Goal: Transaction & Acquisition: Purchase product/service

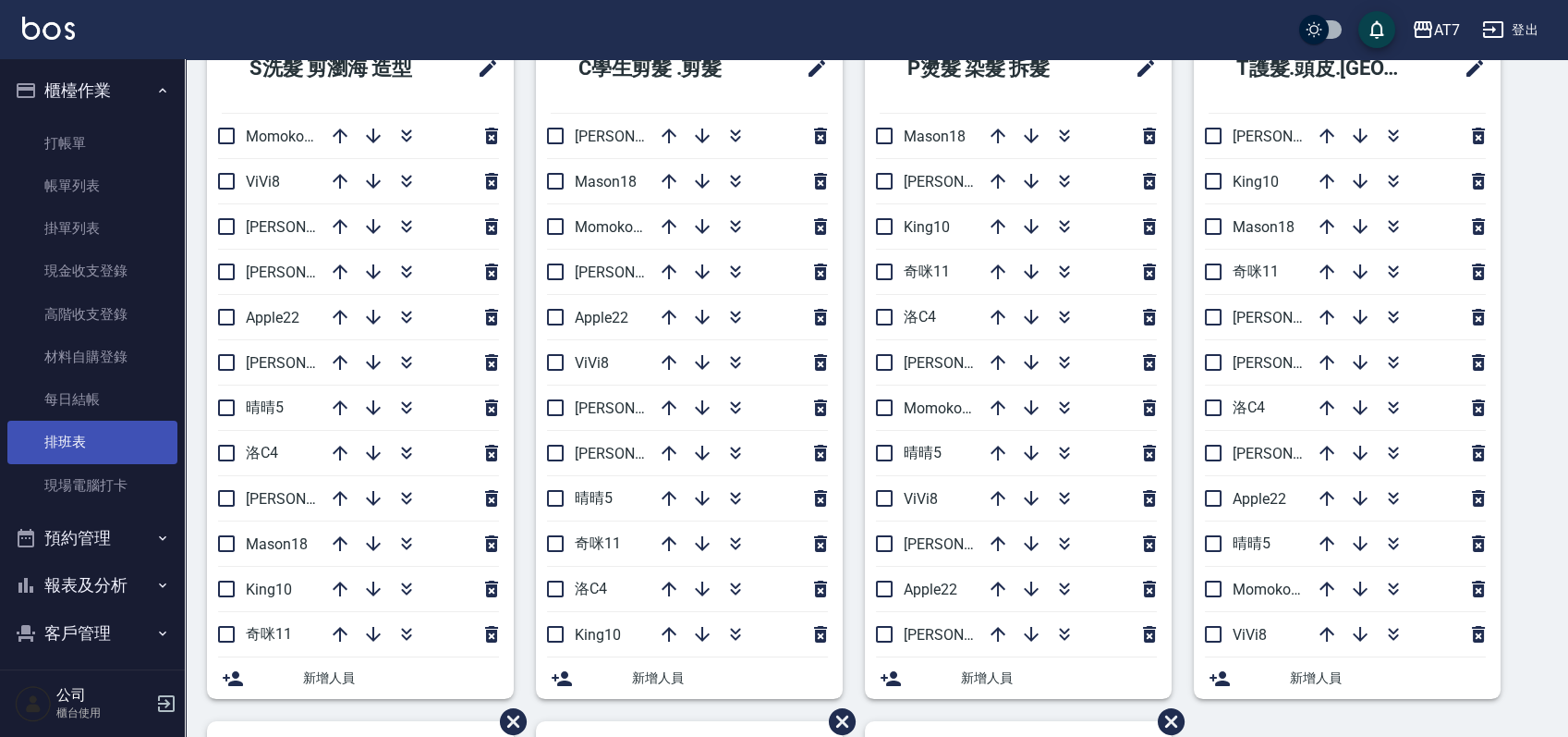
scroll to position [123, 0]
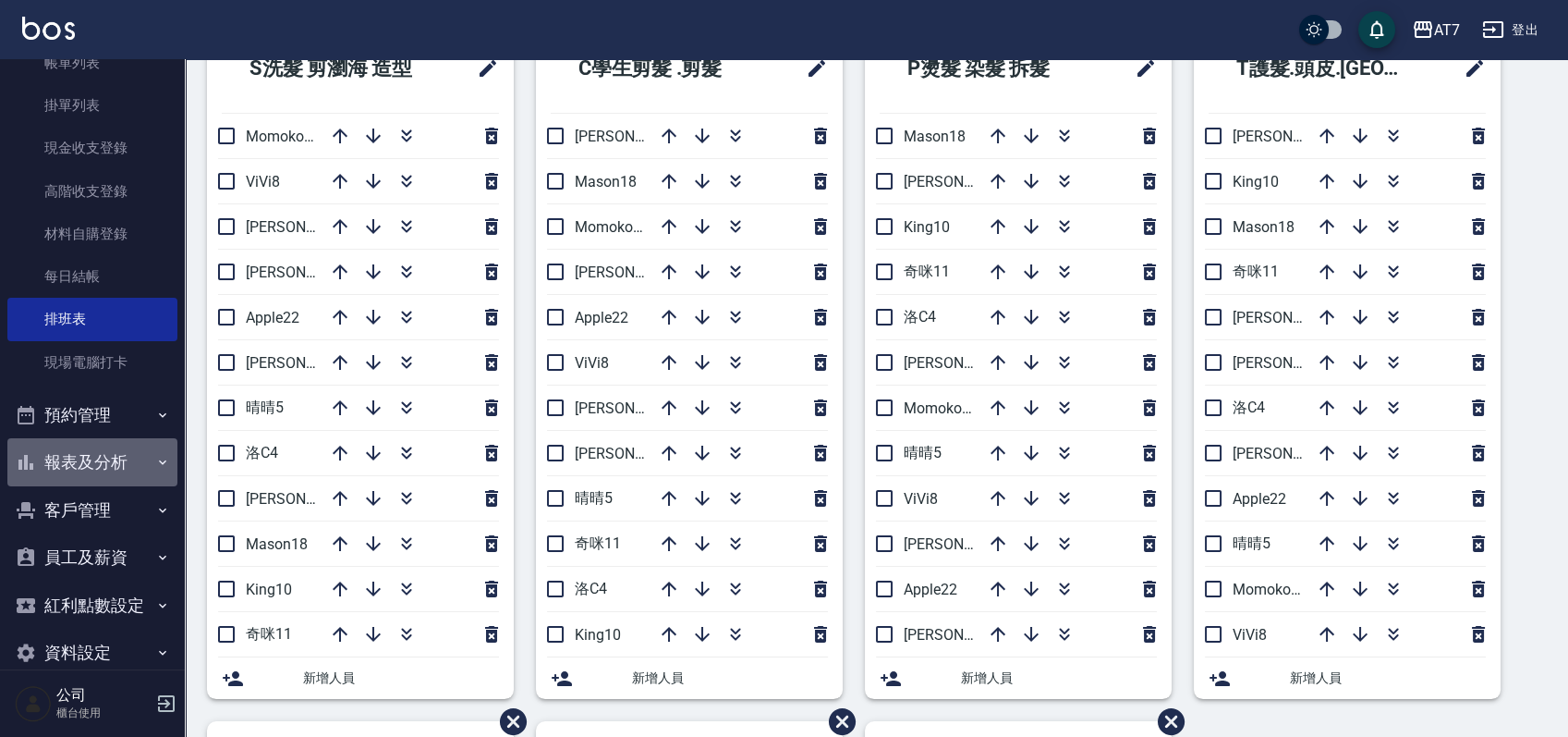
click at [127, 469] on button "報表及分析" at bounding box center [92, 463] width 170 height 48
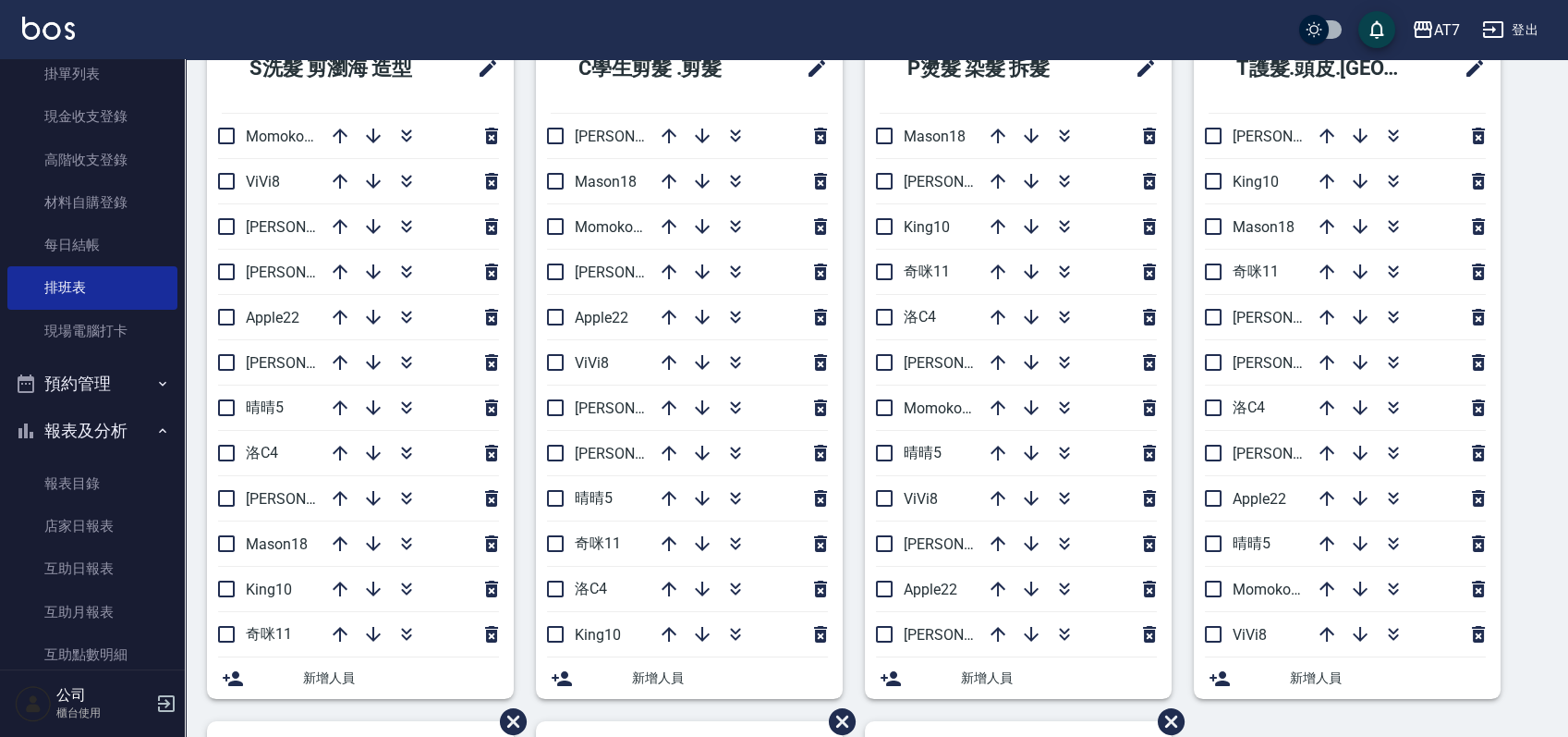
scroll to position [0, 0]
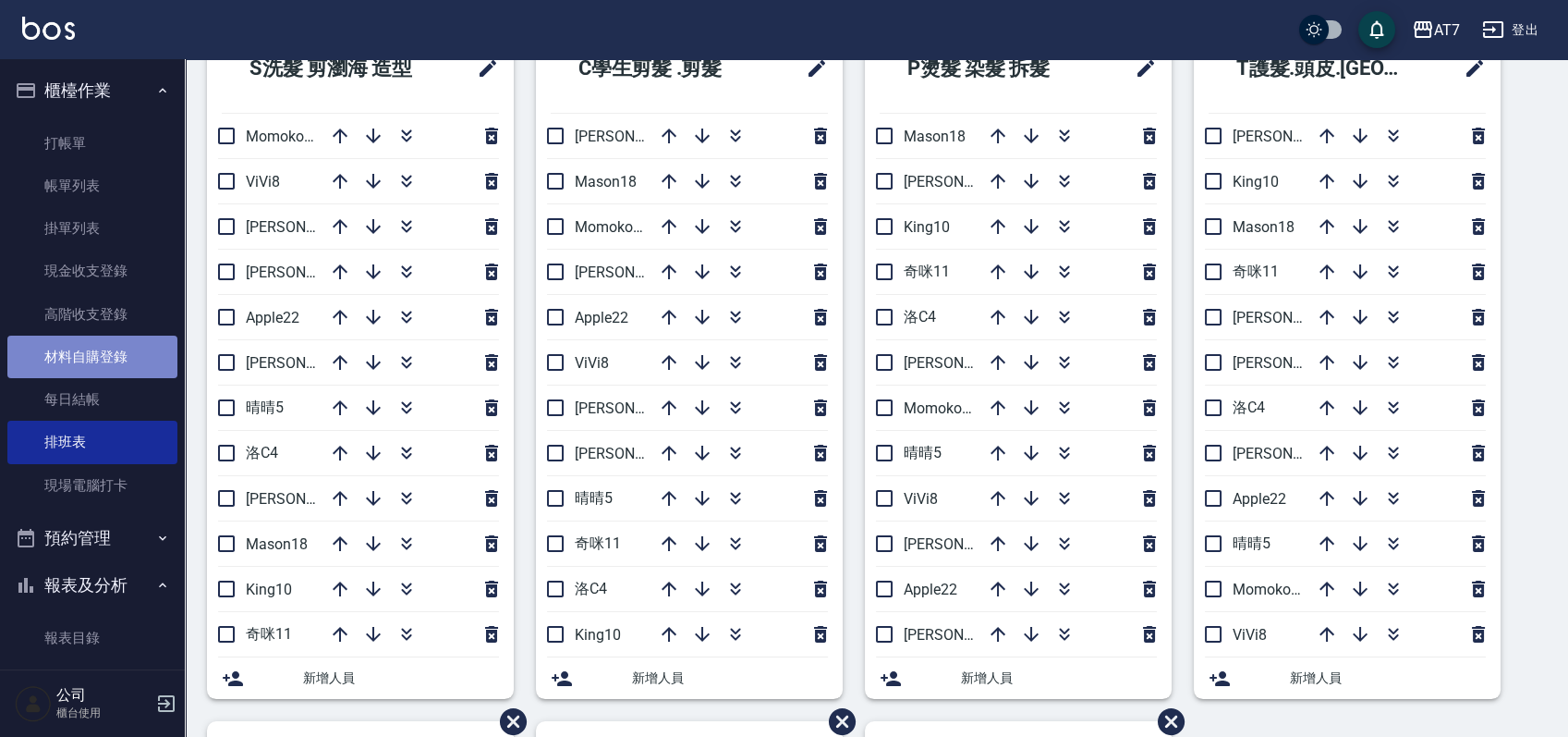
click at [109, 364] on link "材料自購登錄" at bounding box center [92, 357] width 170 height 43
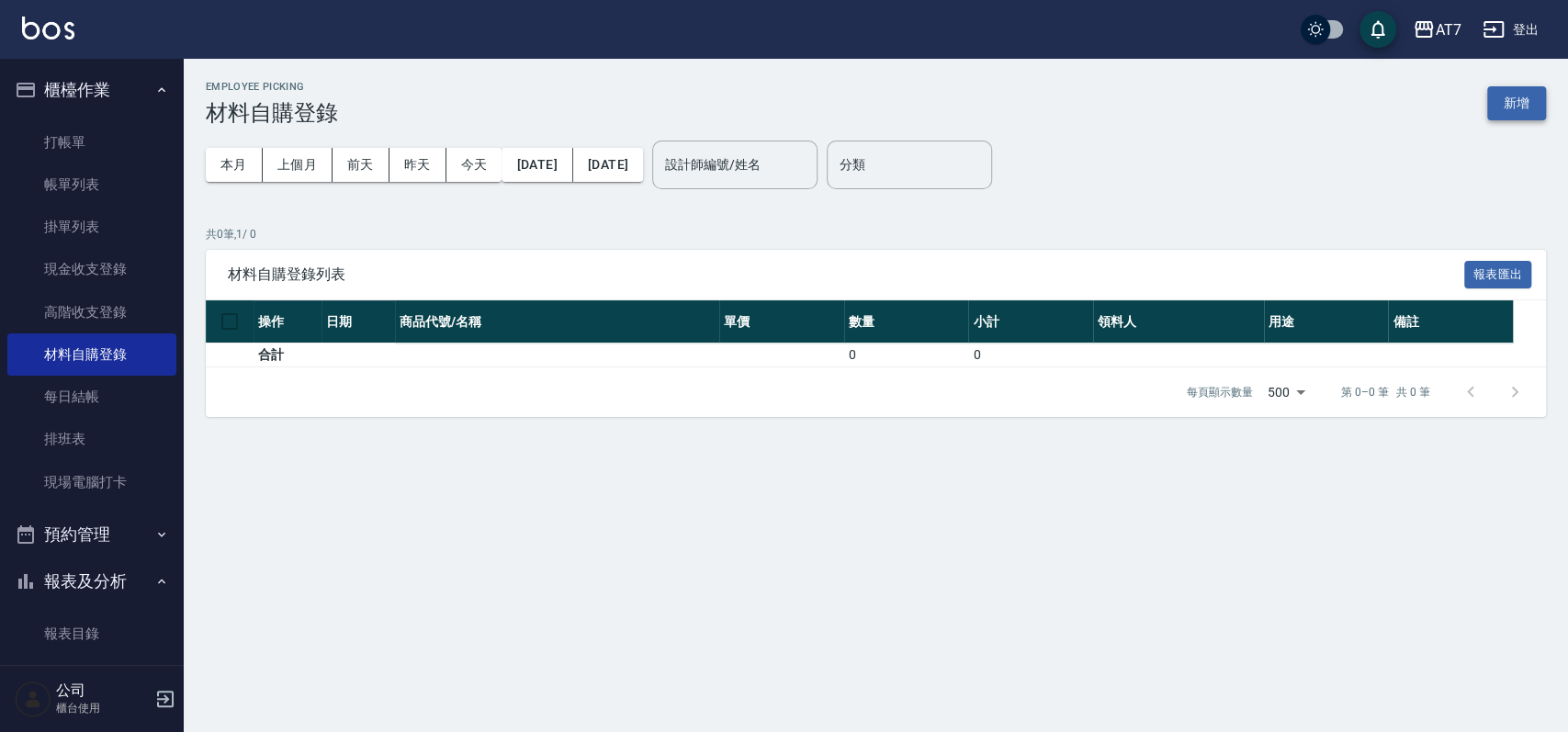
click at [1508, 103] on button "新增" at bounding box center [1516, 103] width 59 height 34
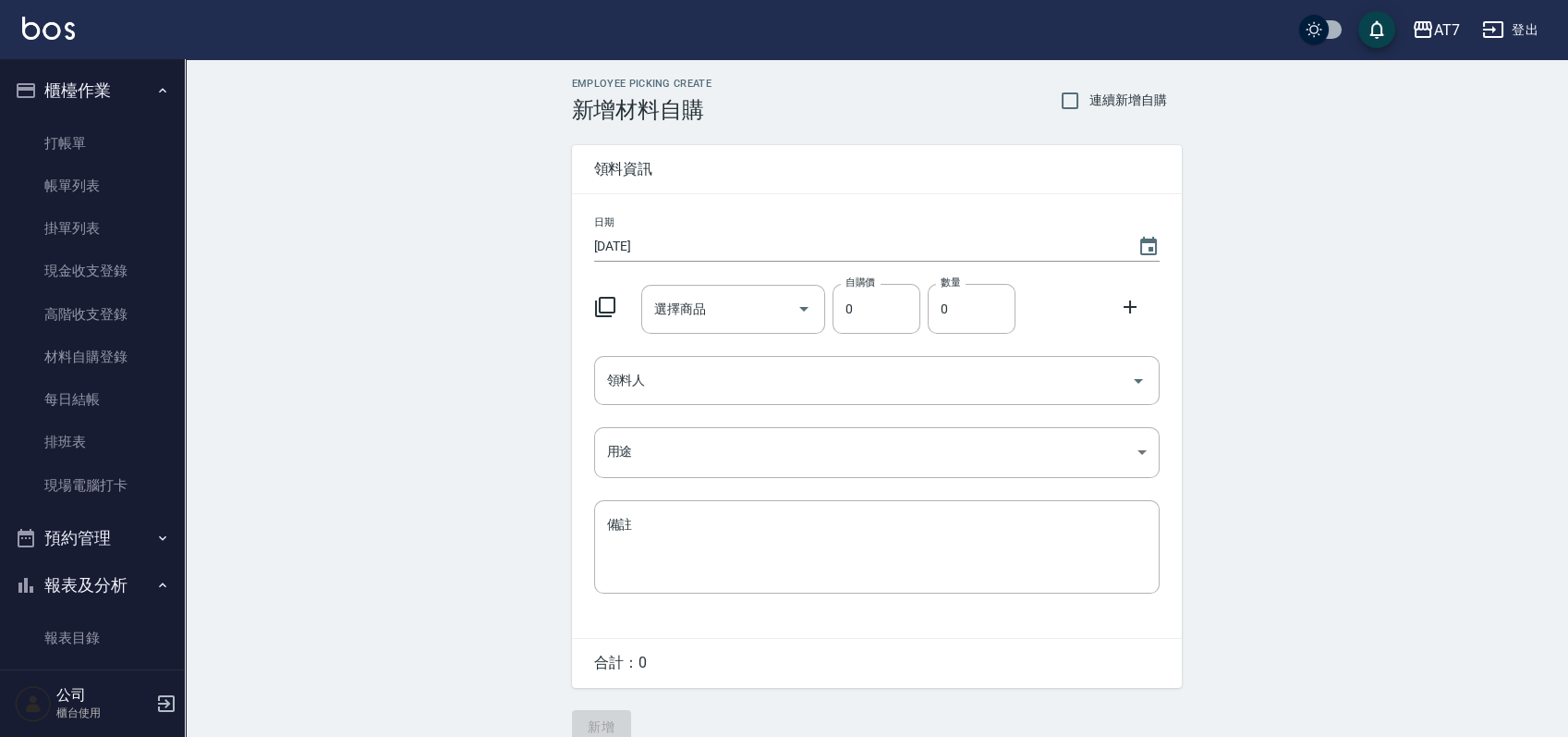
click at [603, 305] on icon at bounding box center [605, 307] width 22 height 22
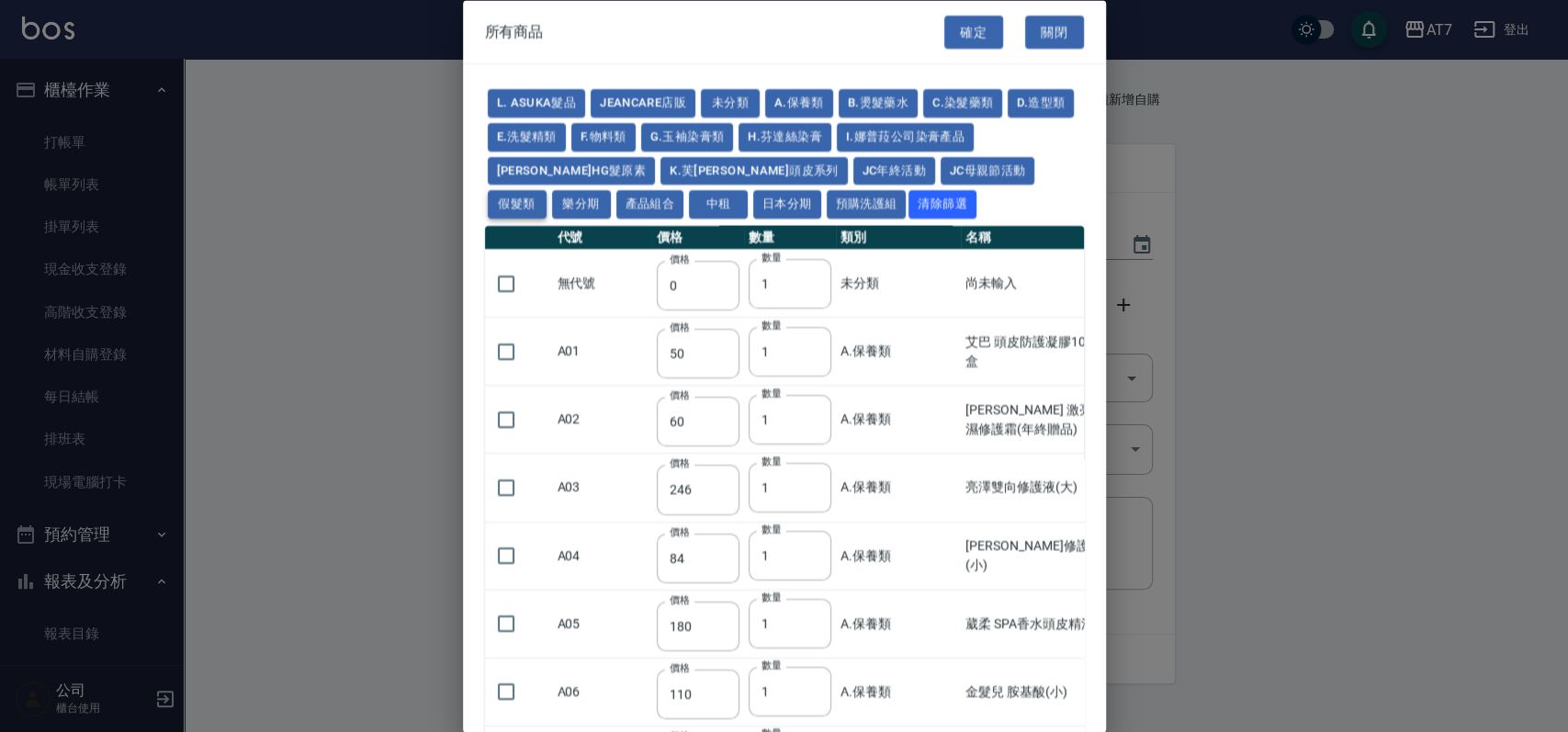
click at [546, 190] on button "假髮類" at bounding box center [518, 203] width 59 height 29
type input "62"
type input "64"
type input "800"
type input "80"
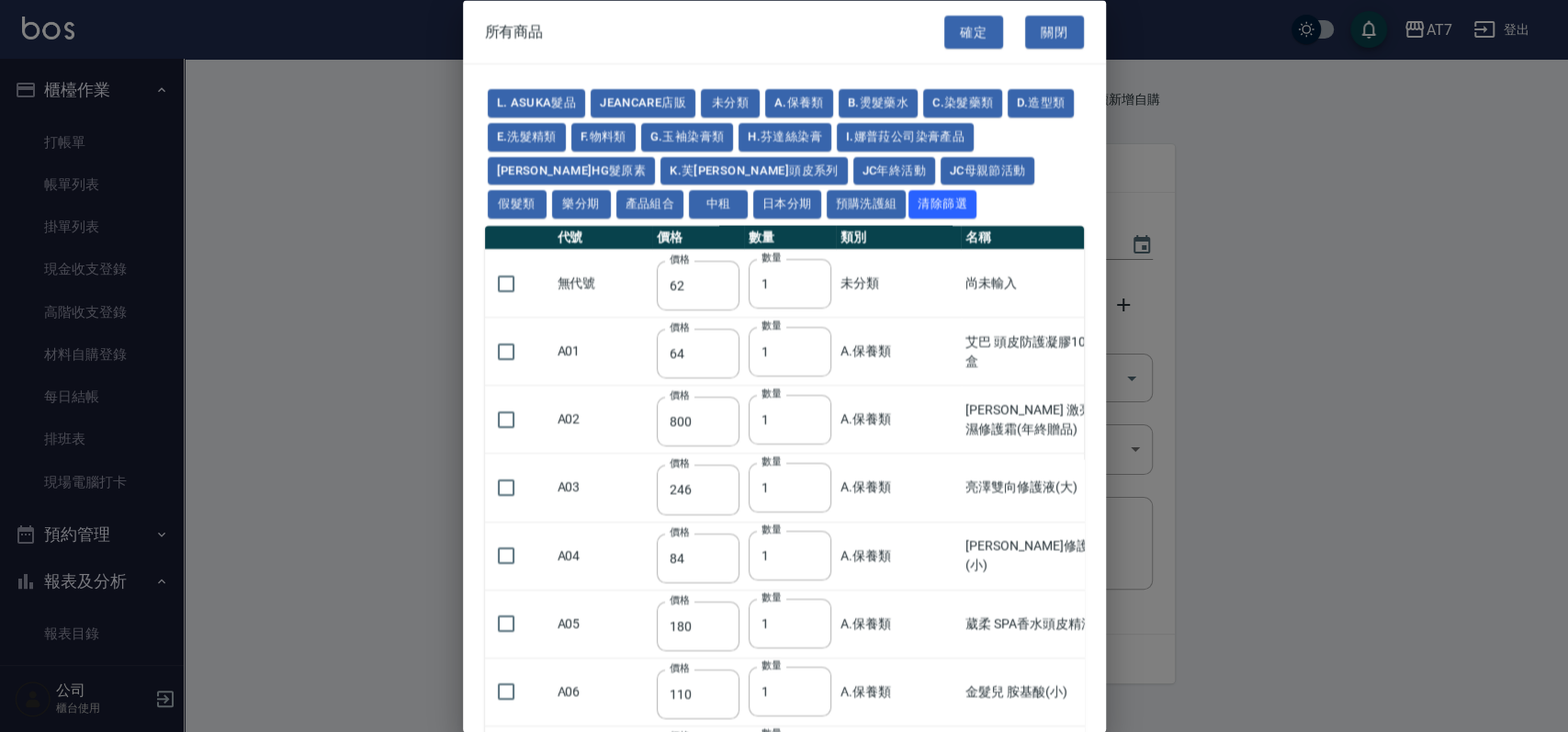
type input "350"
type input "25"
type input "400"
type input "100"
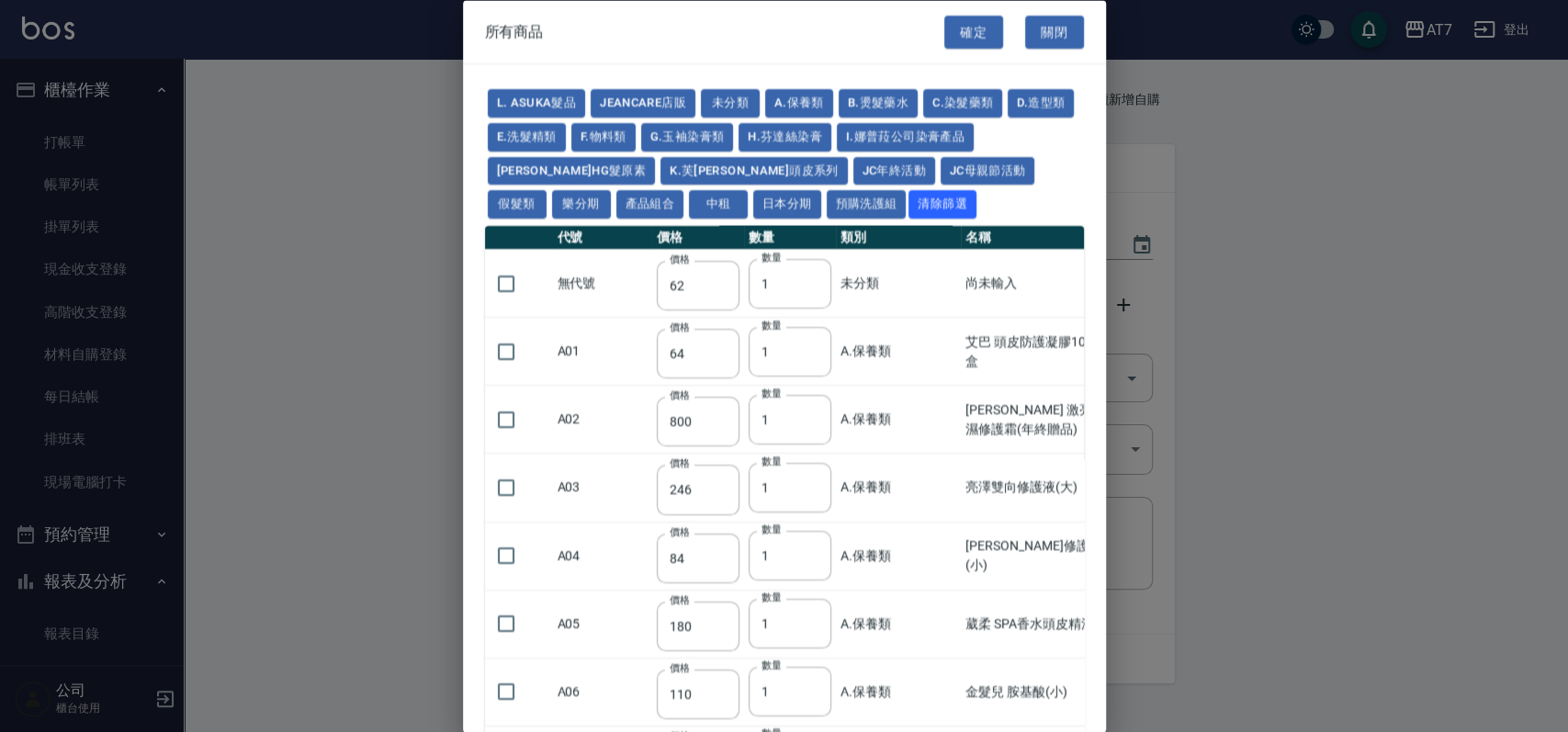
type input "880"
type input "930"
type input "980"
type input "1030"
type input "1130"
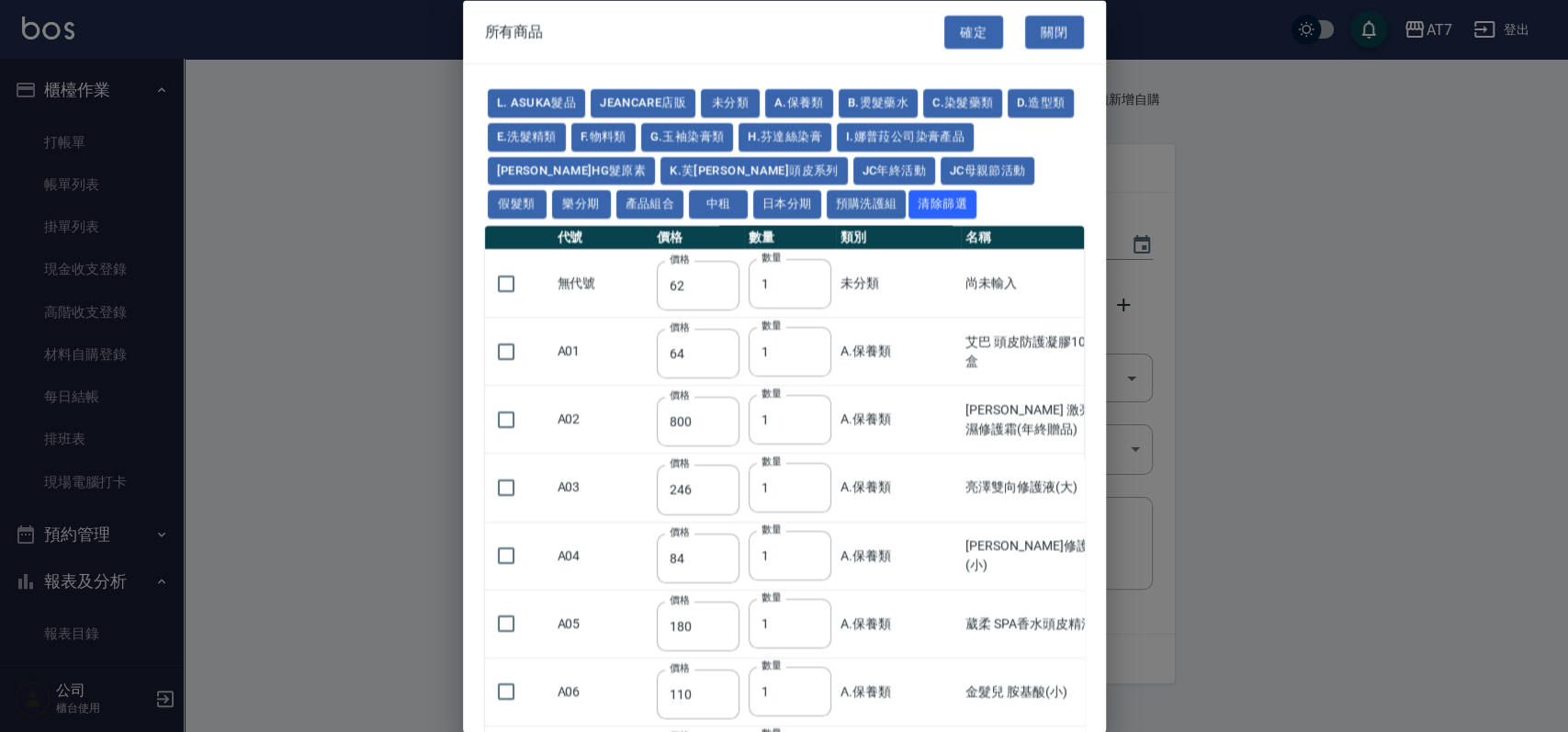
type input "1230"
type input "1330"
type input "1780"
type input "1980"
type input "2180"
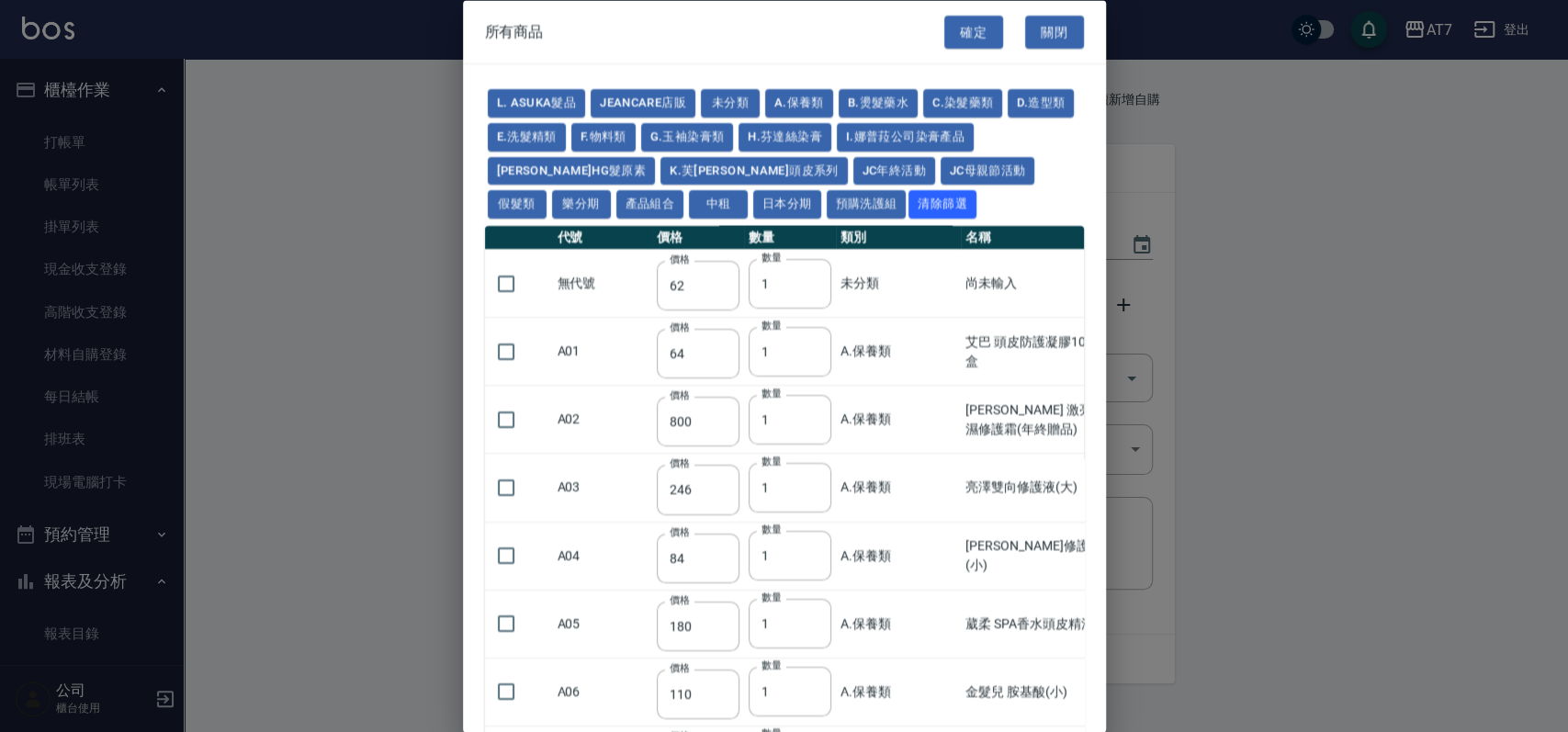
type input "2380"
type input "2580"
type input "2780"
type input "2980"
type input "1030"
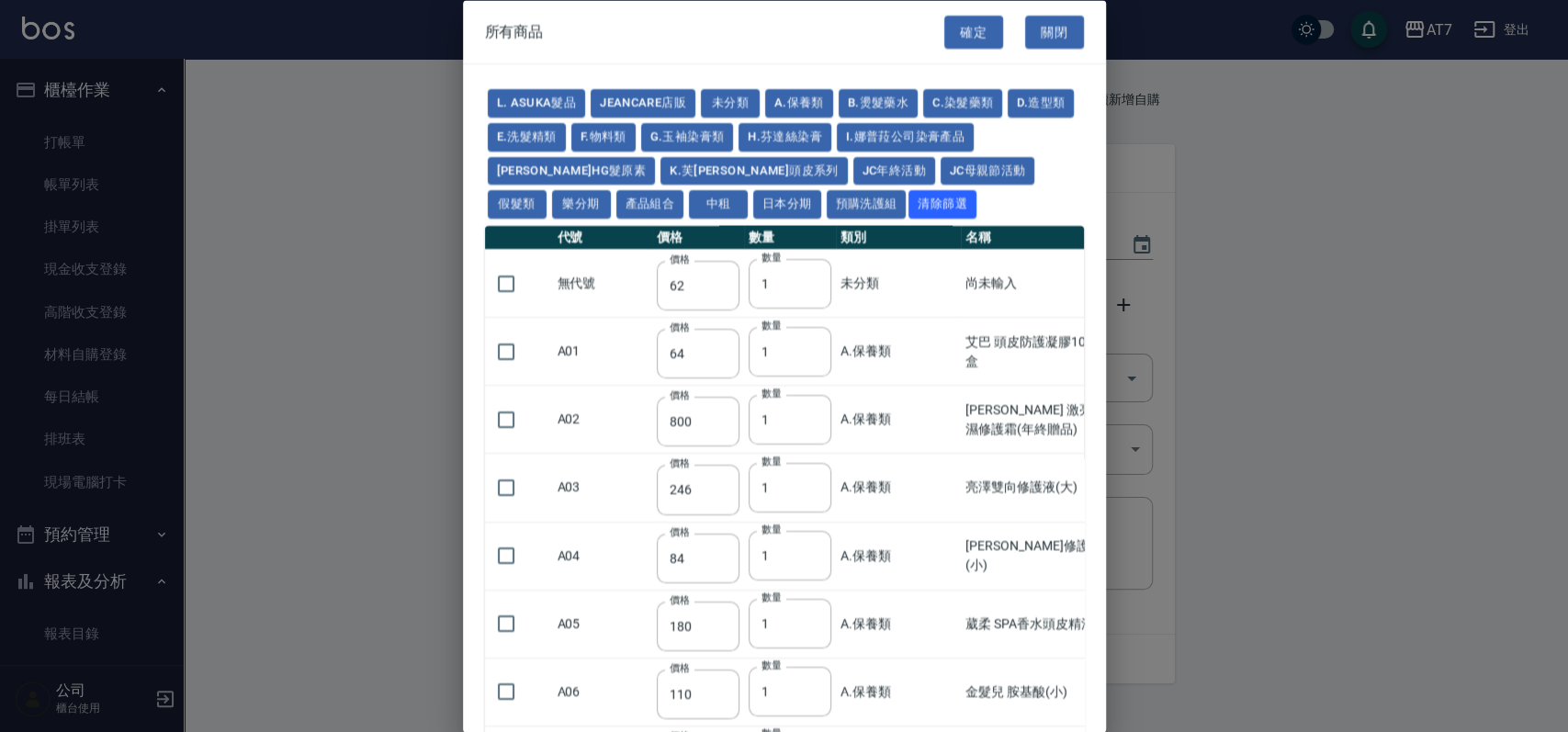
type input "1080"
type input "1130"
type input "1230"
type input "1280"
type input "1380"
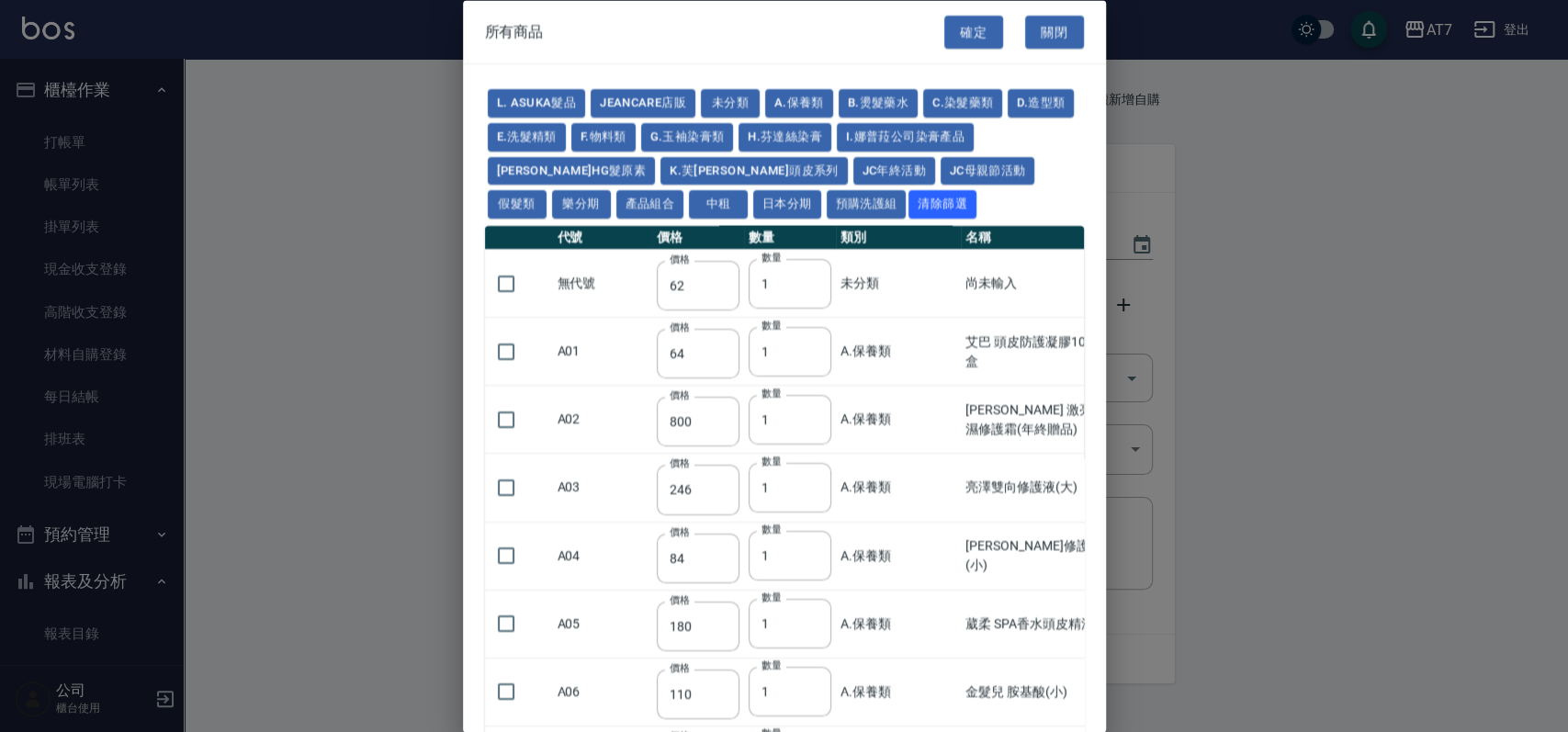
type input "2180"
type input "2380"
type input "2580"
type input "2780"
type input "2980"
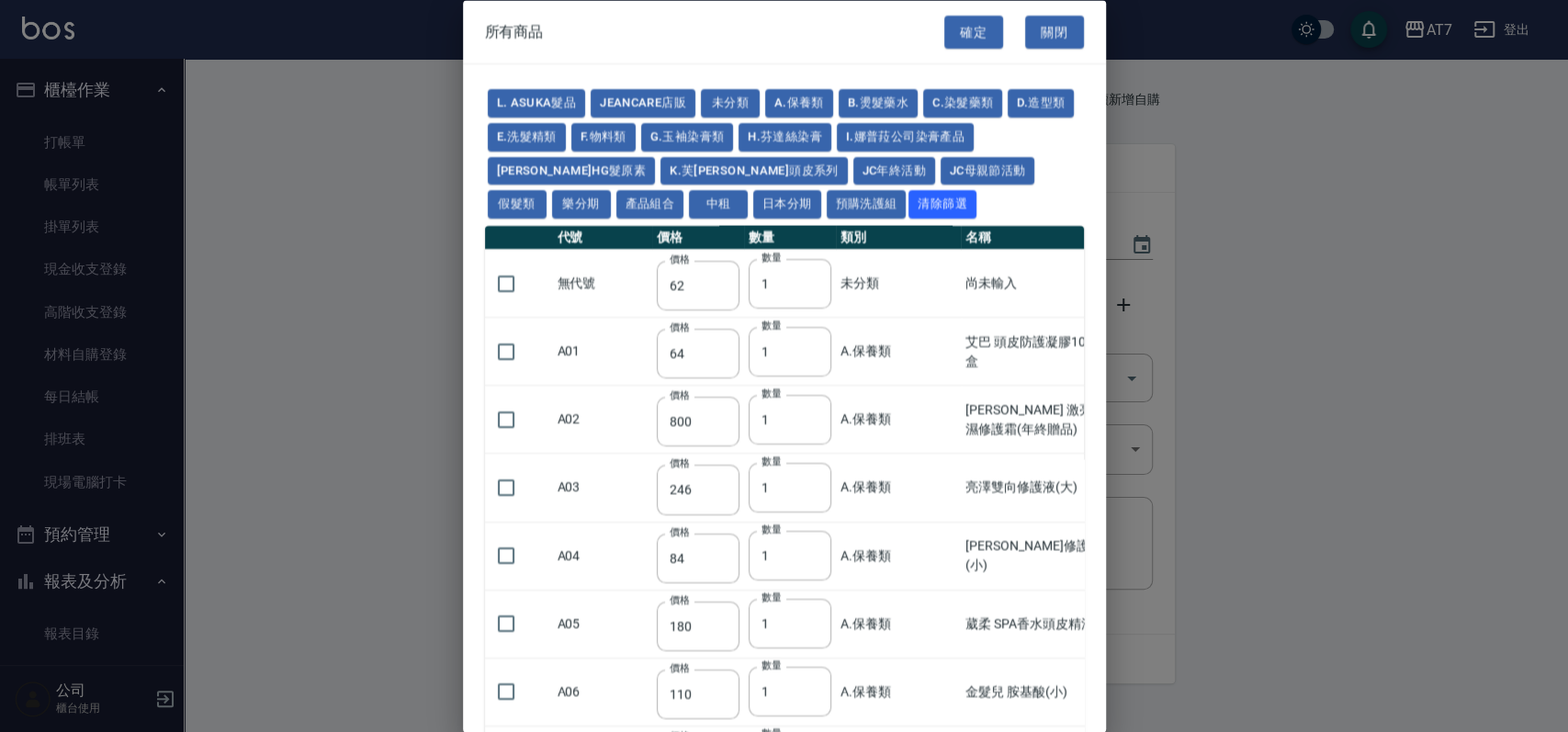
type input "730"
type input "780"
type input "830"
type input "930"
type input "980"
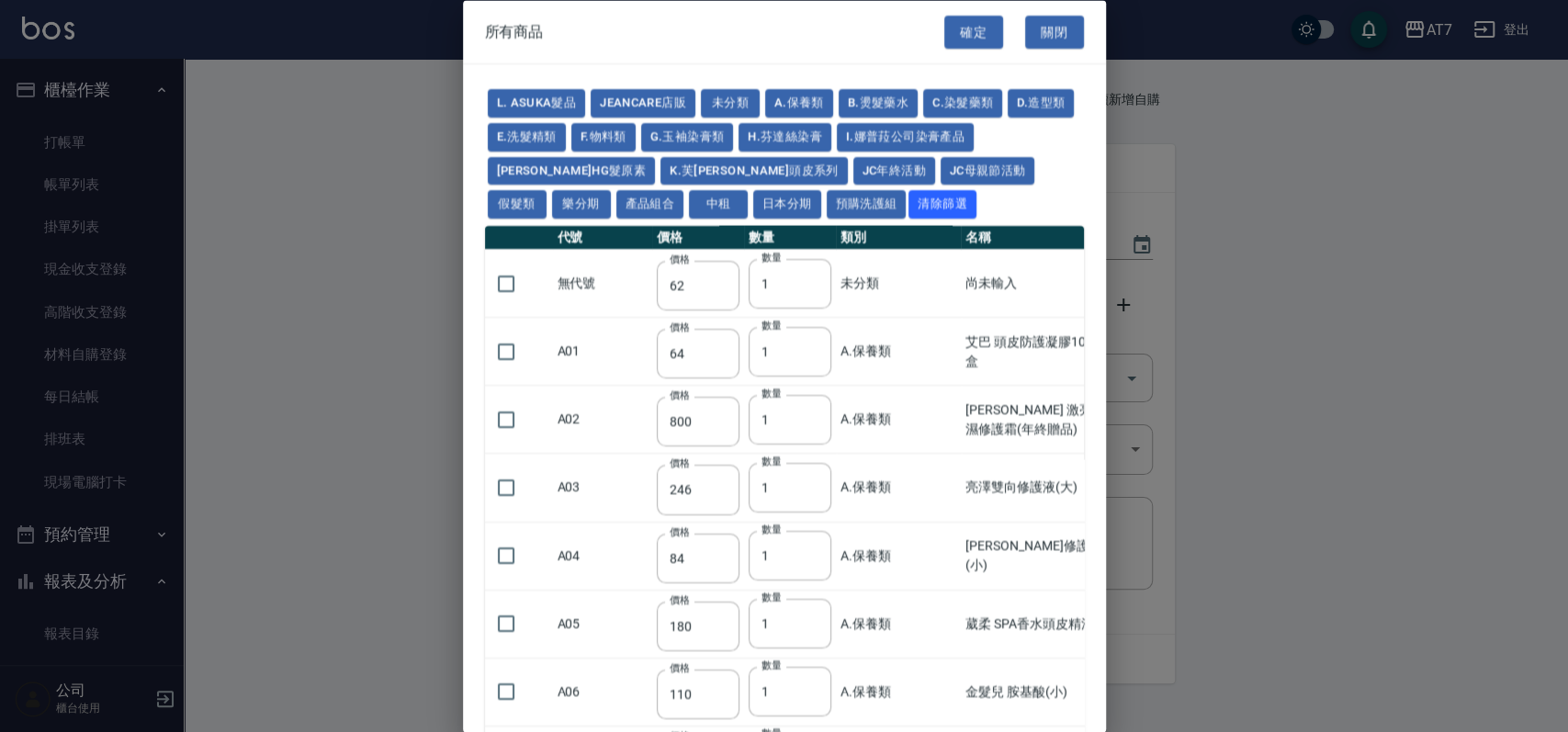
type input "560"
type input "775"
type input "580"
type input "2230"
type input "1180"
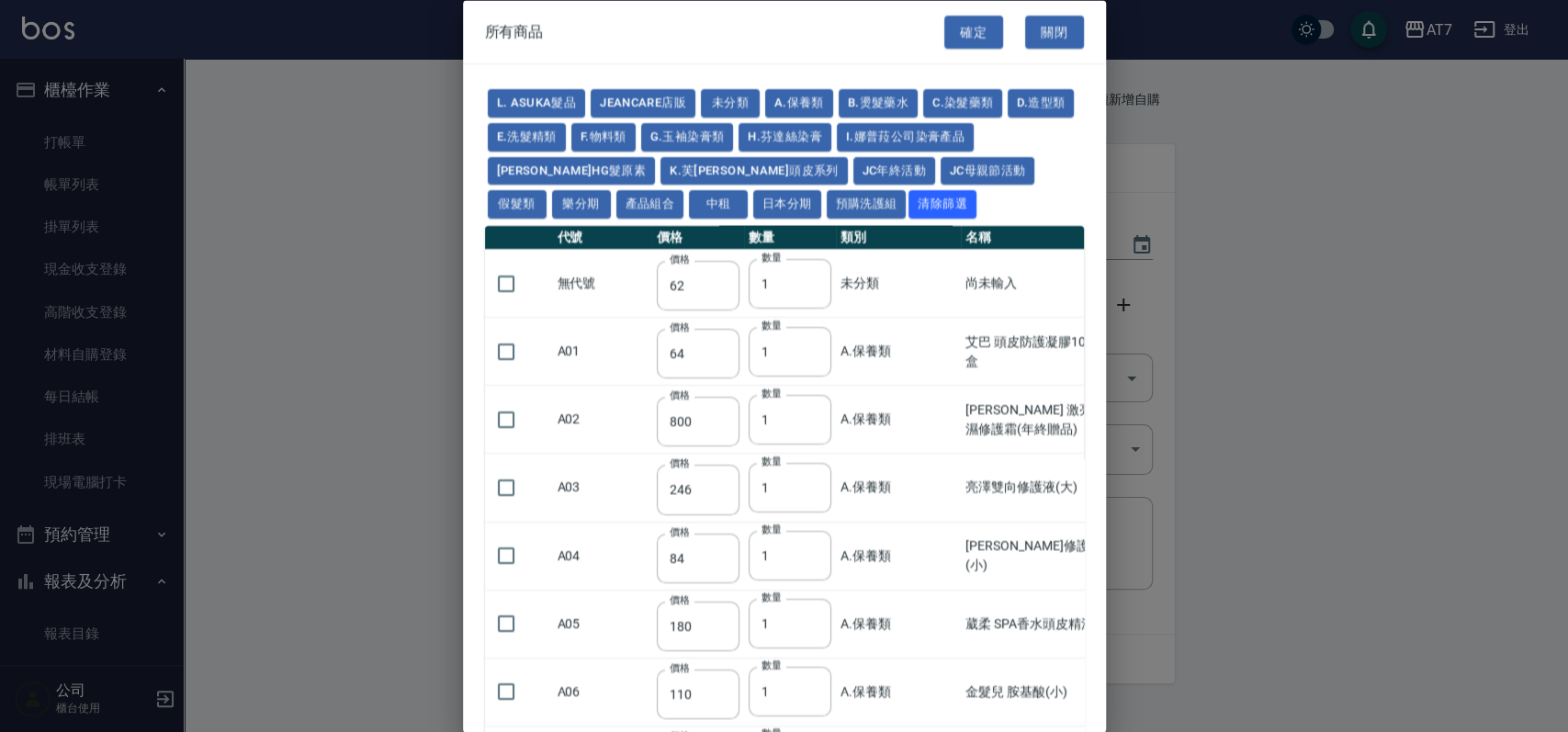
type input "1030"
type input "1080"
type input "1130"
type input "1180"
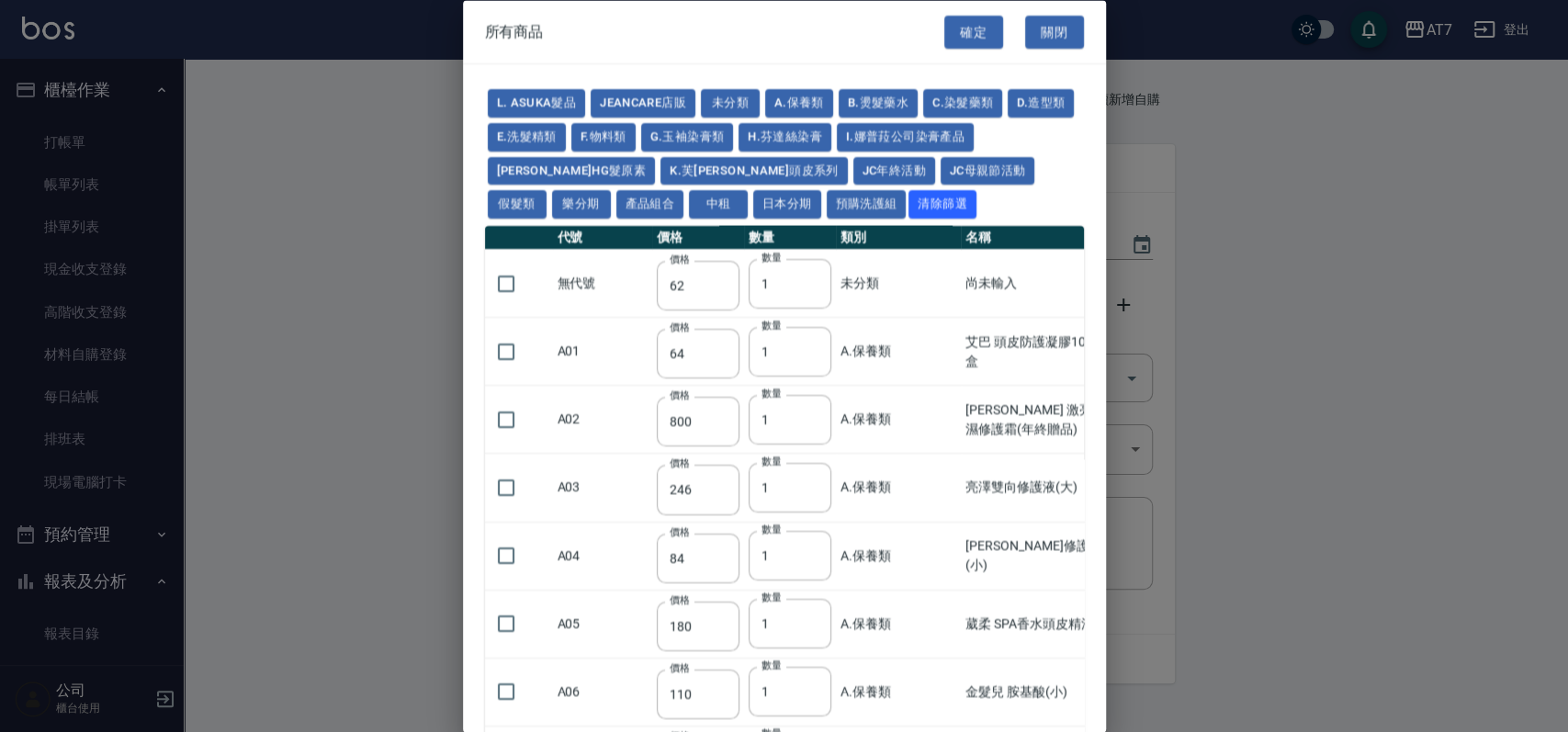
type input "1230"
type input "2130"
type input "2330"
type input "2530"
type input "930"
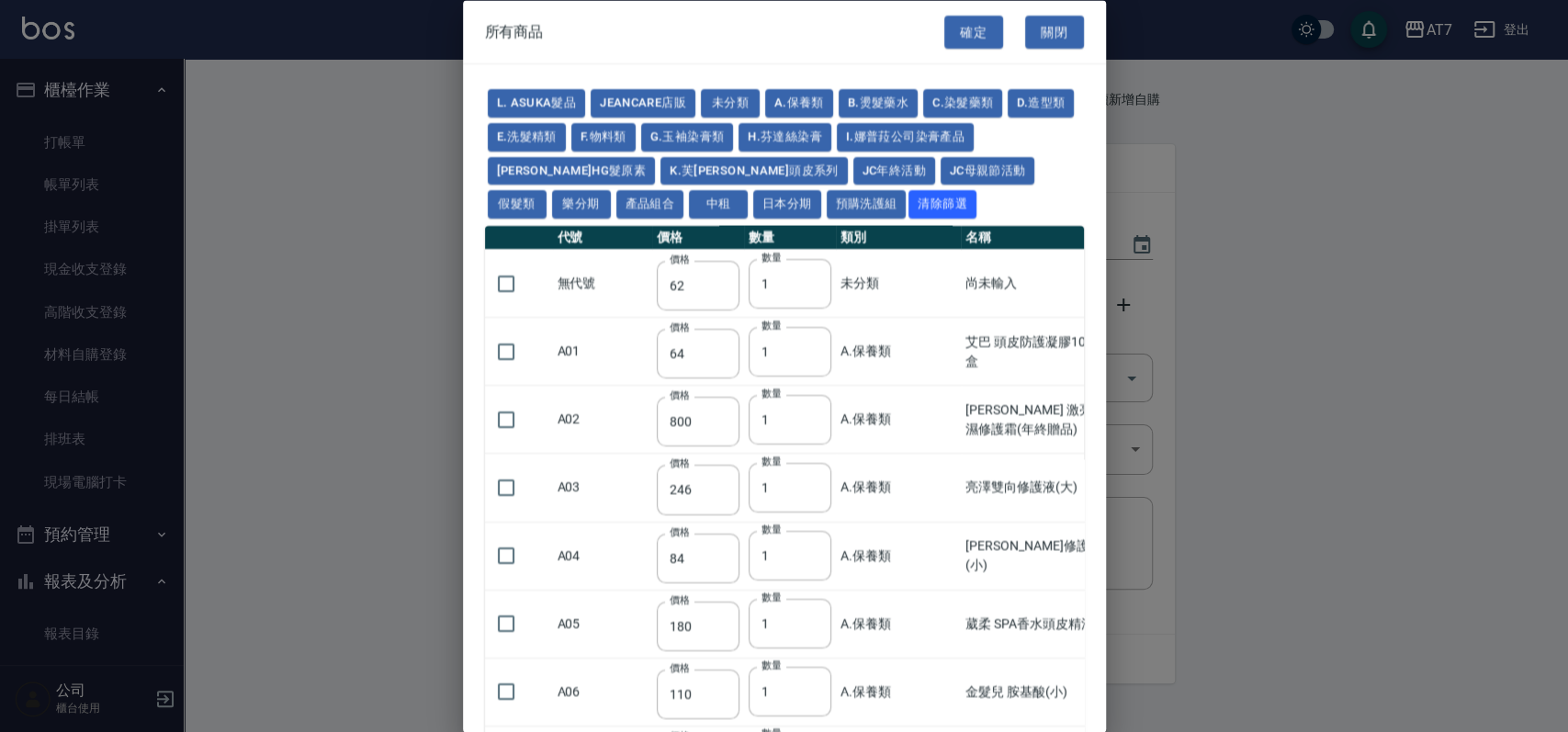
type input "170"
type input "1380"
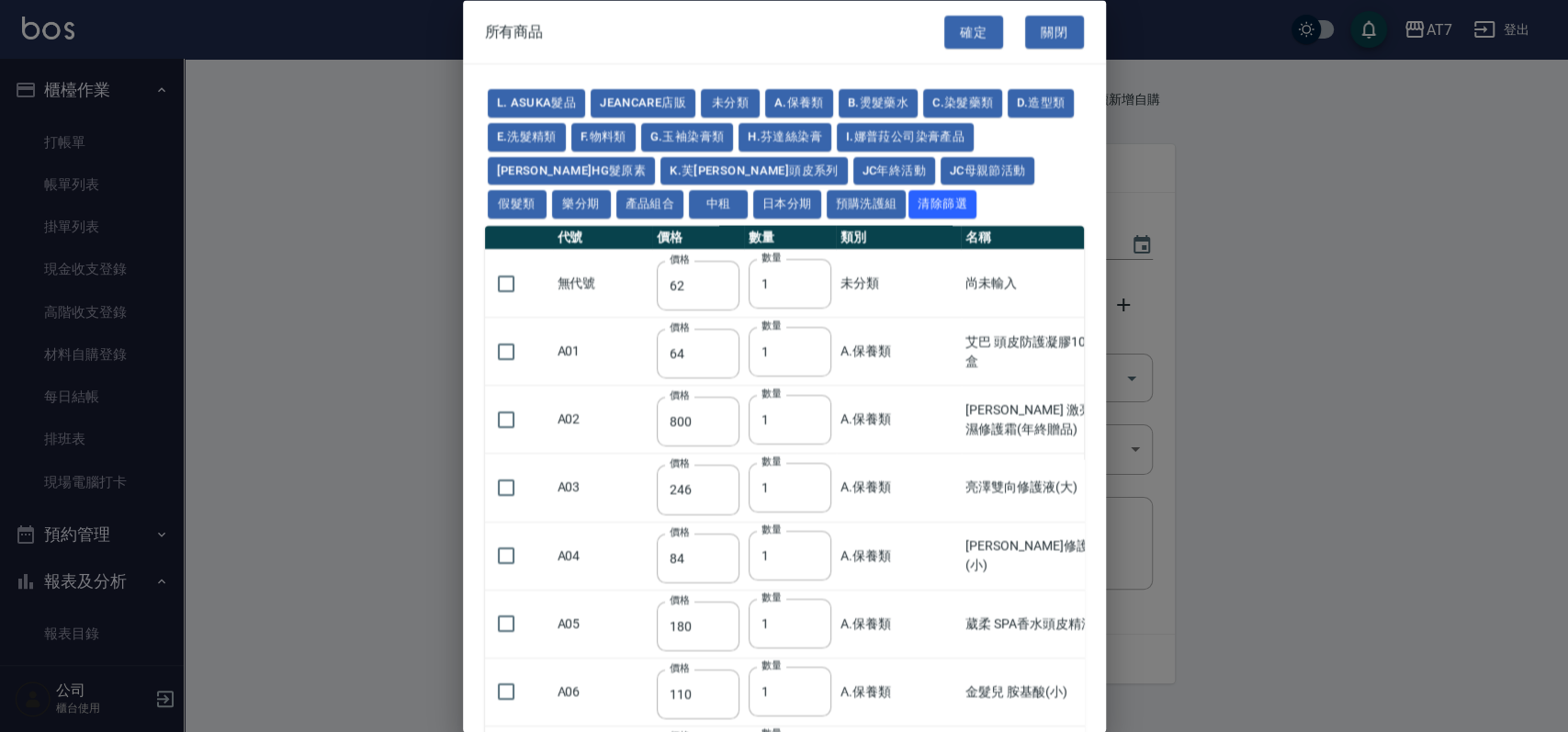
type input "1530"
type input "1680"
type input "1830"
type input "1980"
type input "2130"
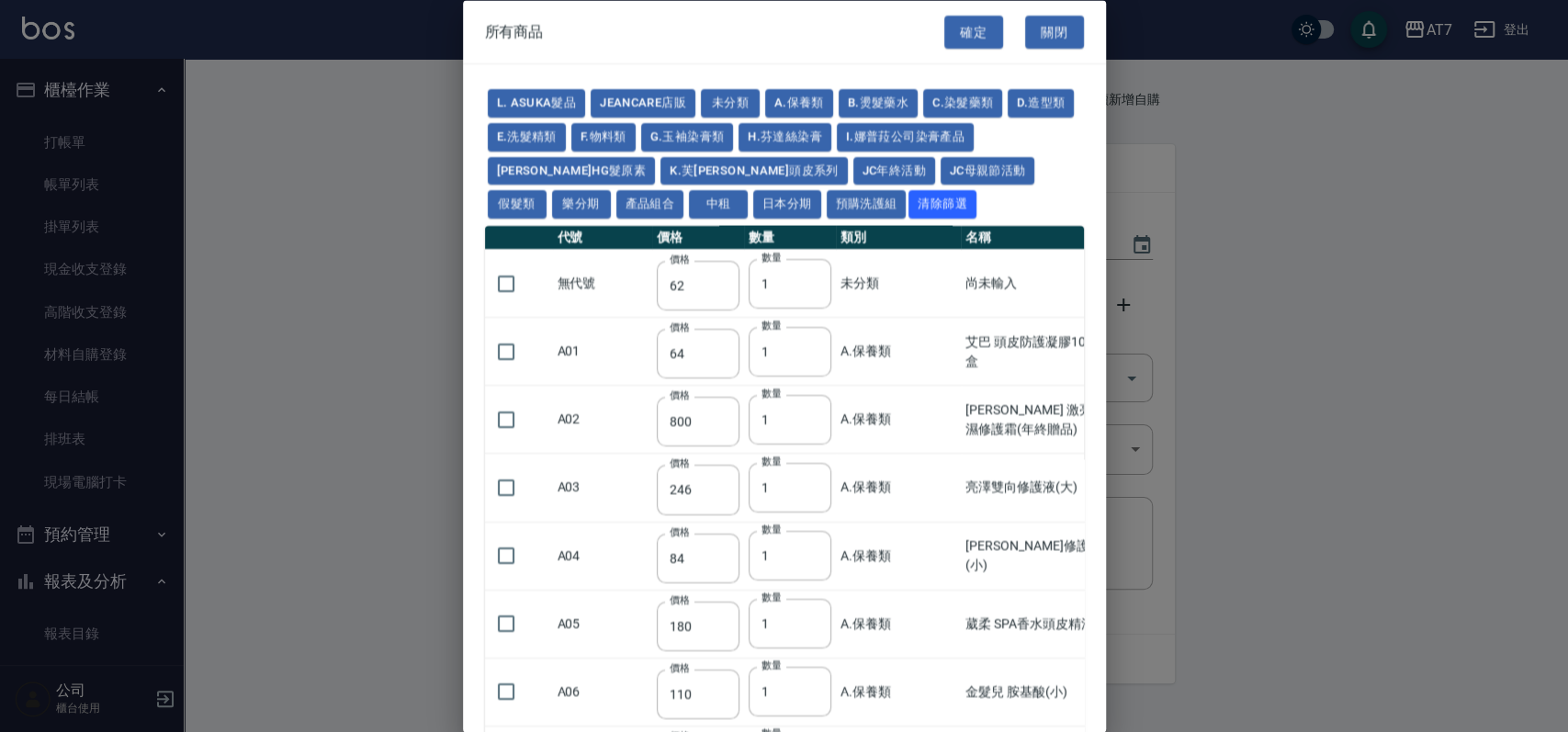
type input "1930"
type input "2730"
type input "2780"
type input "2980"
type input "2380"
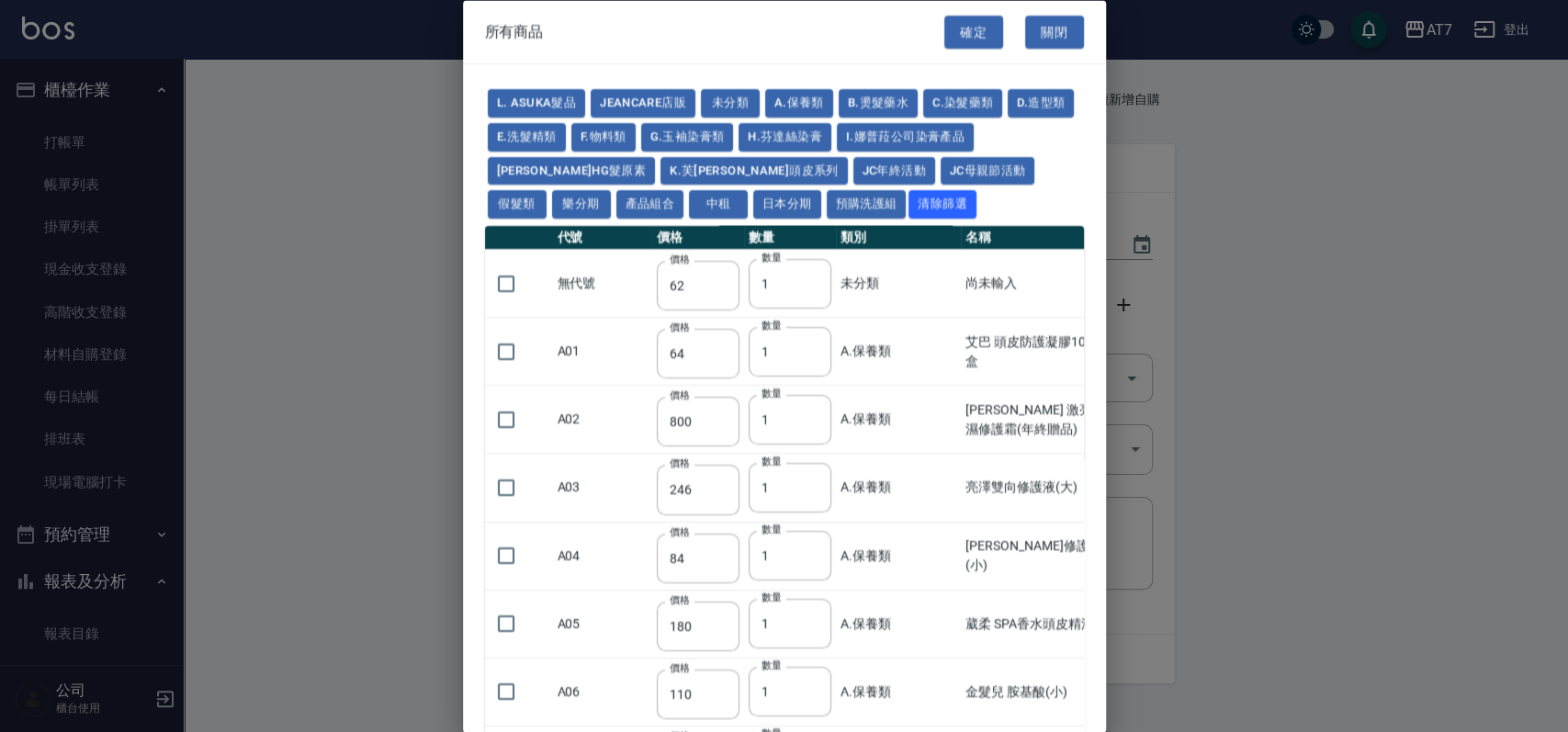
type input "2580"
type input "2780"
type input "2980"
type input "3180"
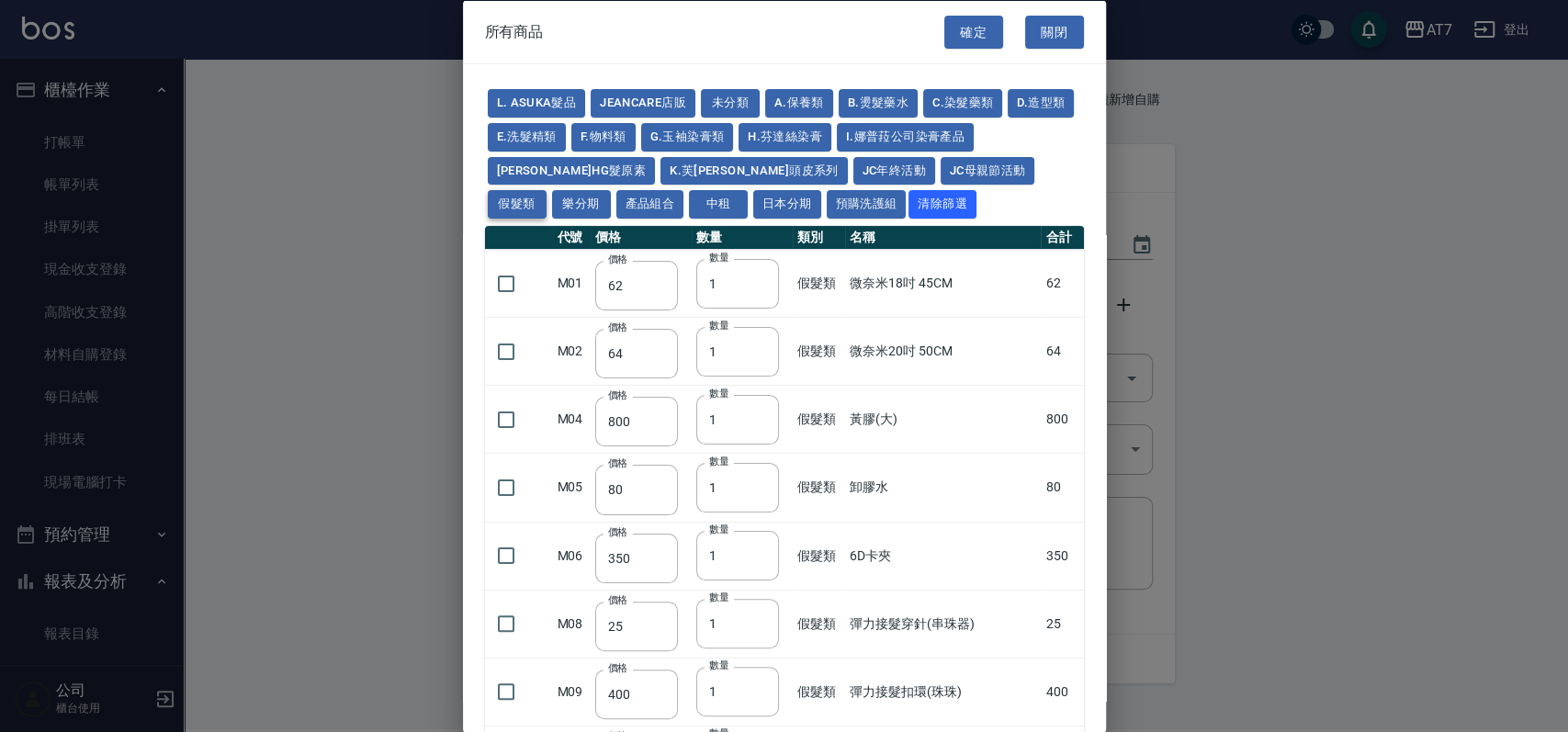
click at [923, 153] on div "L. ASUKA髮品 JeanCare店販 未分類 A.保養類 B.燙髮藥水 C.染髮藥類 D.造型類 E.洗髮精類 F.物料類 G.玉袖染膏類 H.芬達絲染…" at bounding box center [785, 154] width 599 height 135
click at [546, 190] on button "假髮類" at bounding box center [518, 203] width 59 height 29
drag, startPoint x: 928, startPoint y: 172, endPoint x: 984, endPoint y: 144, distance: 62.6
click at [546, 190] on button "假髮類" at bounding box center [518, 203] width 59 height 29
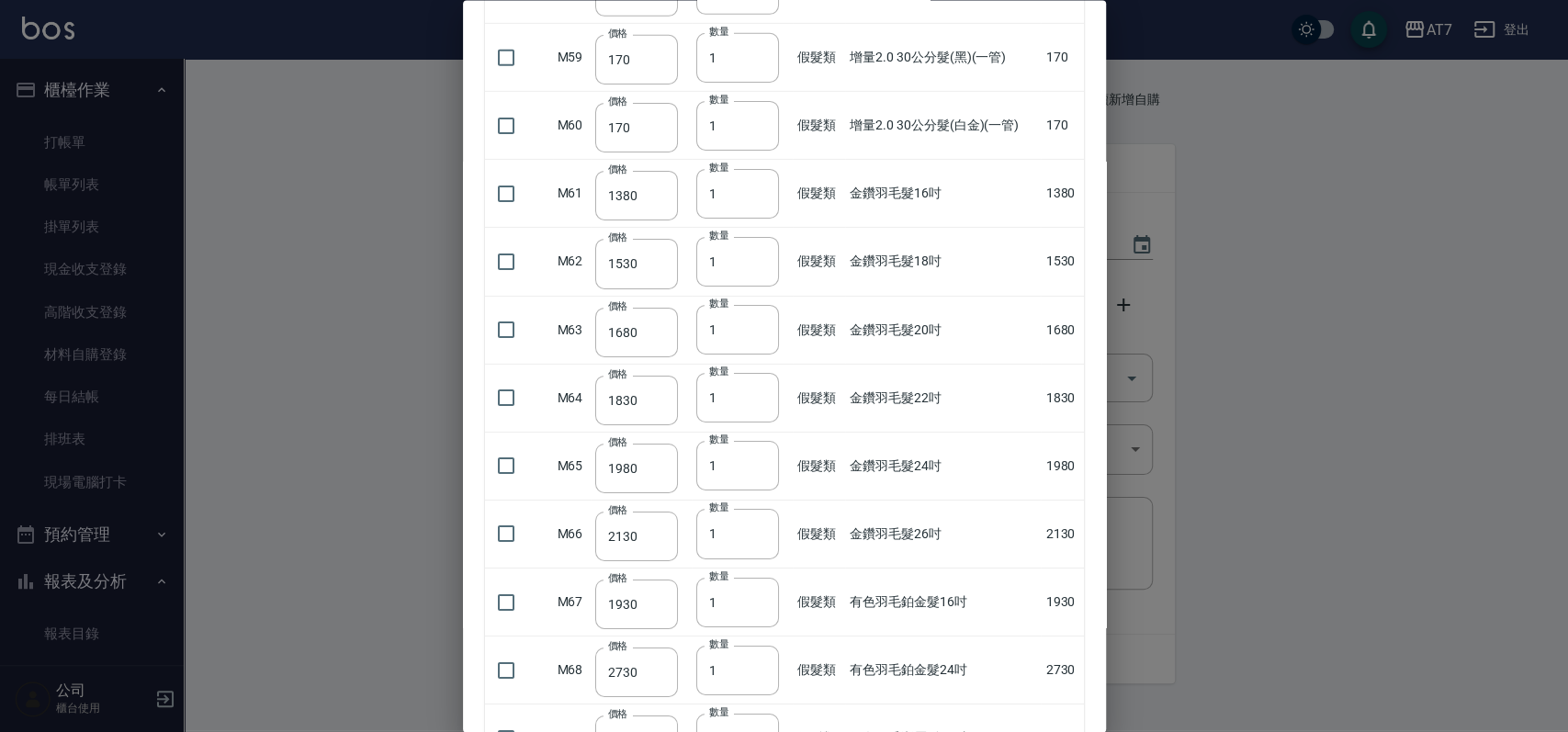
scroll to position [4040, 0]
click at [509, 320] on input "checkbox" at bounding box center [507, 327] width 39 height 39
checkbox input "true"
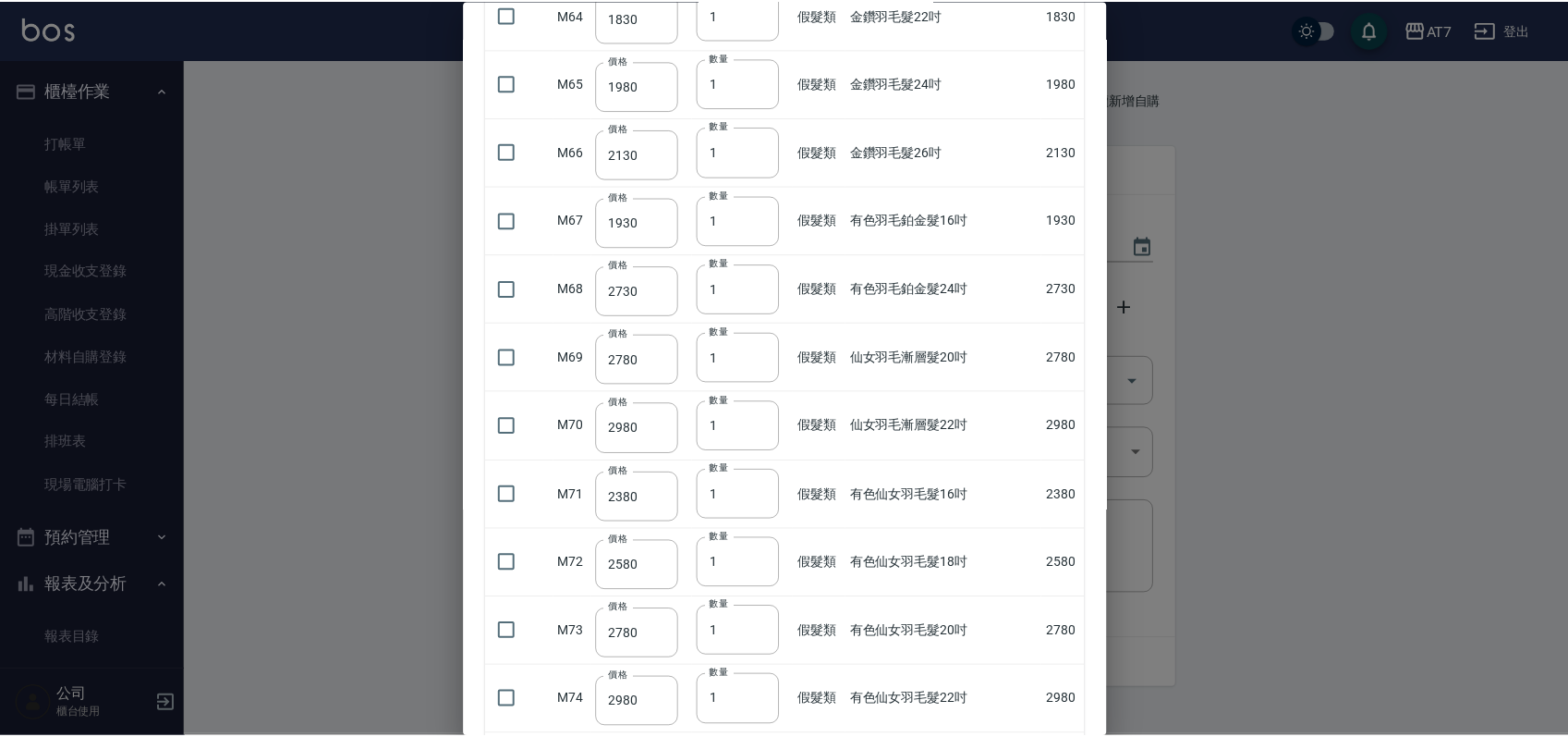
scroll to position [4622, 0]
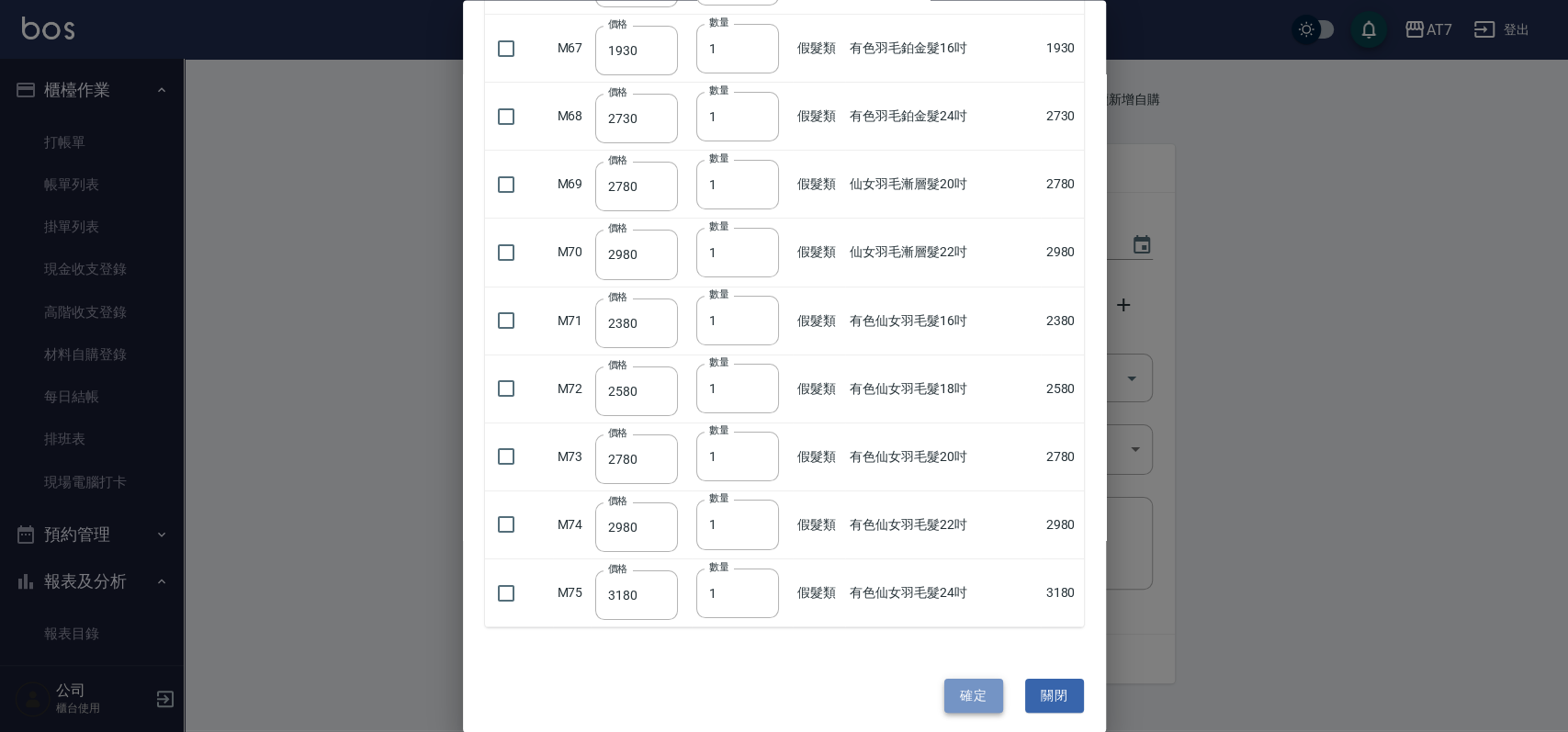
click at [954, 683] on button "確定" at bounding box center [974, 695] width 59 height 34
type input "金鑽羽毛髮20吋"
type input "1680"
type input "1"
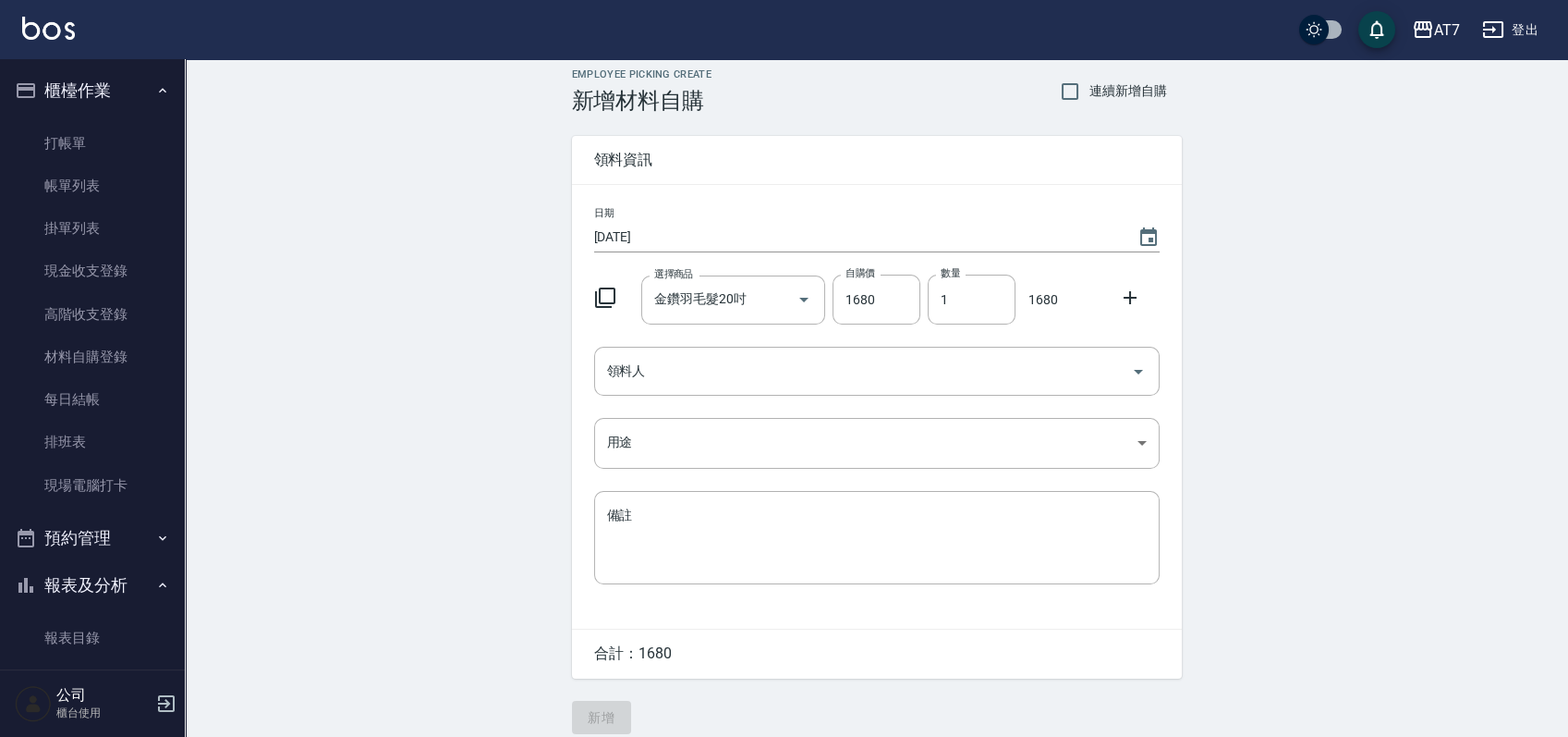
scroll to position [26, 0]
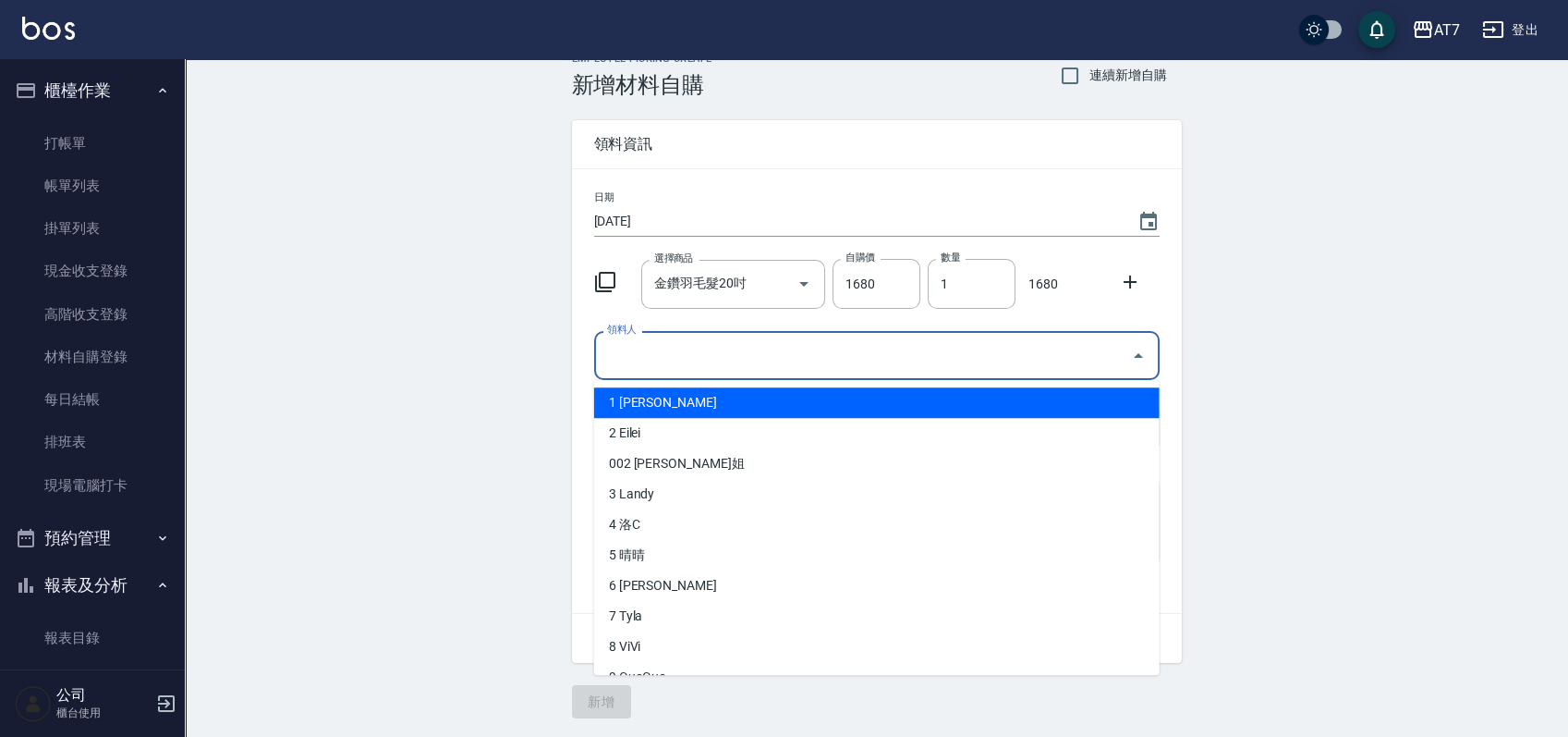
click at [816, 364] on input "領料人" at bounding box center [863, 355] width 521 height 32
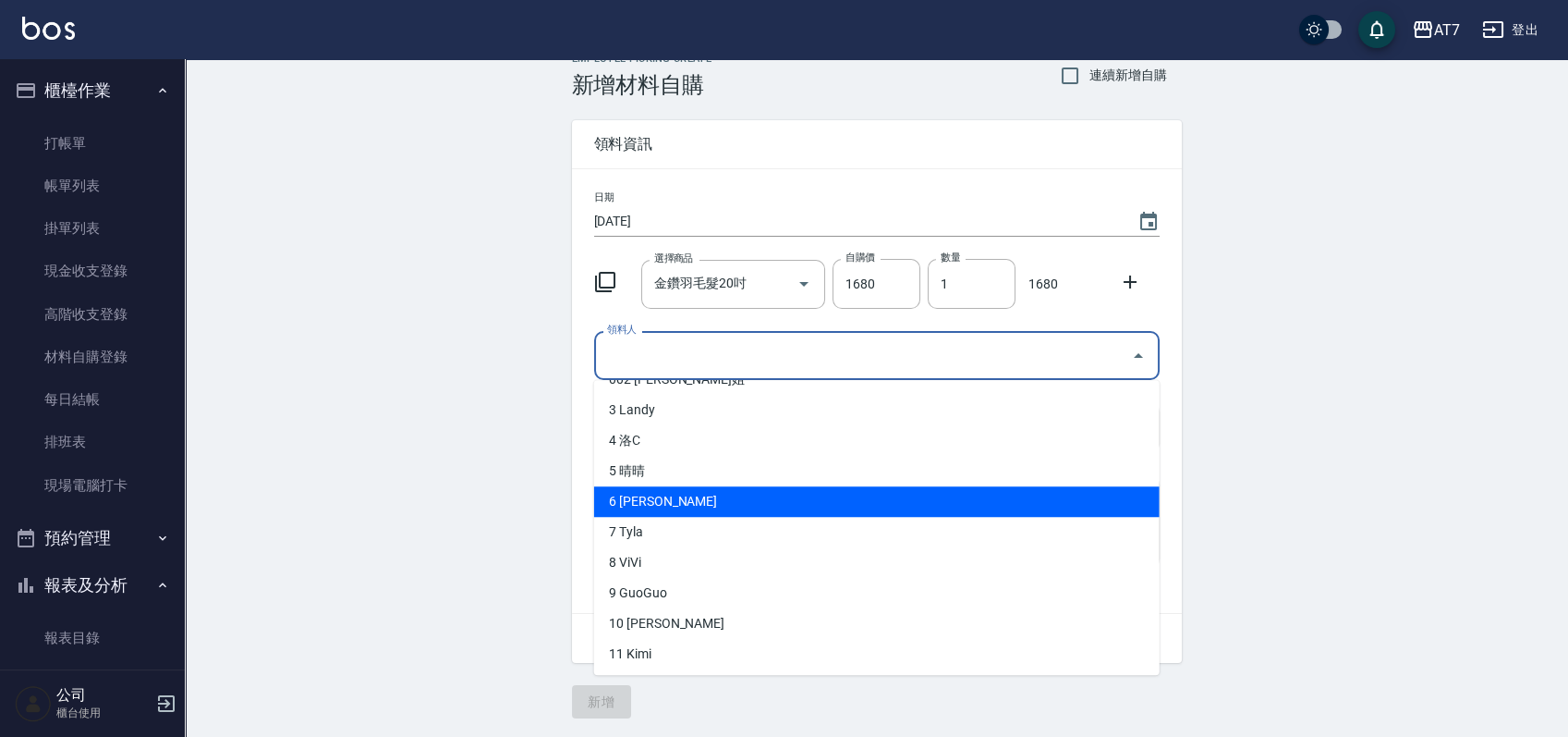
scroll to position [123, 0]
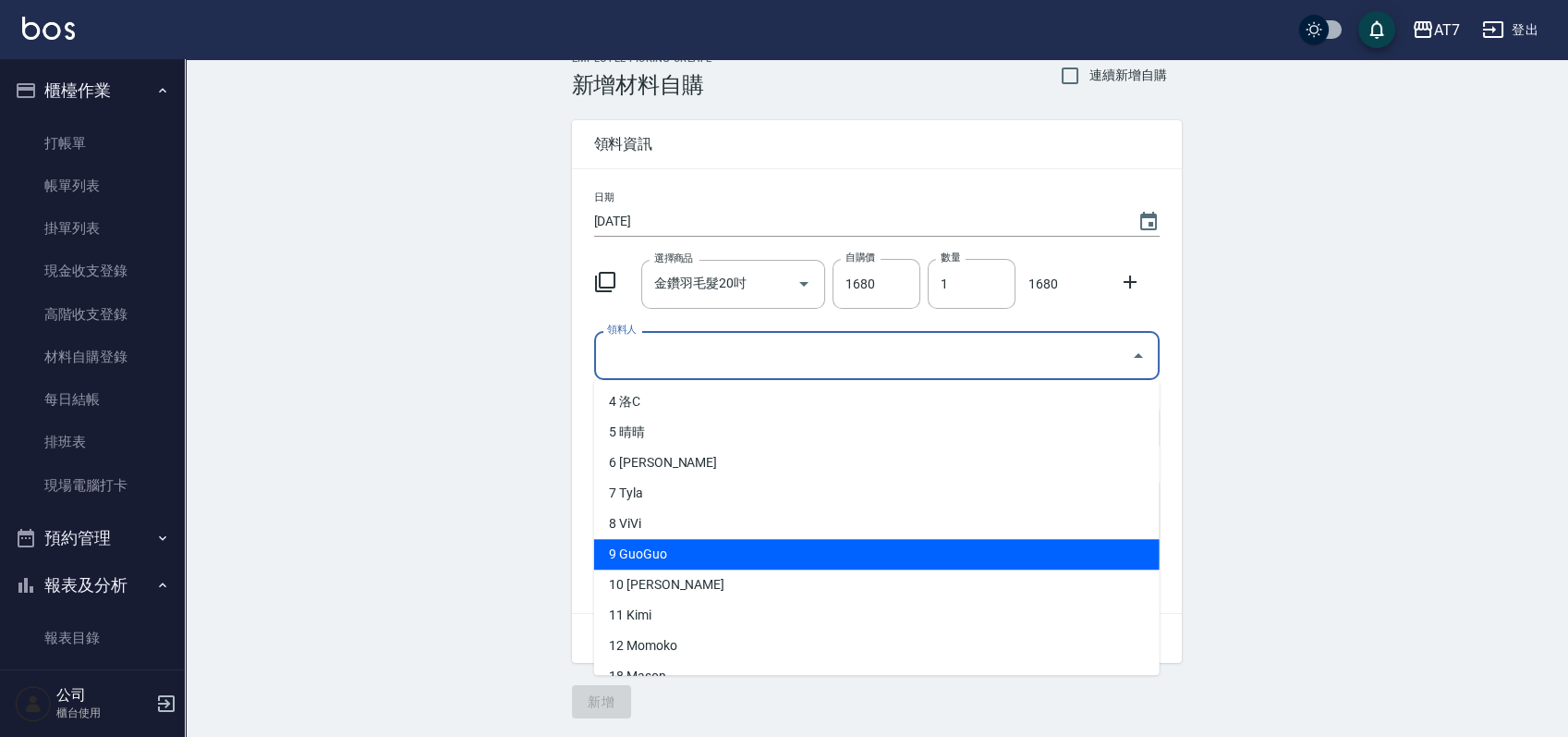
click at [661, 547] on li "9 GuoGuo" at bounding box center [877, 553] width 565 height 31
type input "GuoGuo"
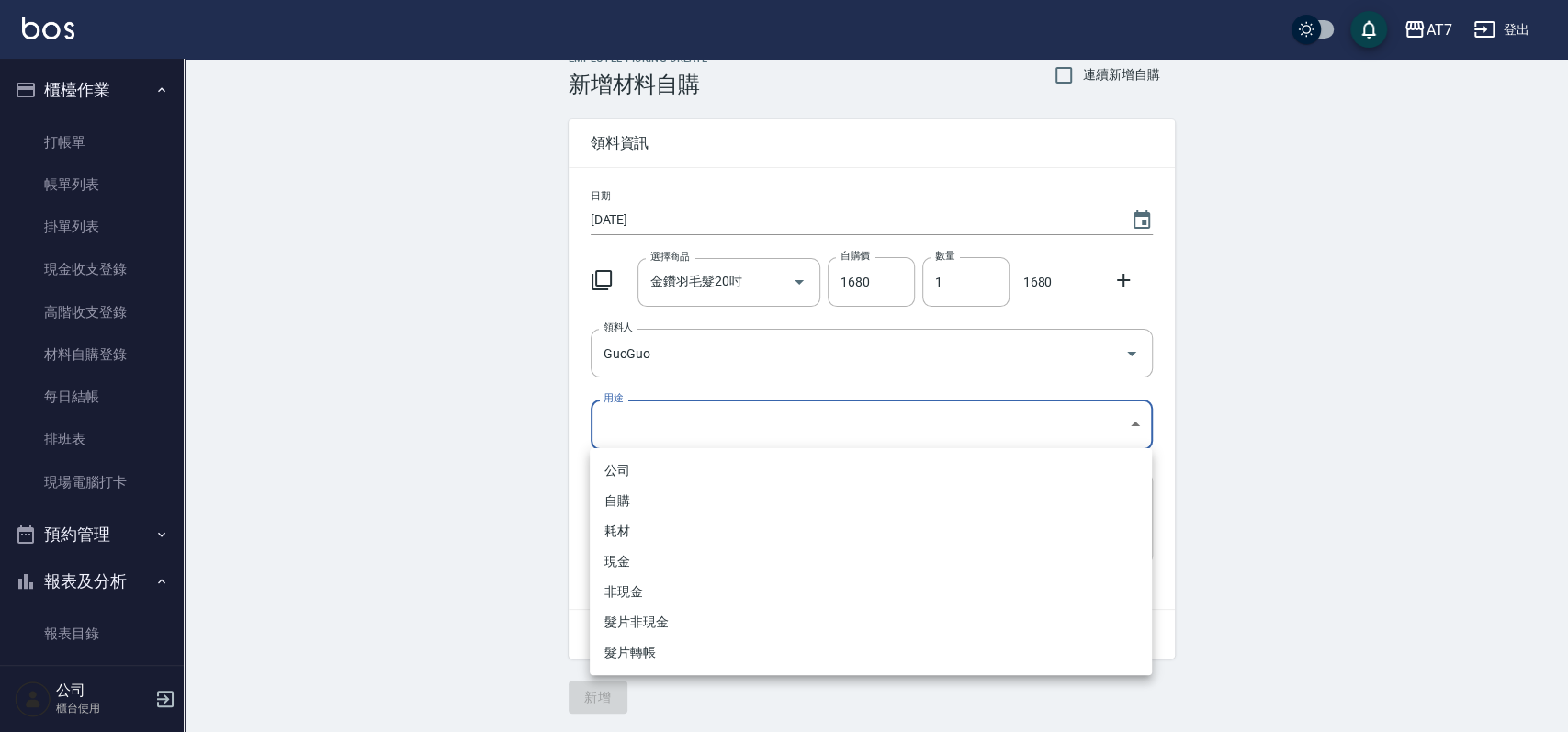
click at [689, 405] on body "AT7 登出 櫃檯作業 打帳單 帳單列表 掛單列表 現金收支登錄 高階收支登錄 材料自購登錄 每日結帳 排班表 現場電腦打卡 預約管理 預約管理 單日預約紀錄…" at bounding box center [784, 354] width 1568 height 757
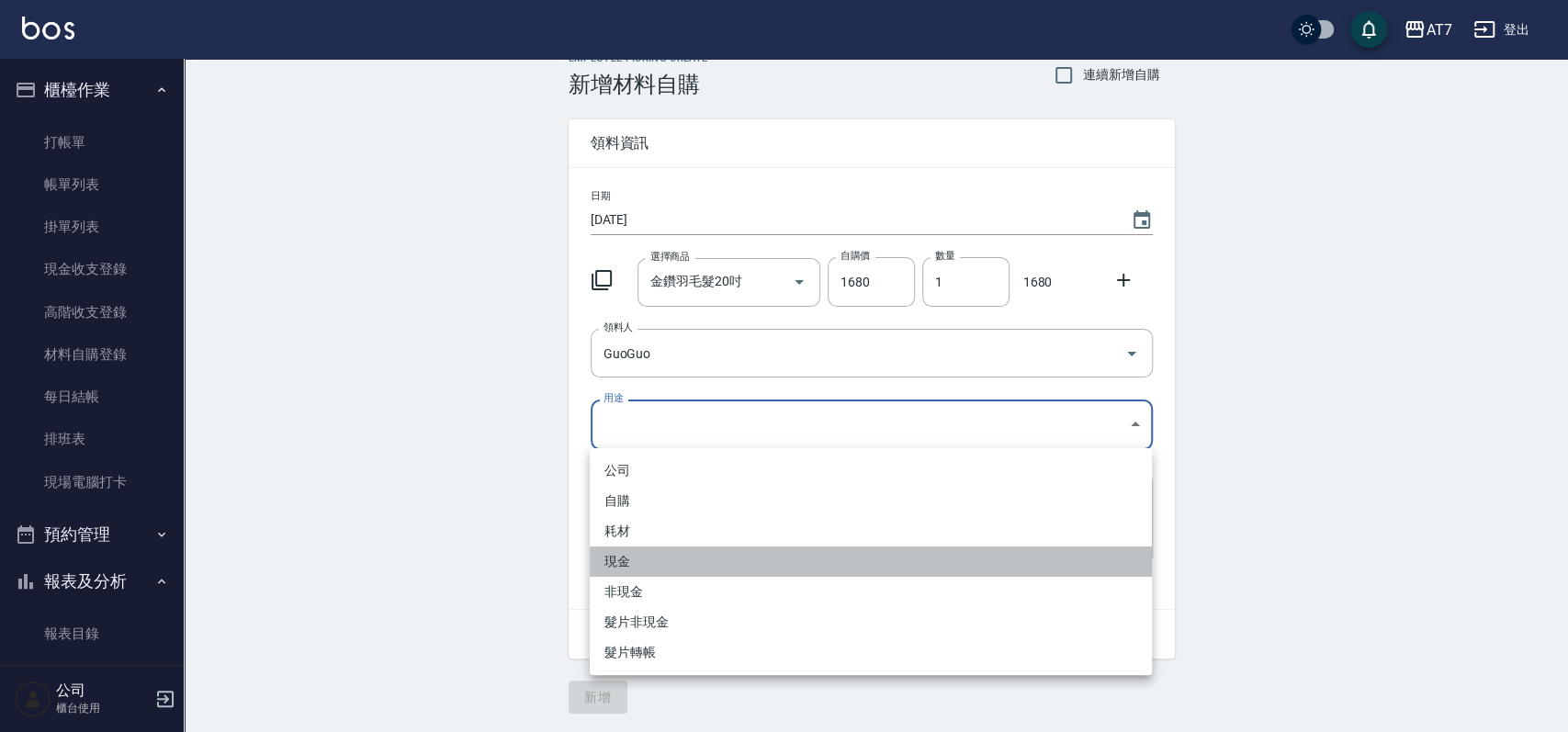
click at [684, 550] on li "現金" at bounding box center [871, 561] width 562 height 30
type input "現金"
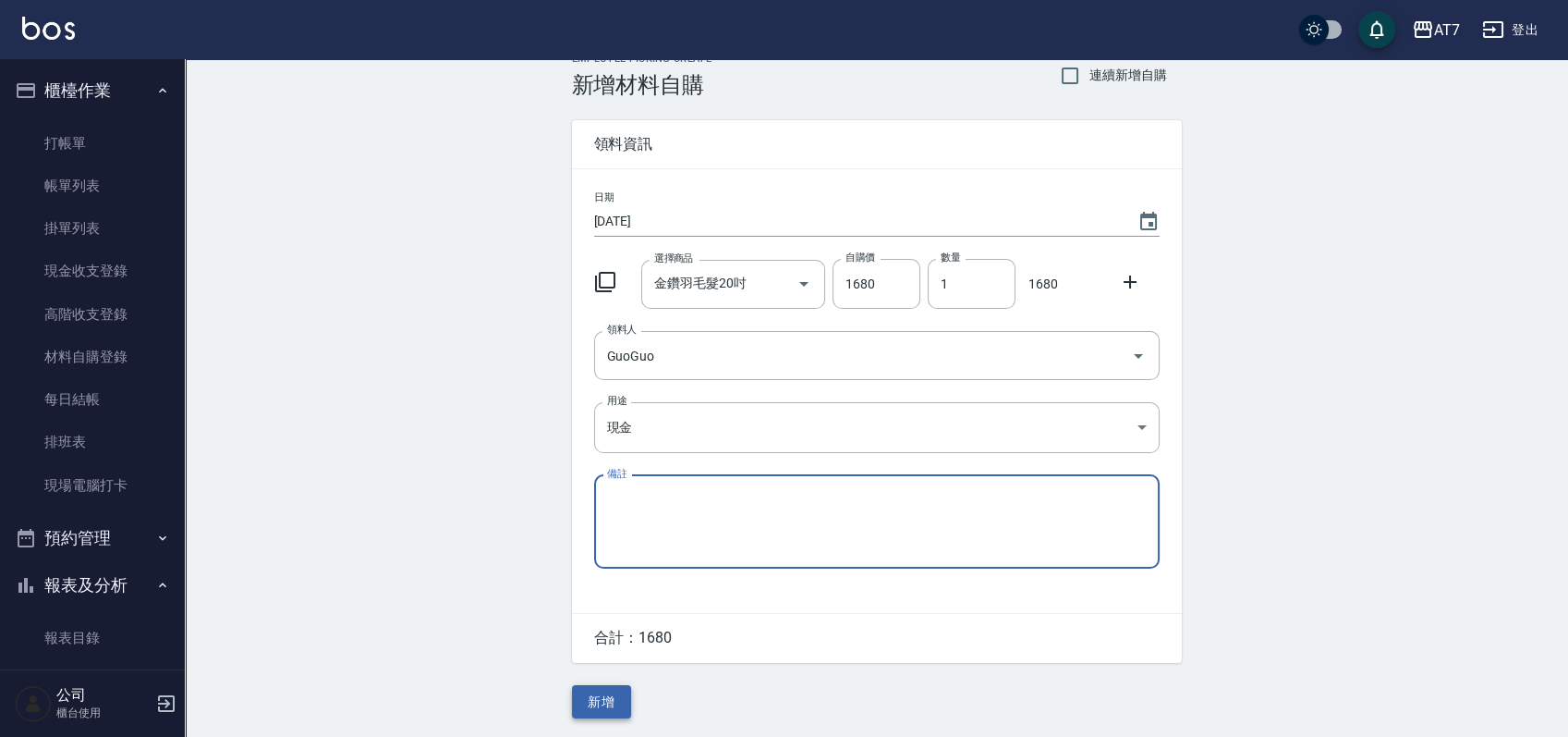
click at [605, 706] on button "新增" at bounding box center [601, 702] width 59 height 34
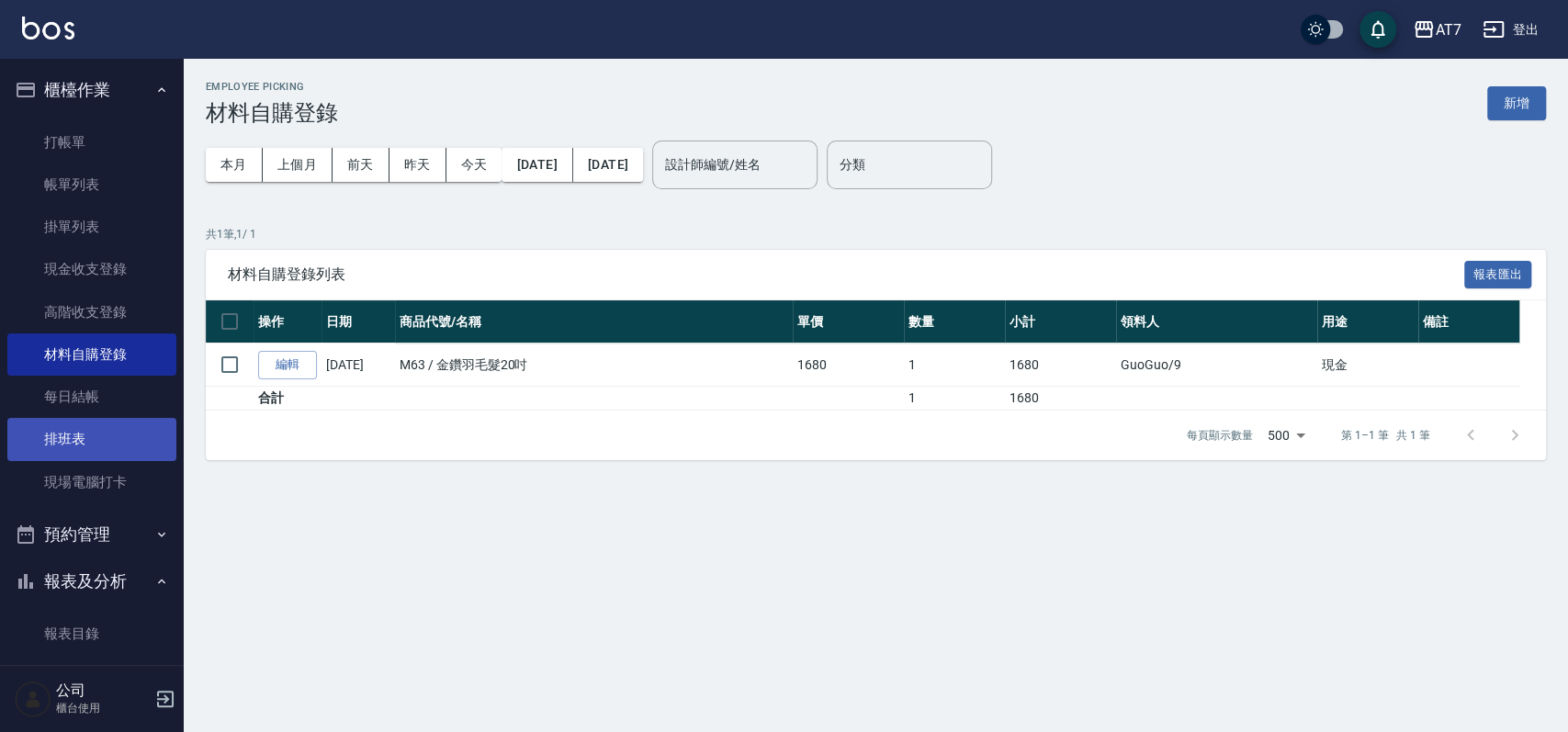
click at [88, 444] on link "排班表" at bounding box center [91, 439] width 169 height 42
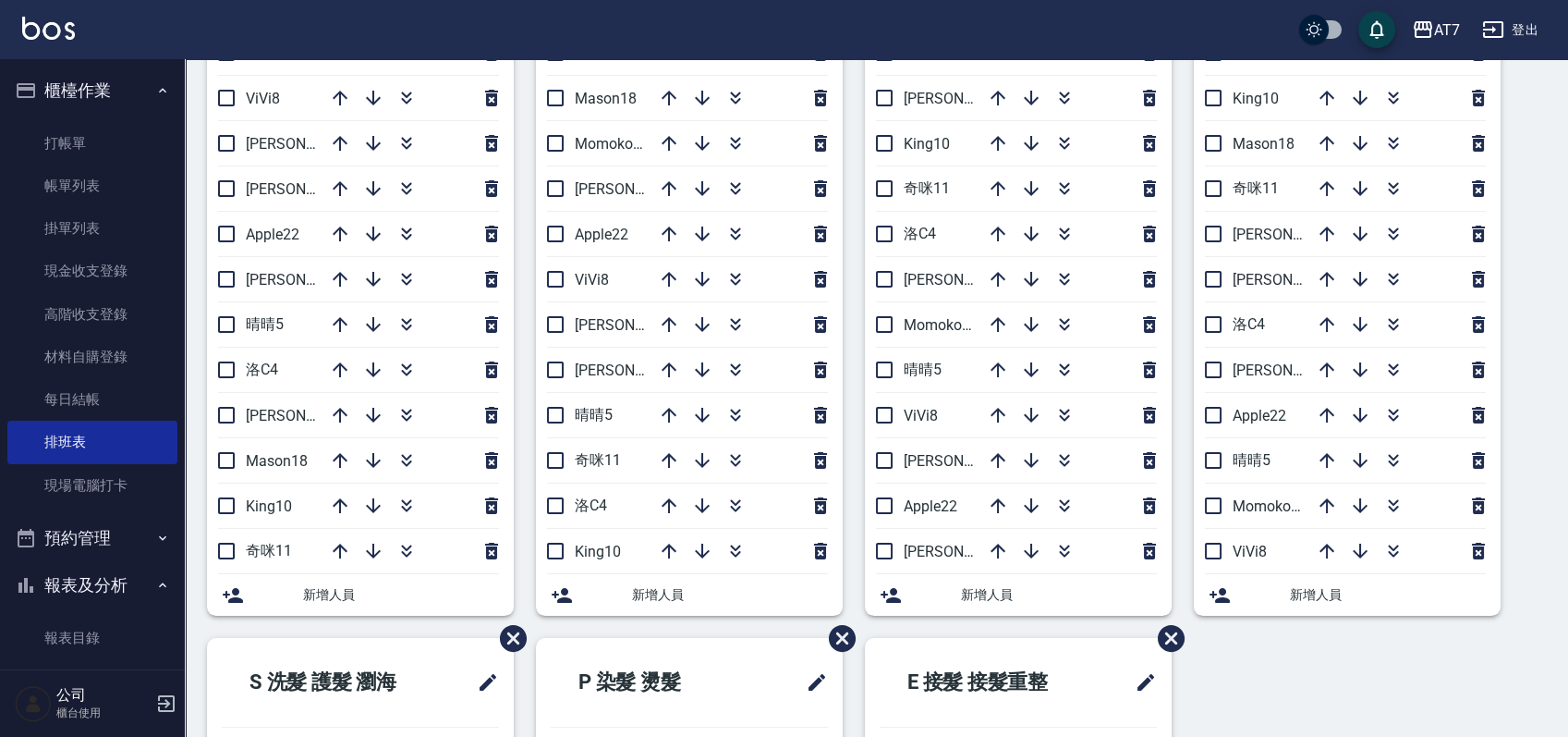
scroll to position [246, 0]
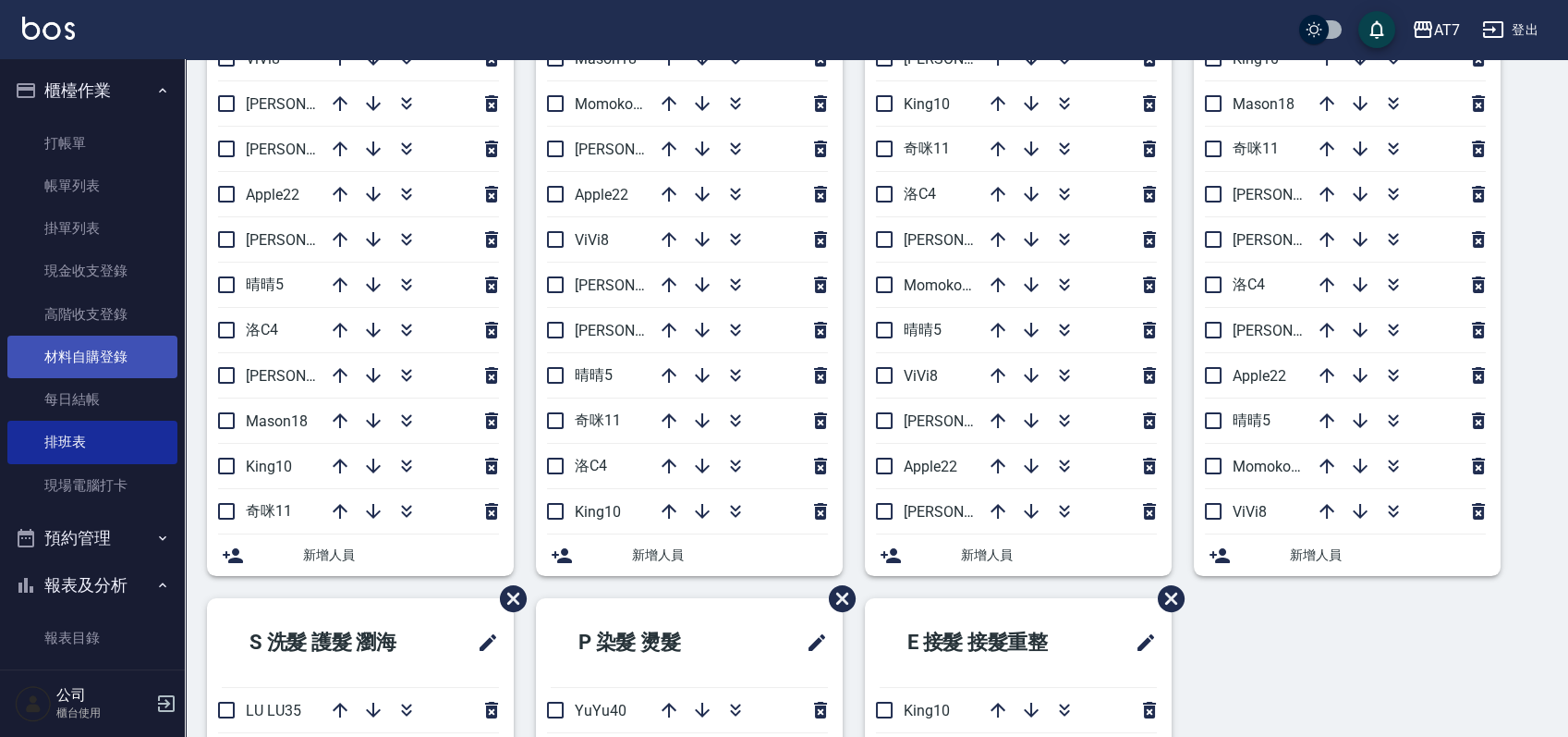
click at [128, 356] on link "材料自購登錄" at bounding box center [92, 357] width 170 height 43
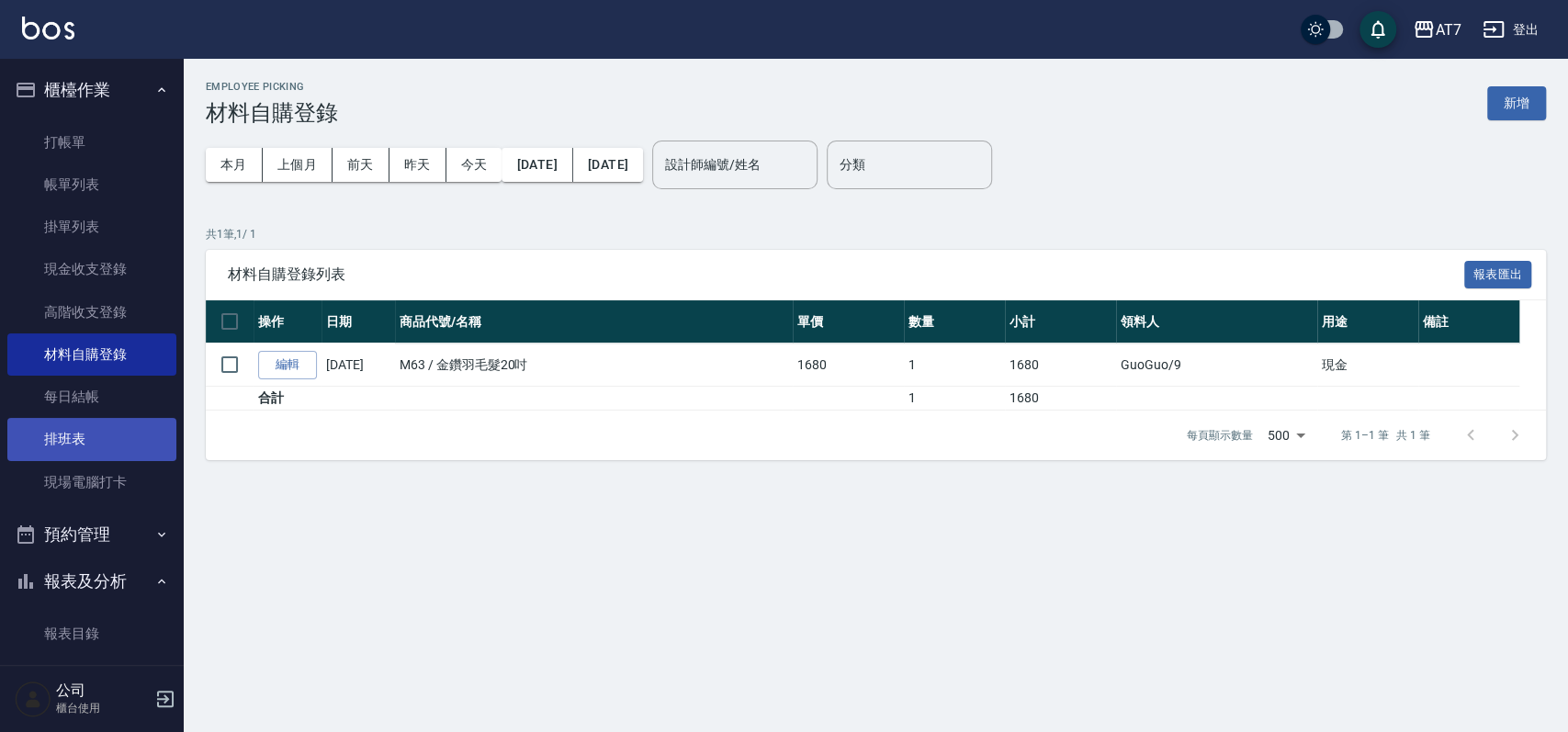
click at [100, 428] on link "排班表" at bounding box center [91, 439] width 169 height 42
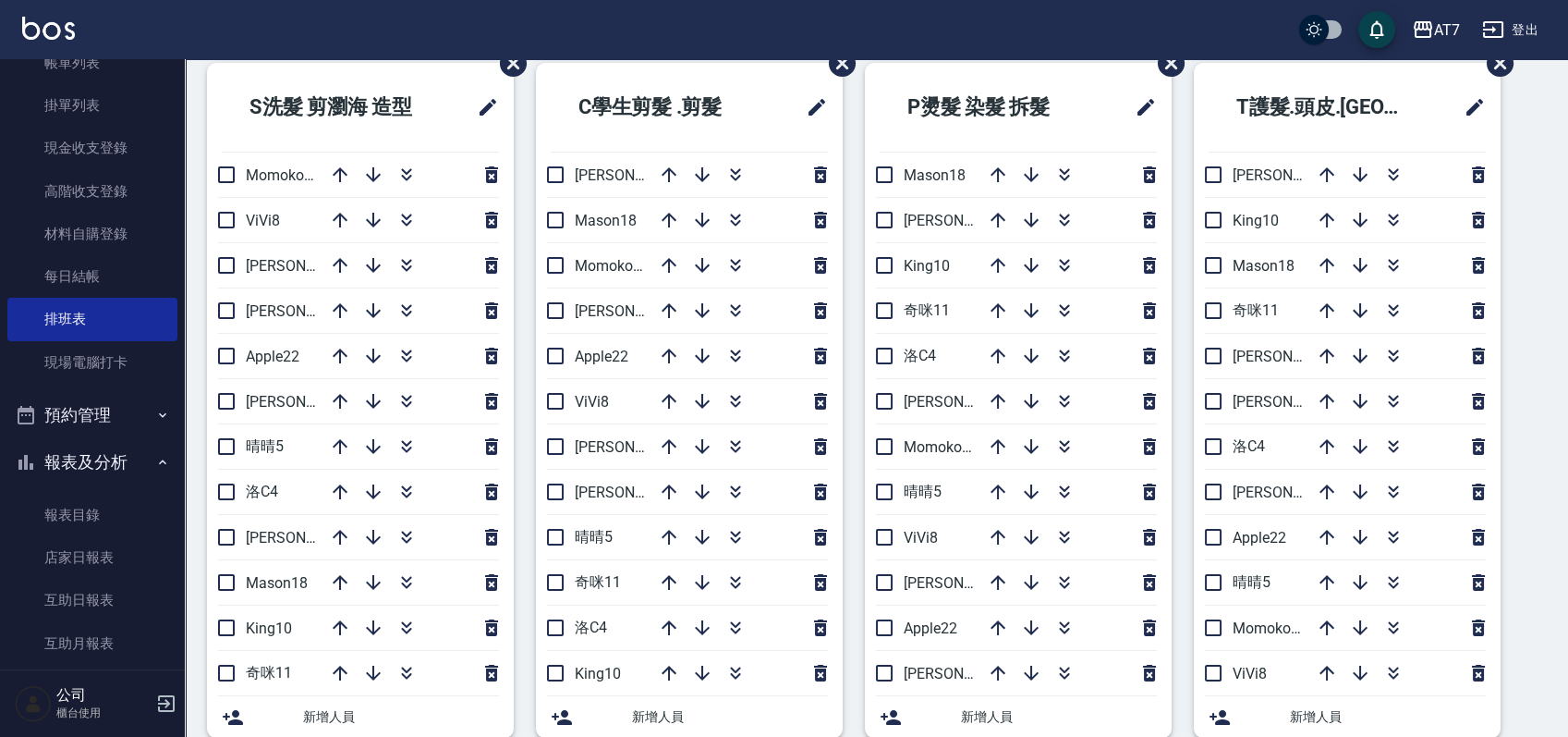
scroll to position [123, 0]
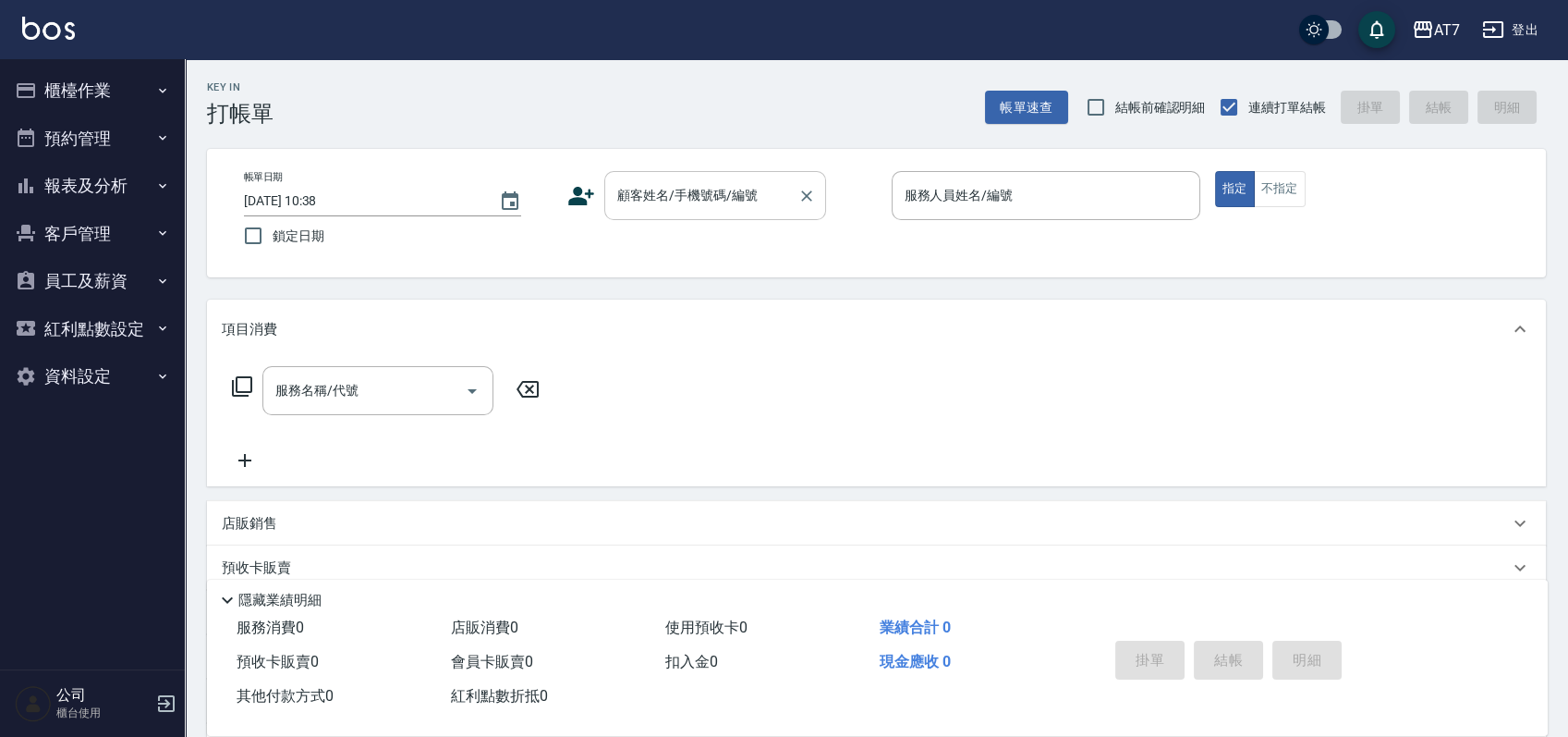
click at [684, 219] on div "顧客姓名/手機號碼/編號" at bounding box center [714, 195] width 221 height 49
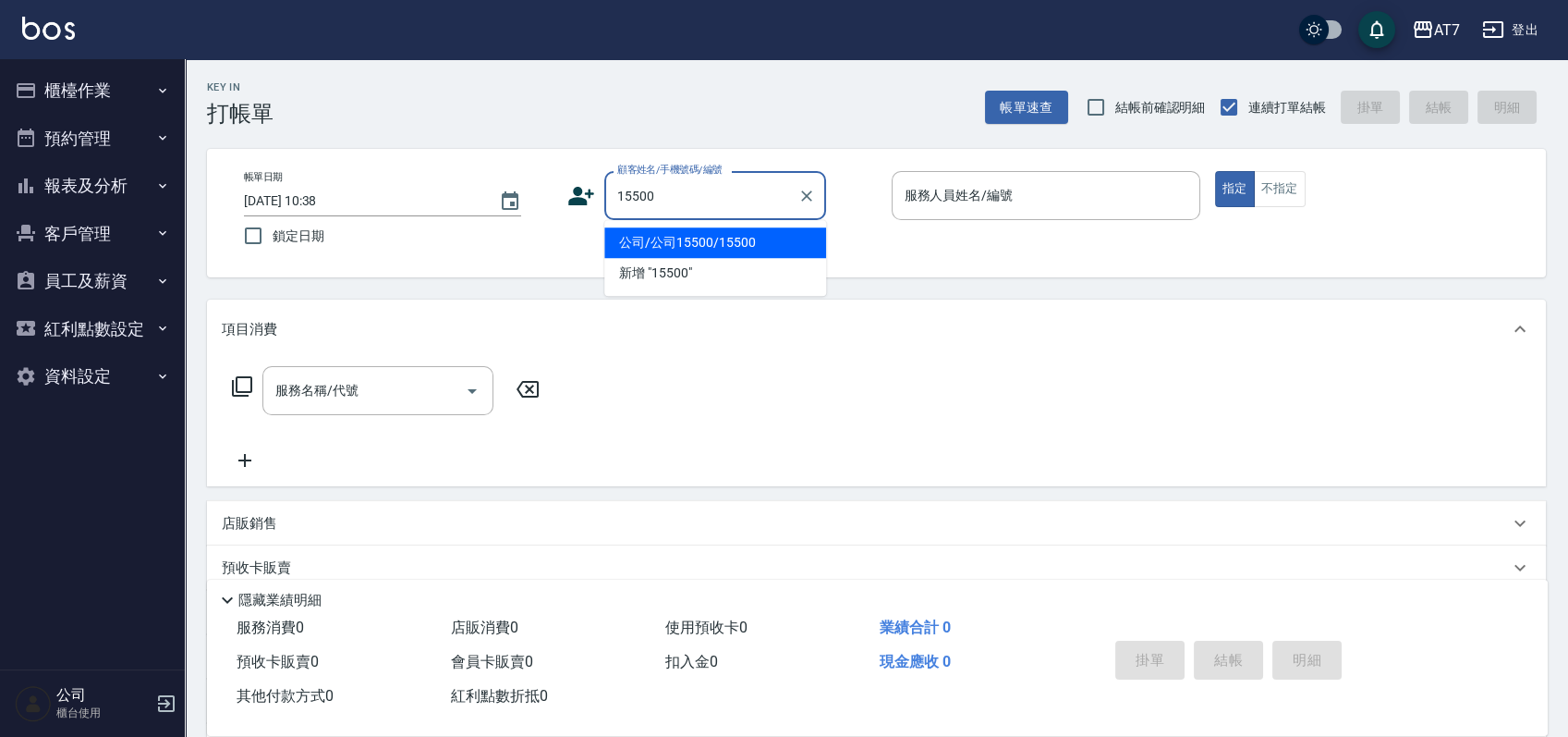
type input "公司/公司15500/15500"
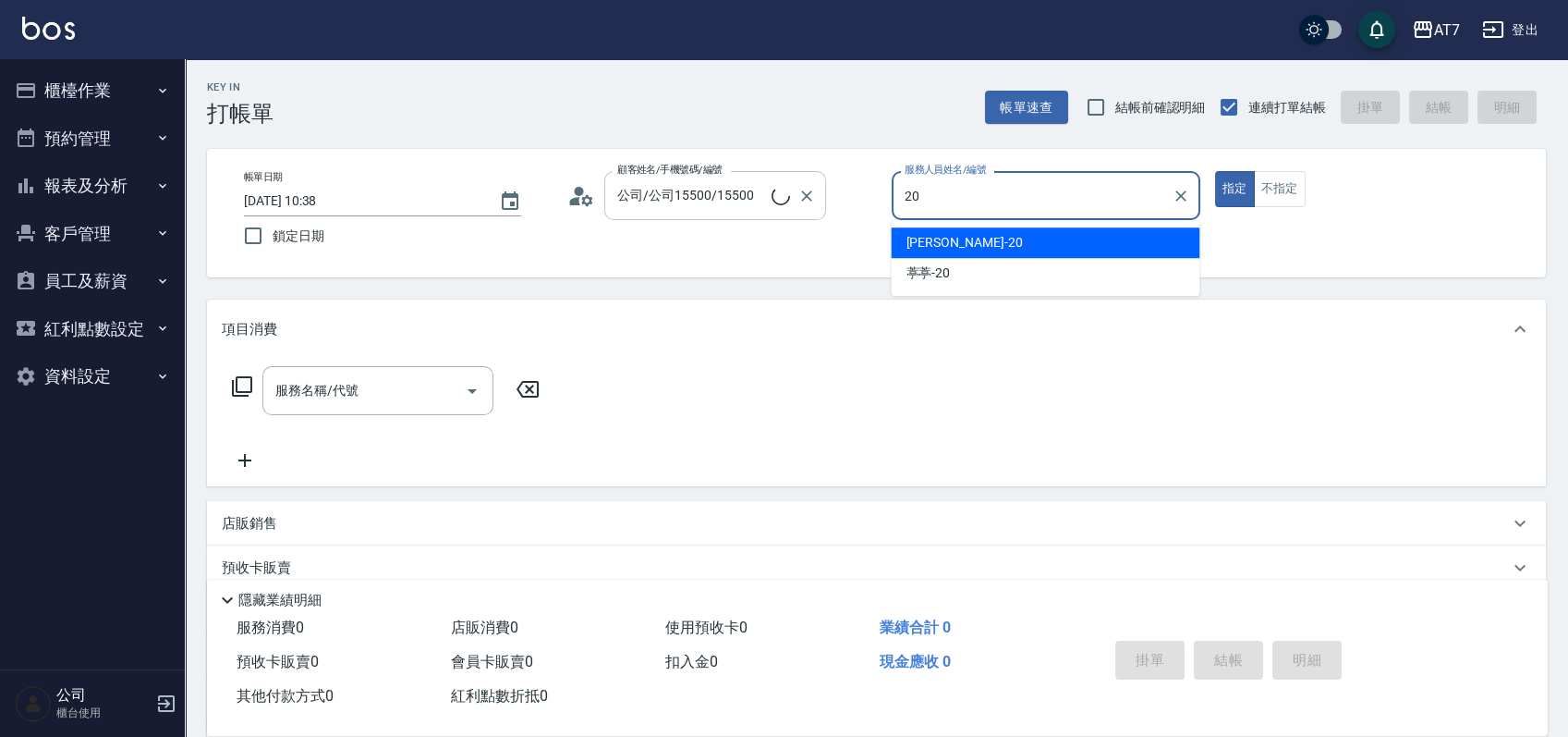
type input "[PERSON_NAME]-20"
type button "true"
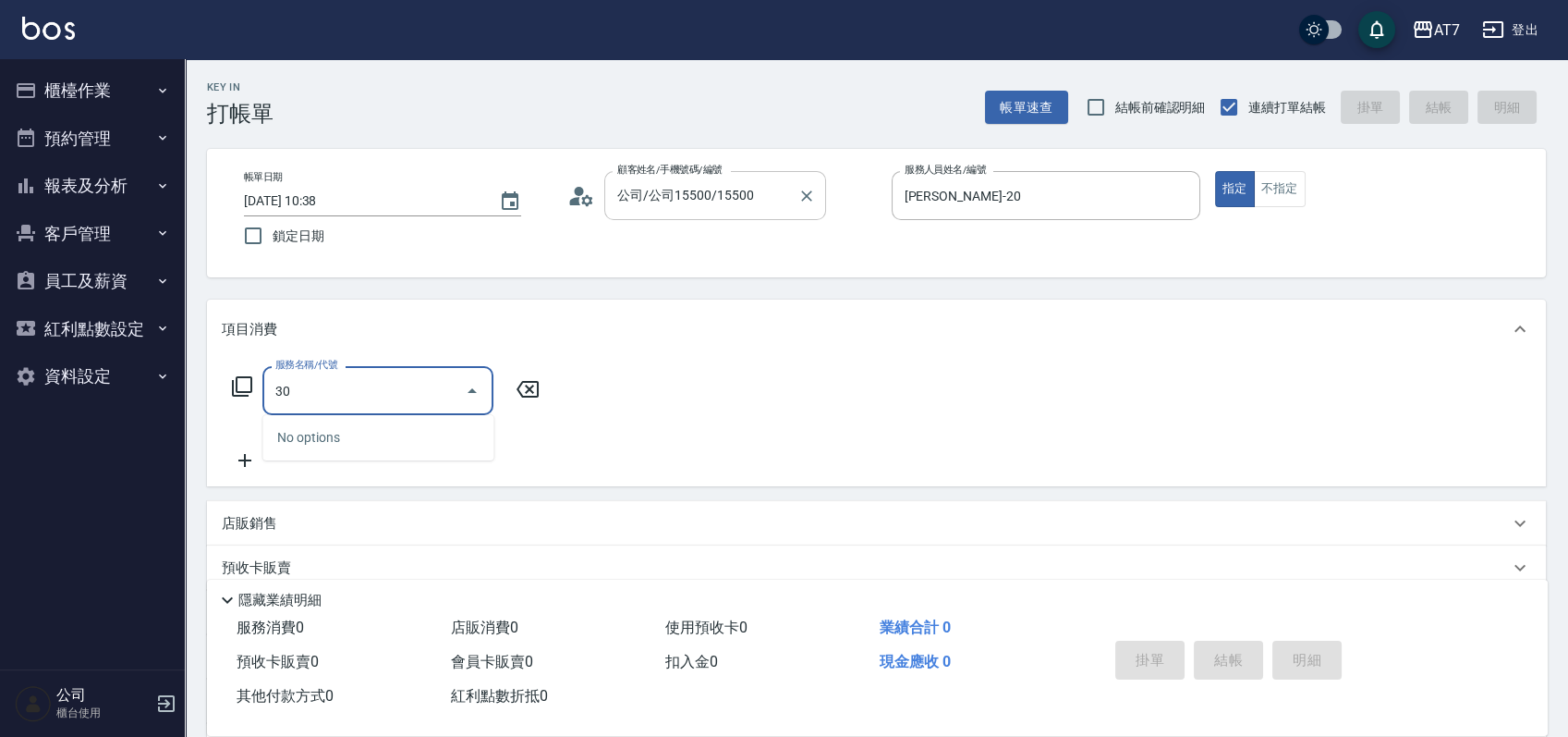
type input "300"
type input "10"
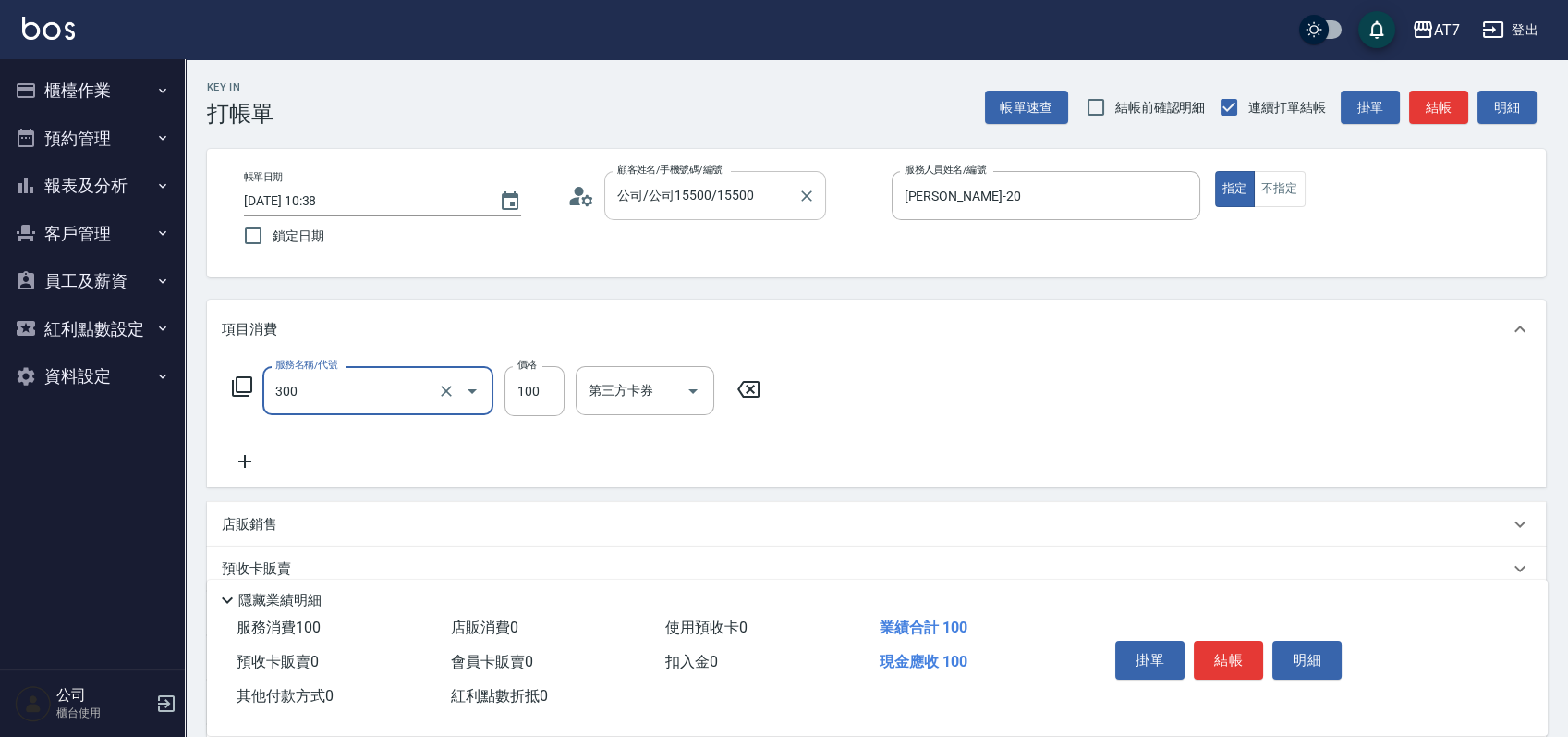
type input "剪瀏海(300)"
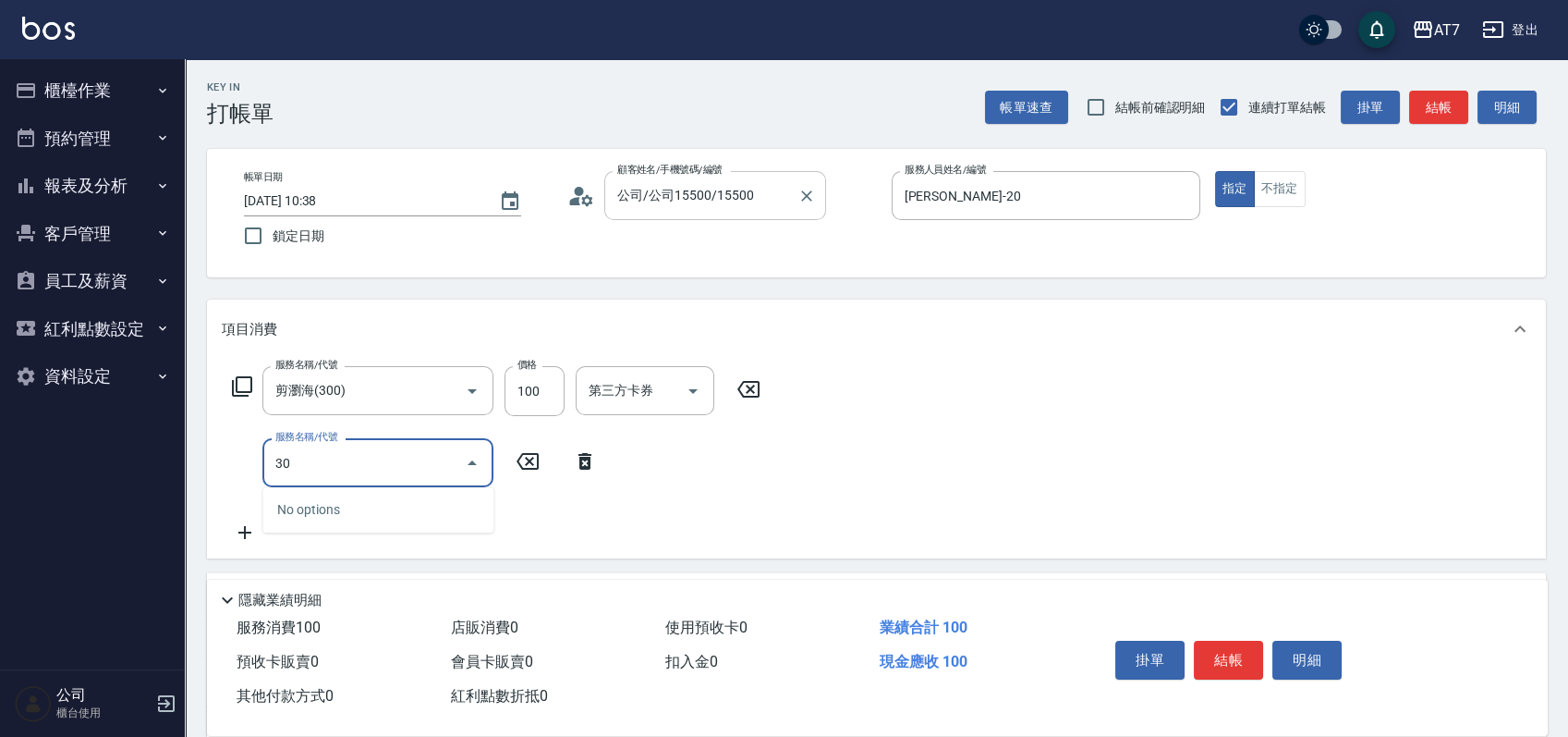
type input "302"
type input "40"
type input "剪髮(302)"
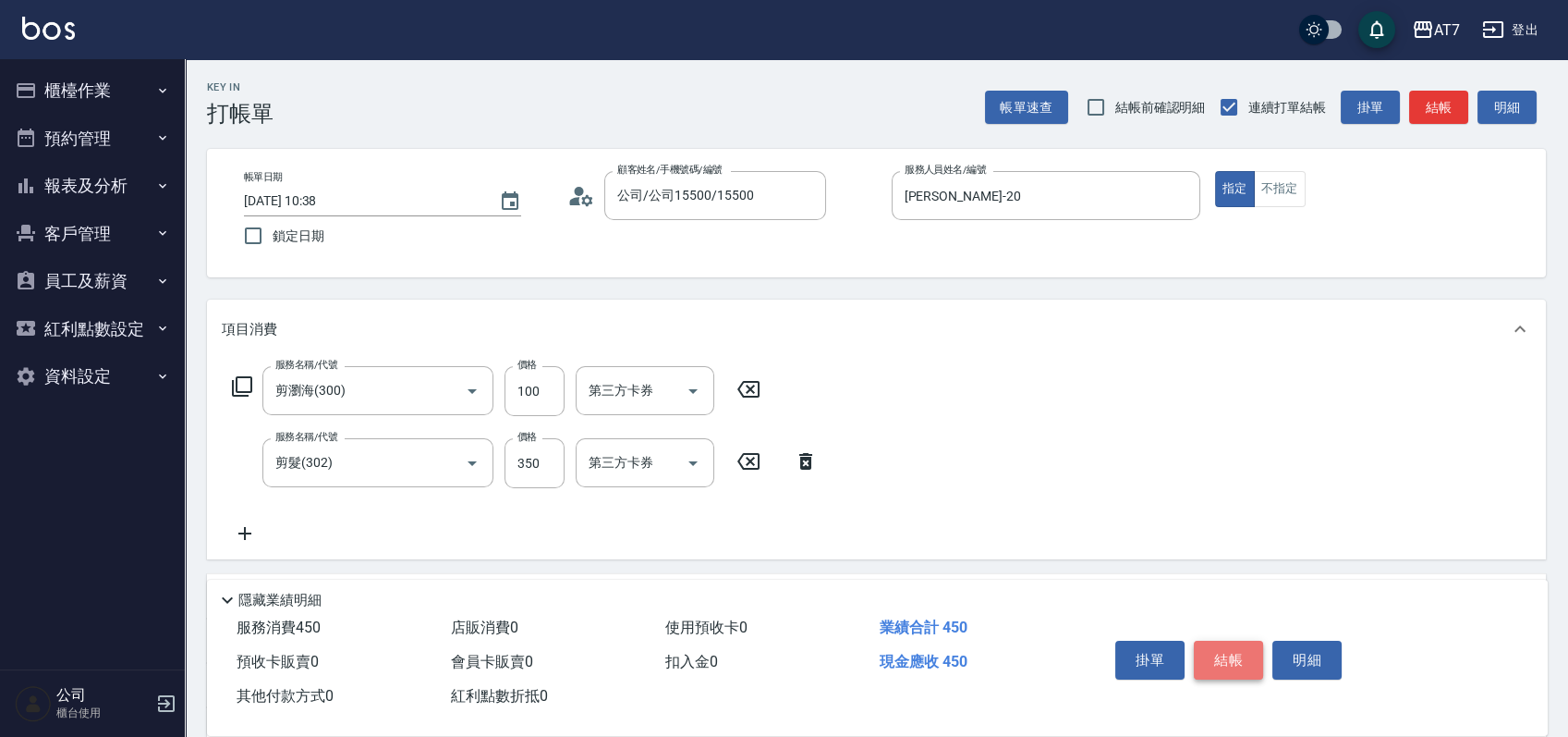
click at [1221, 648] on button "結帳" at bounding box center [1228, 660] width 70 height 39
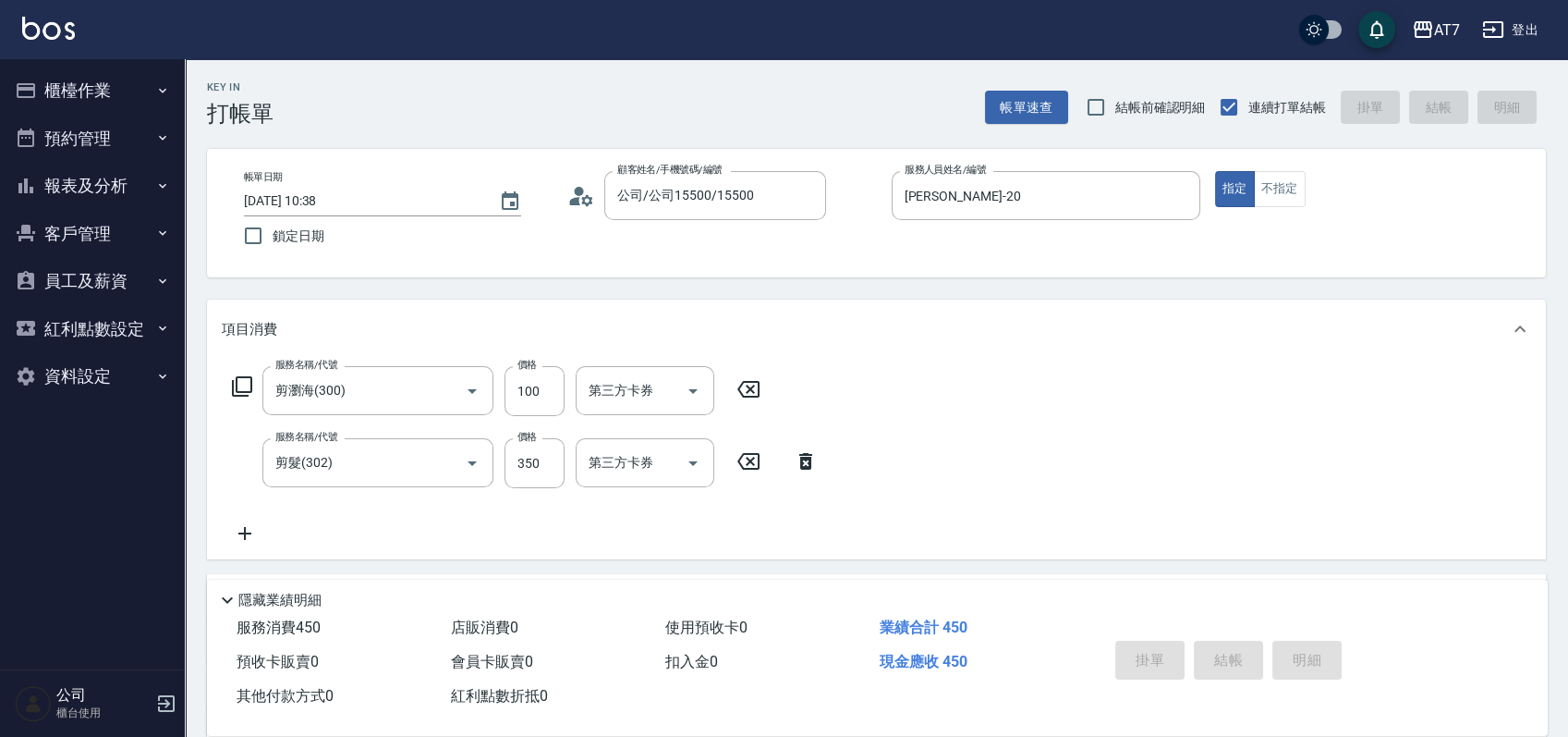
type input "[DATE] 11:59"
type input "0"
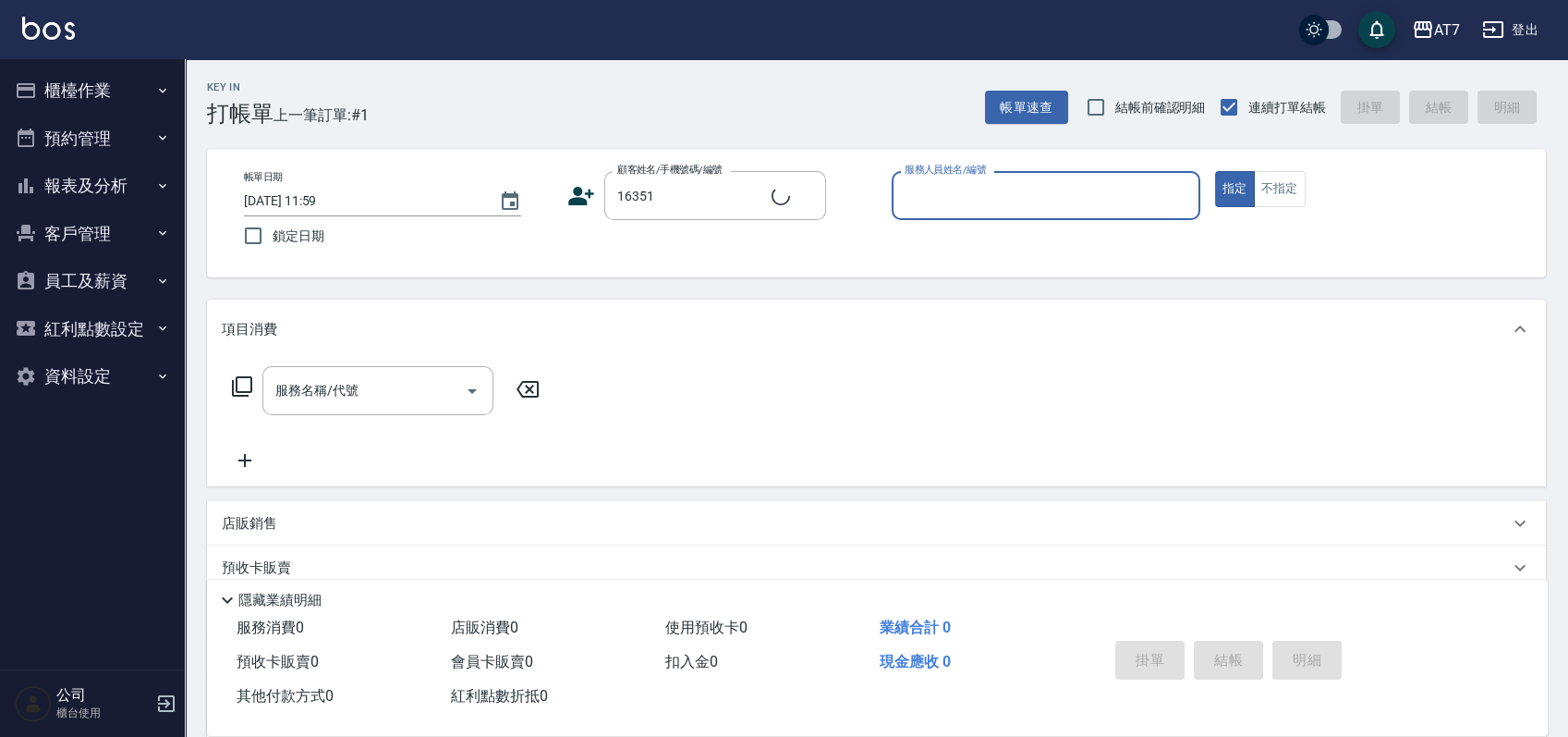
type input "公司/公司16351/16351"
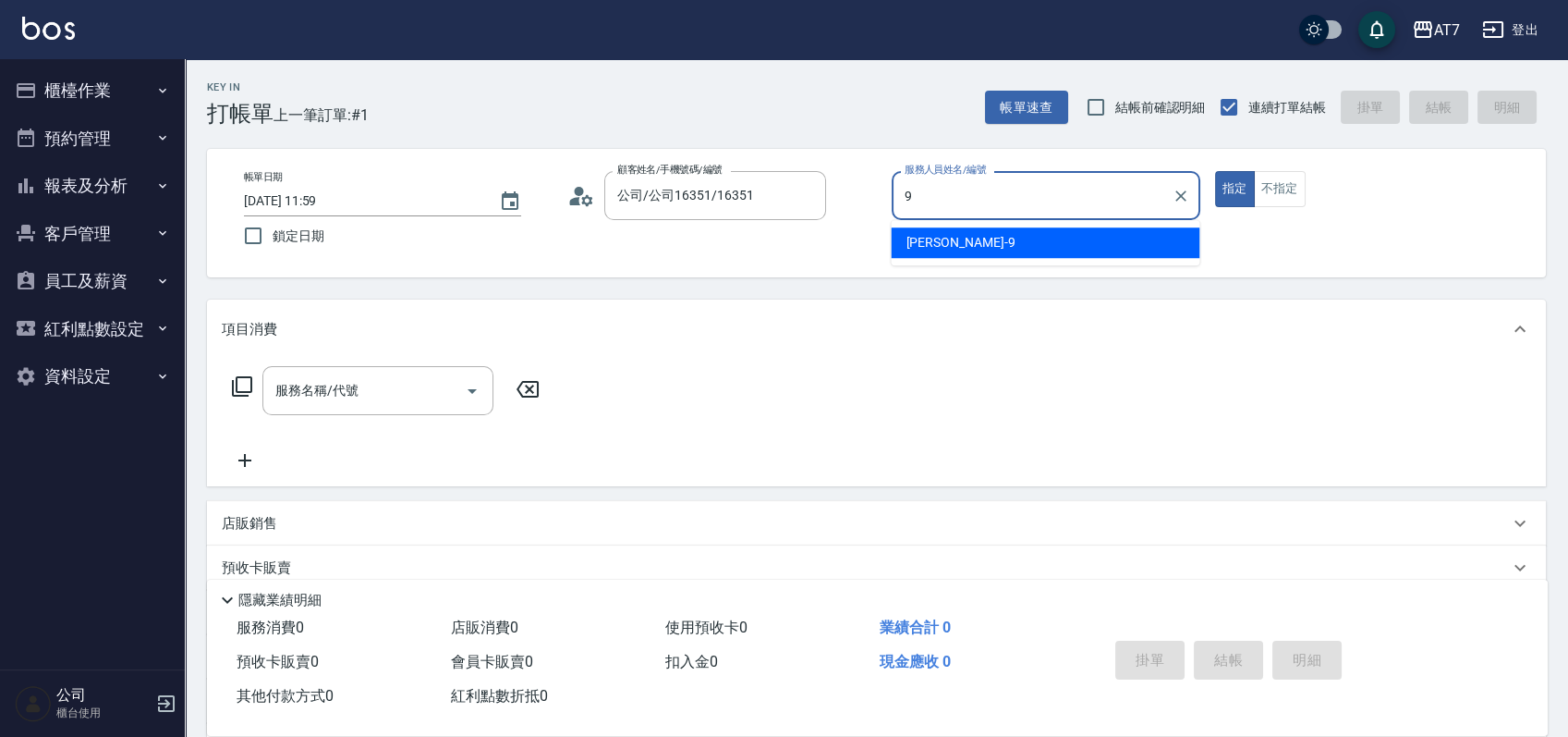
type input "[PERSON_NAME]-9"
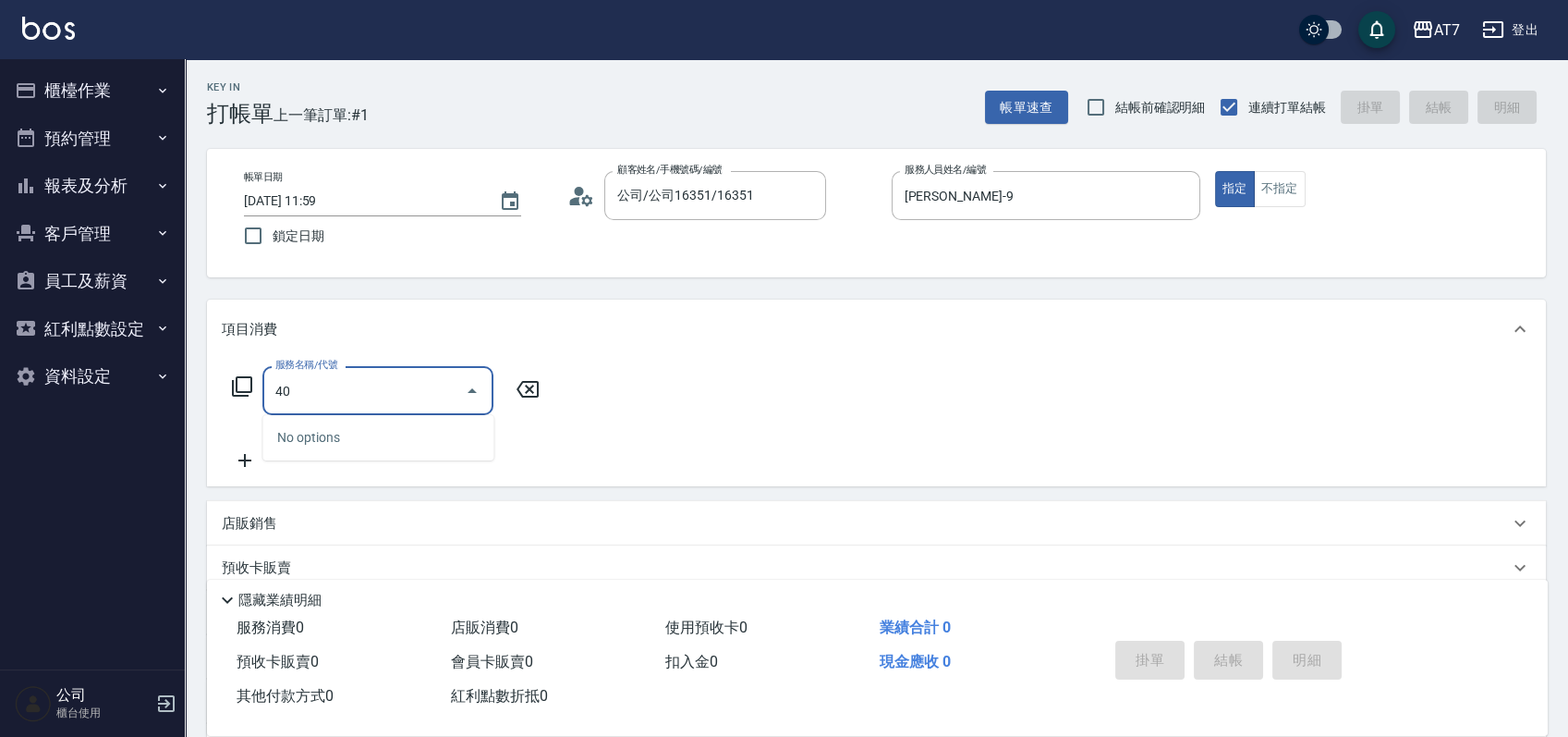
type input "401"
type input "150"
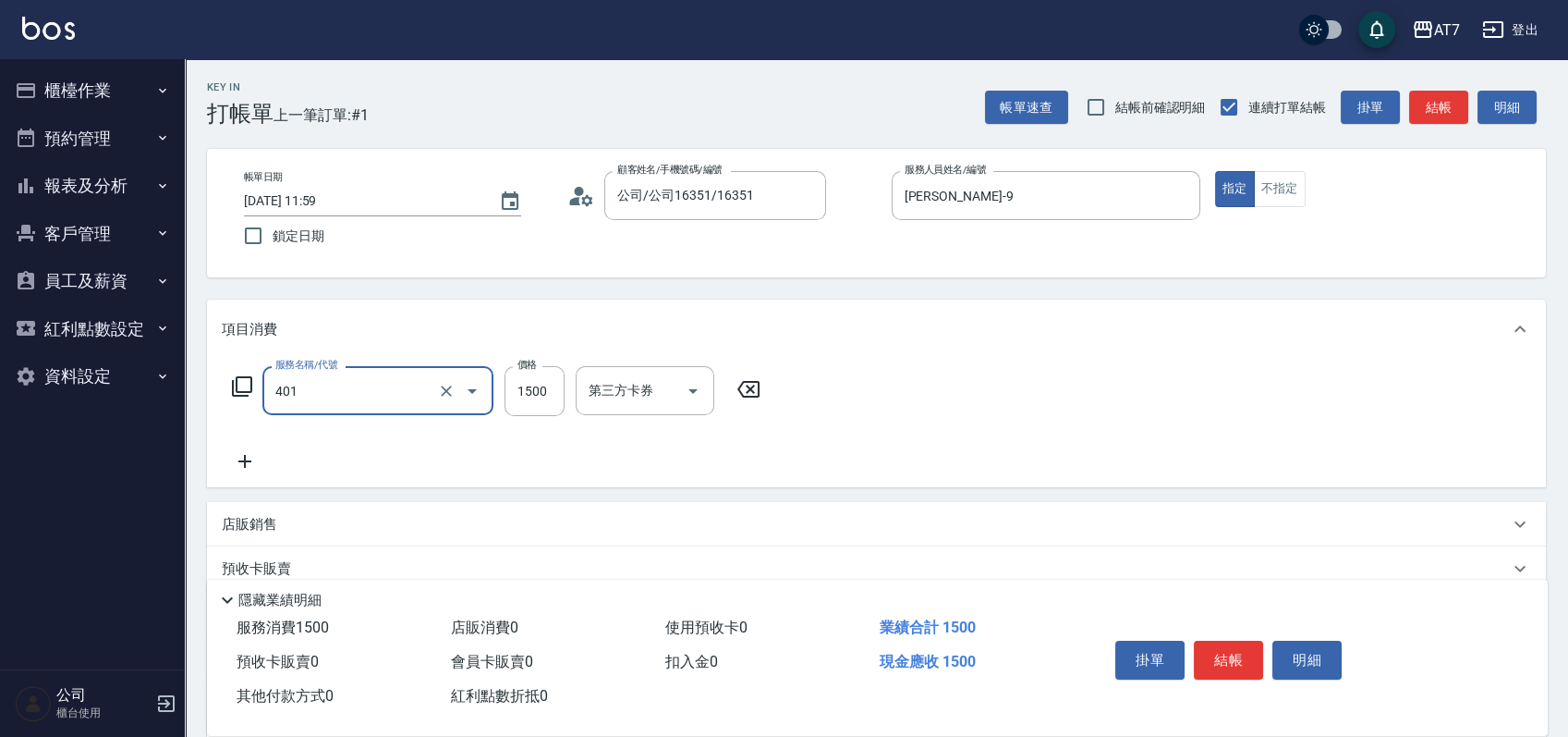
type input "染髮(互助)(401)"
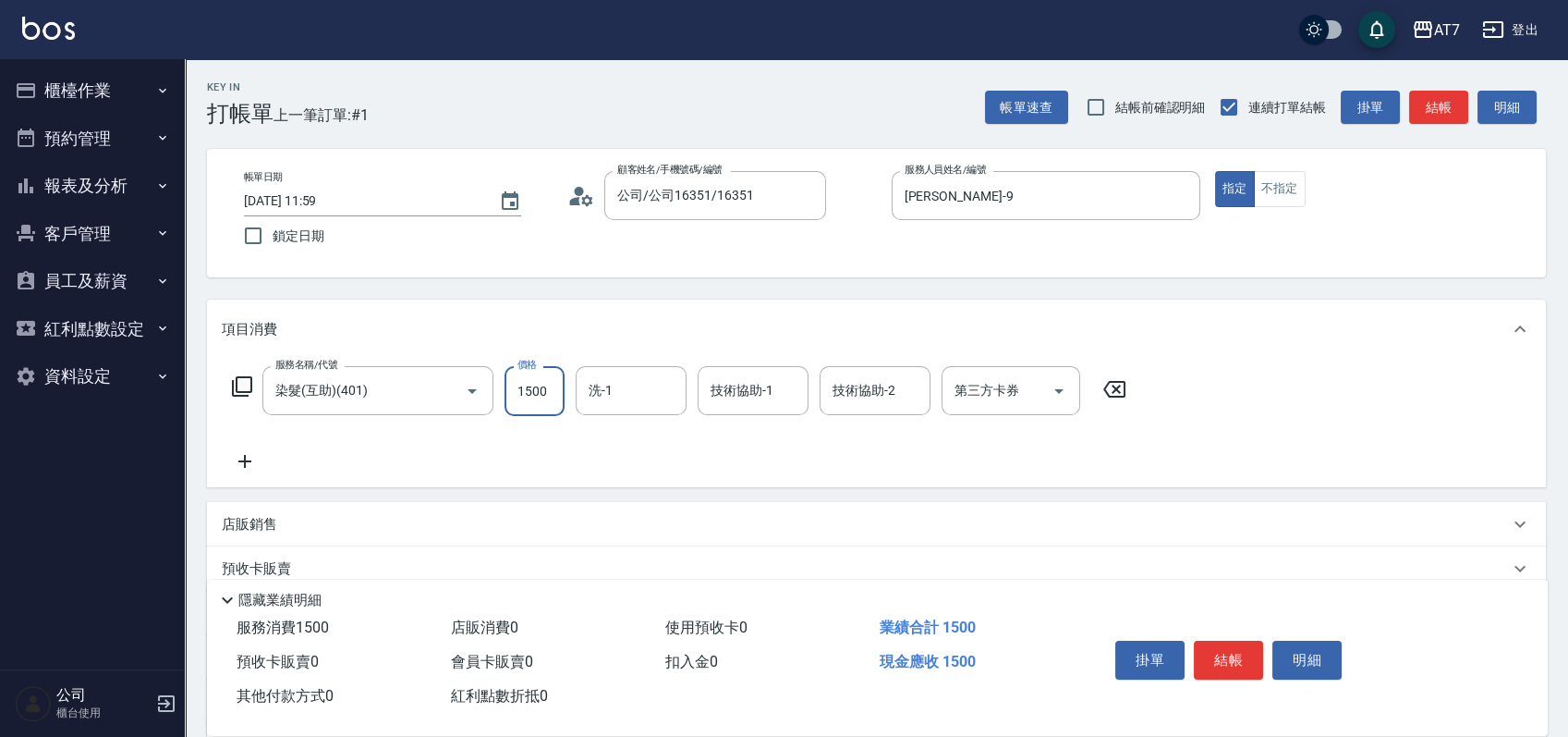
type input "0"
type input "20"
type input "2000"
type input "200"
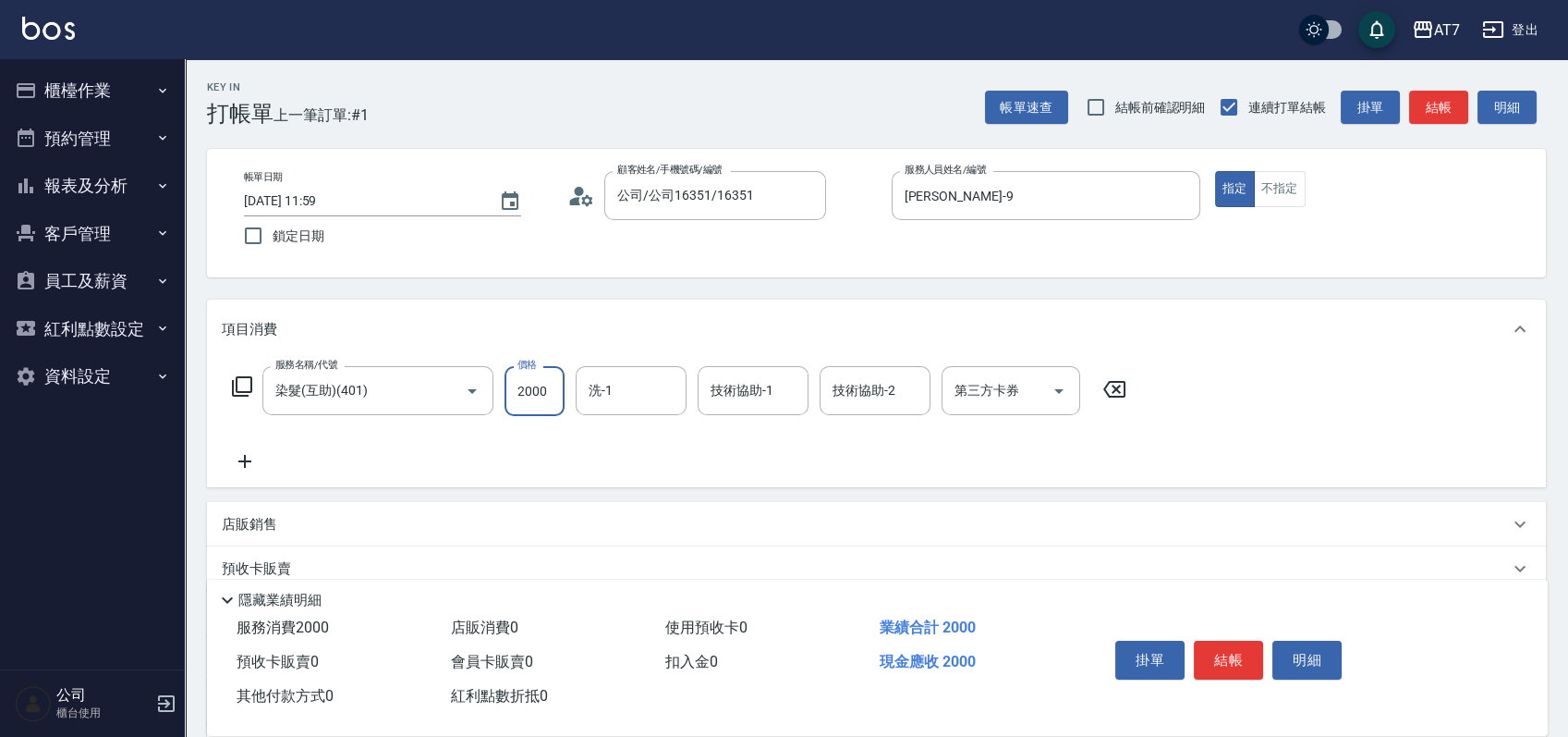
type input "2000"
type input "Sandy-25"
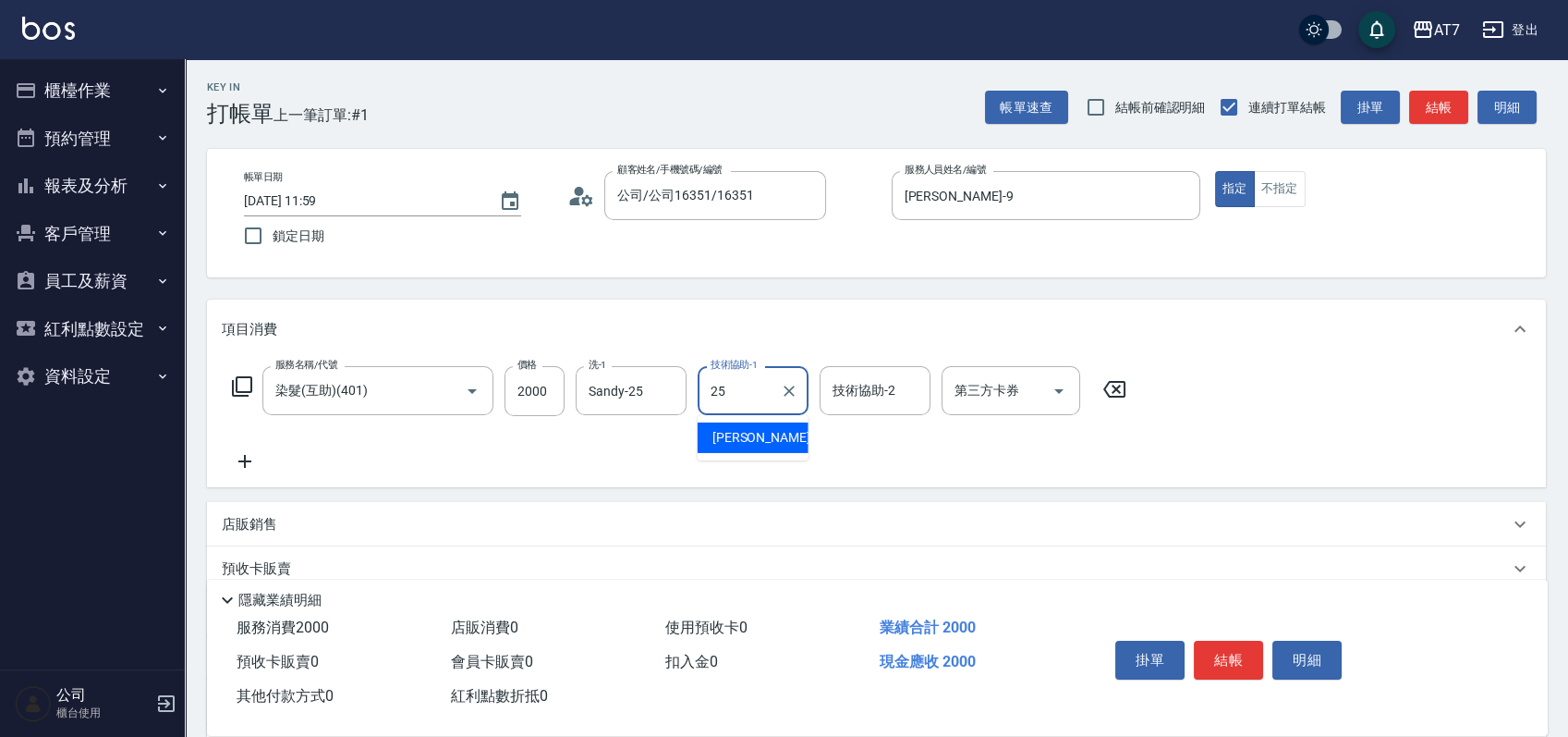
type input "Sandy-25"
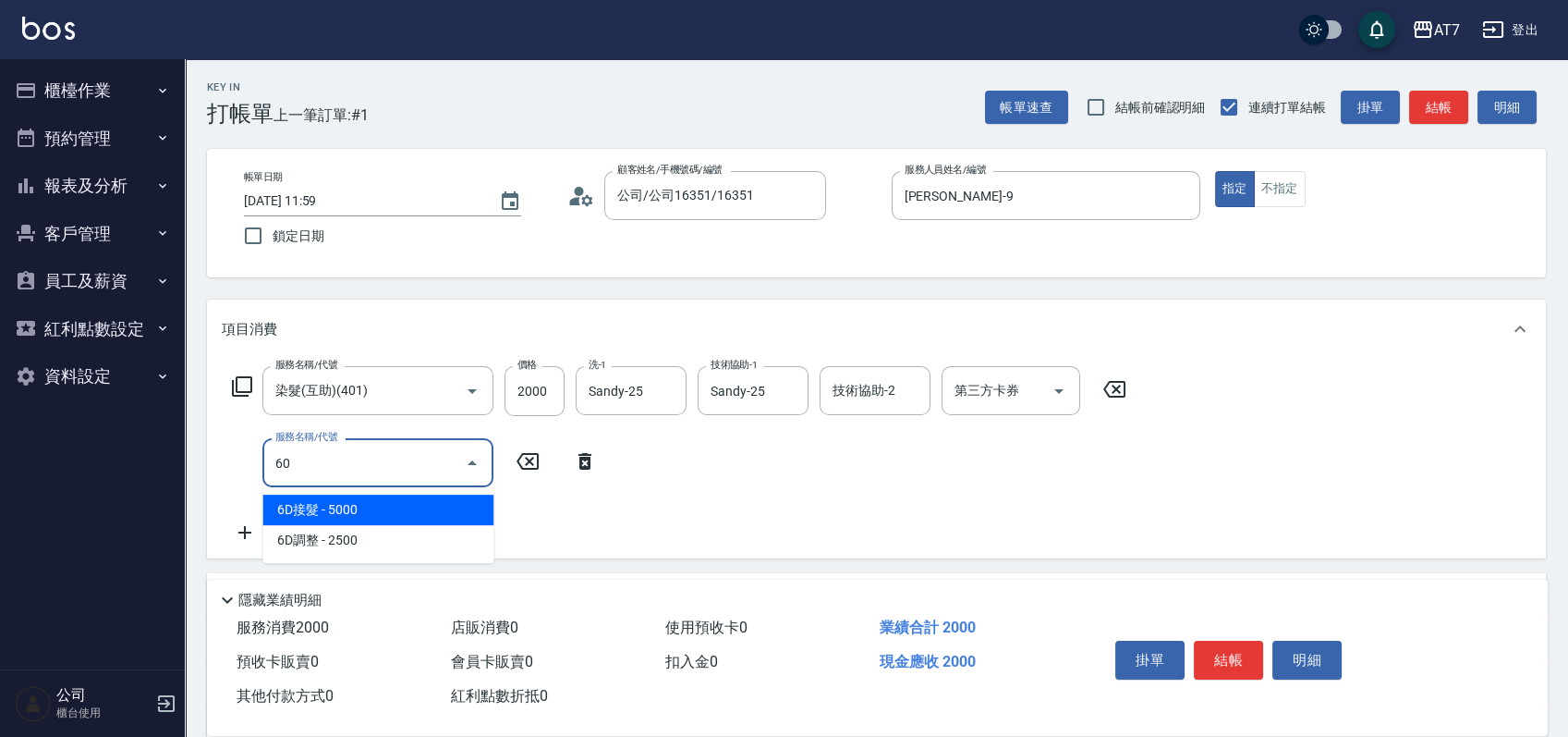
type input "605"
type input "300"
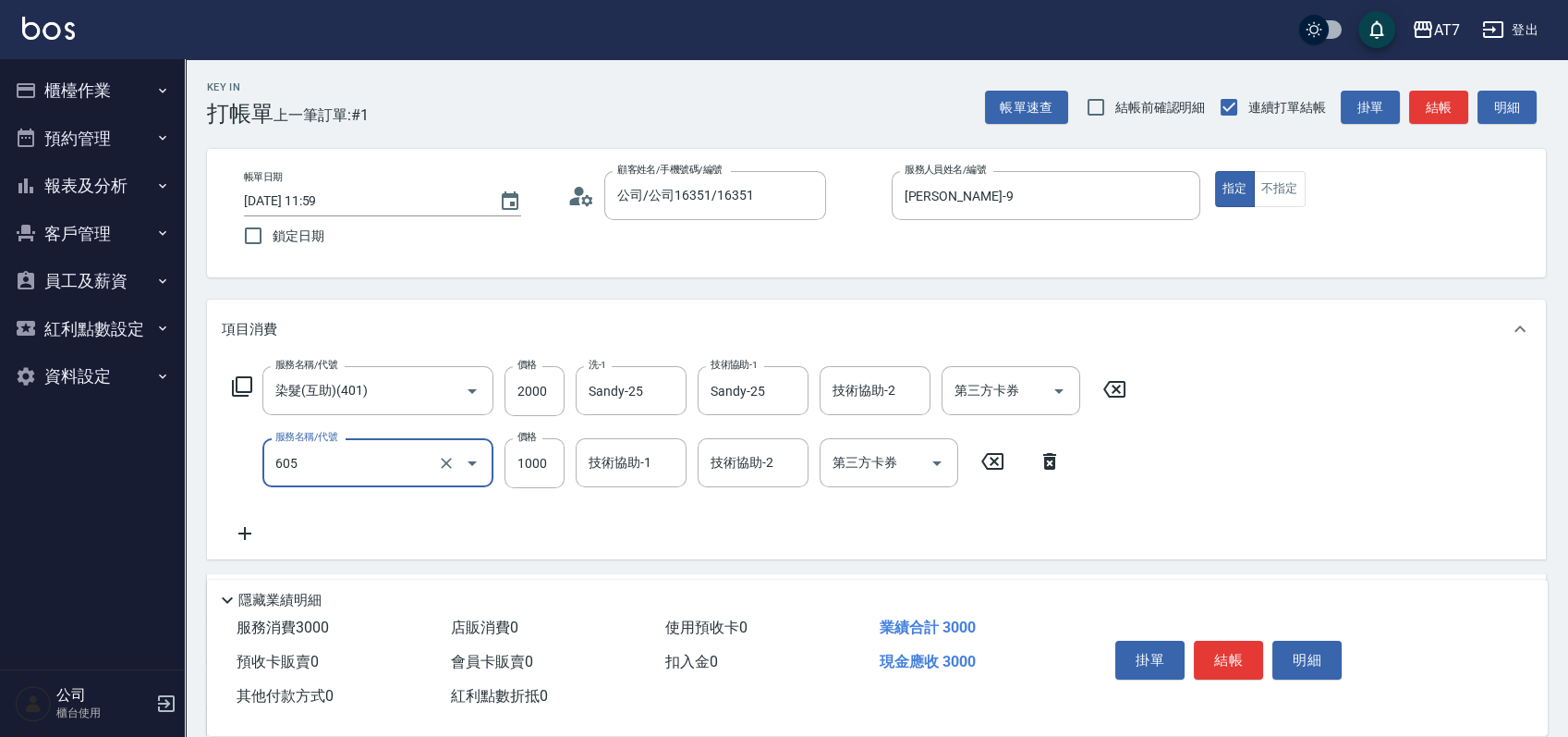
type input "順子護髮(助(605)"
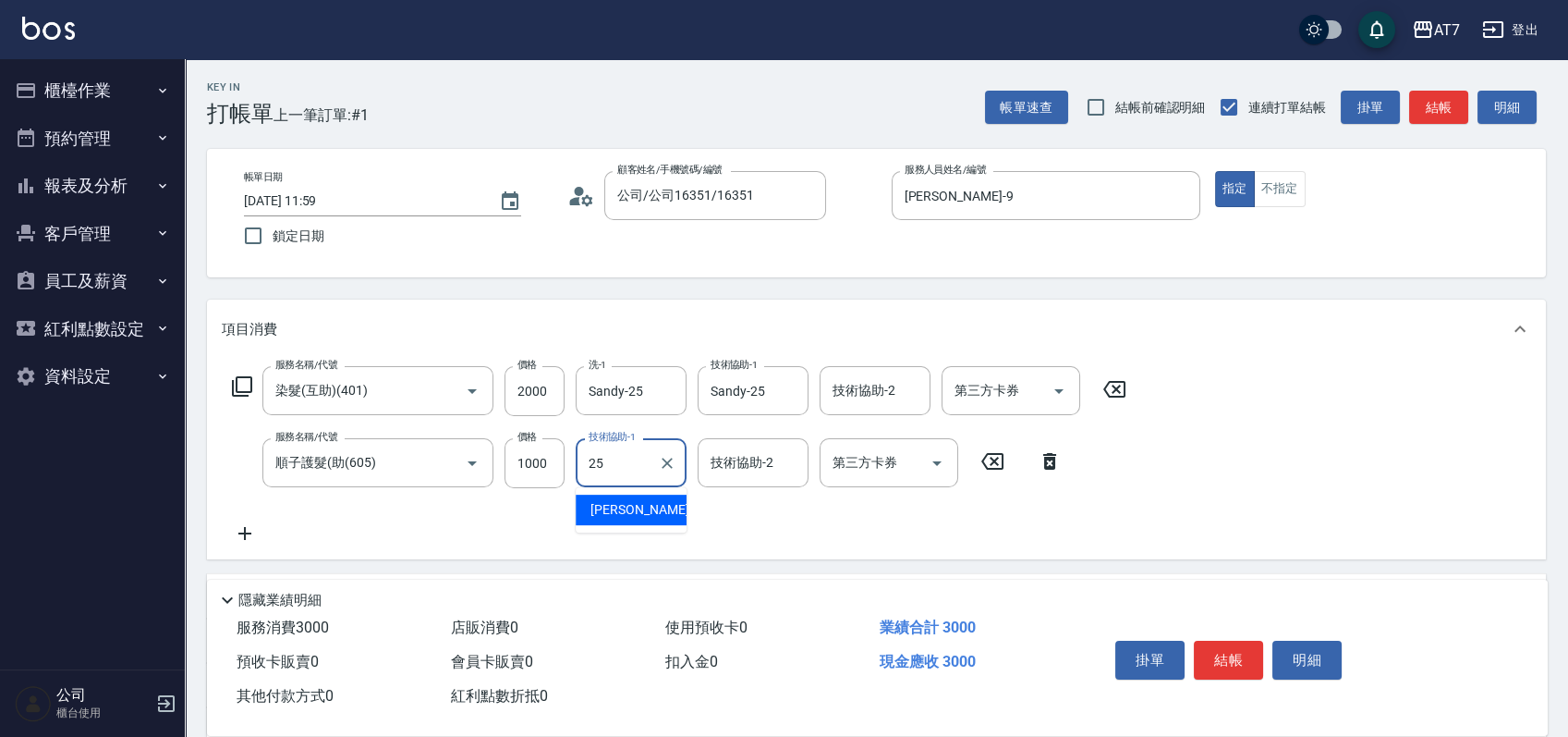
type input "Sandy-25"
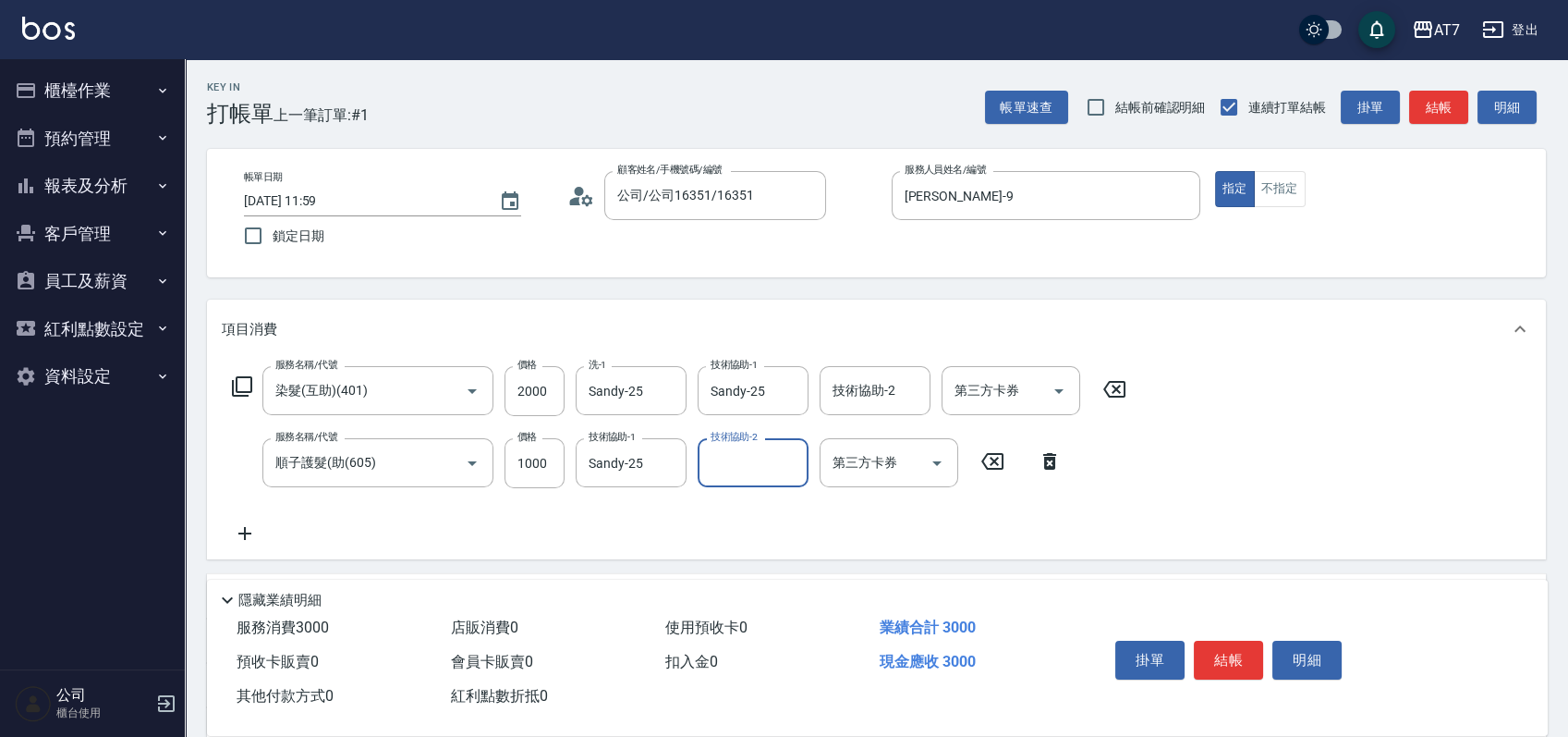
click at [1220, 648] on button "結帳" at bounding box center [1228, 660] width 70 height 39
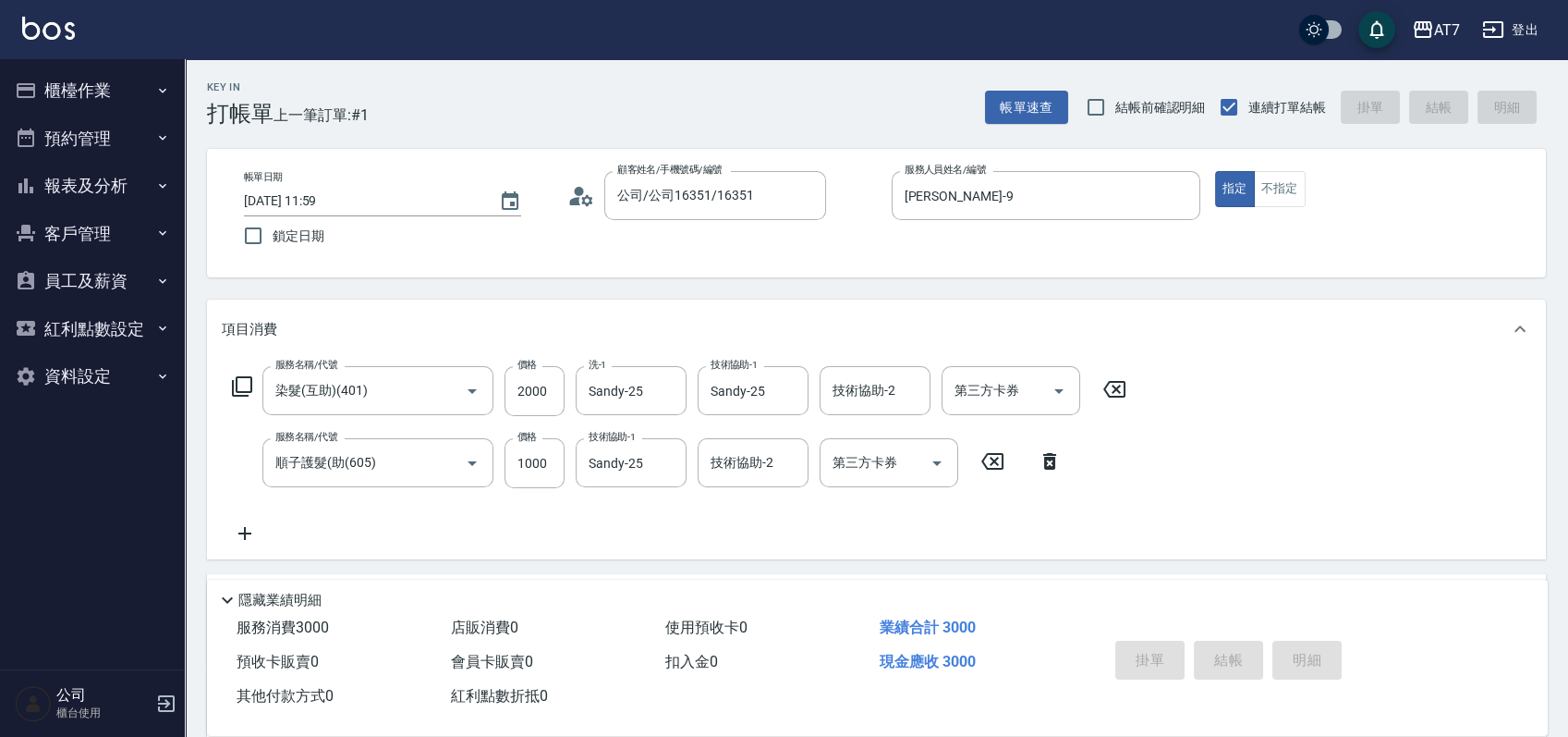
type input "[DATE] 12:00"
type input "0"
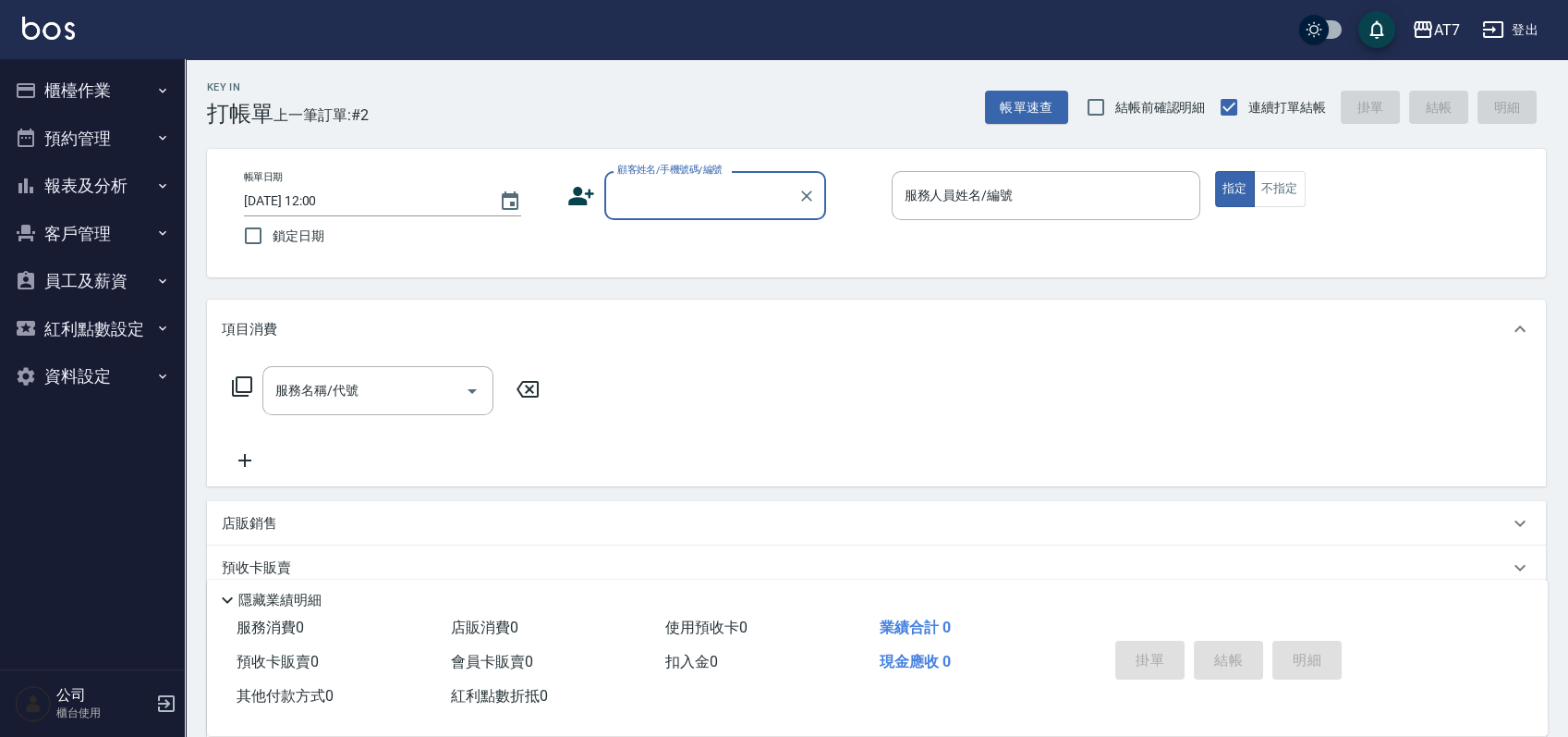
click at [701, 198] on input "顧客姓名/手機號碼/編號" at bounding box center [701, 195] width 177 height 32
type input "06120"
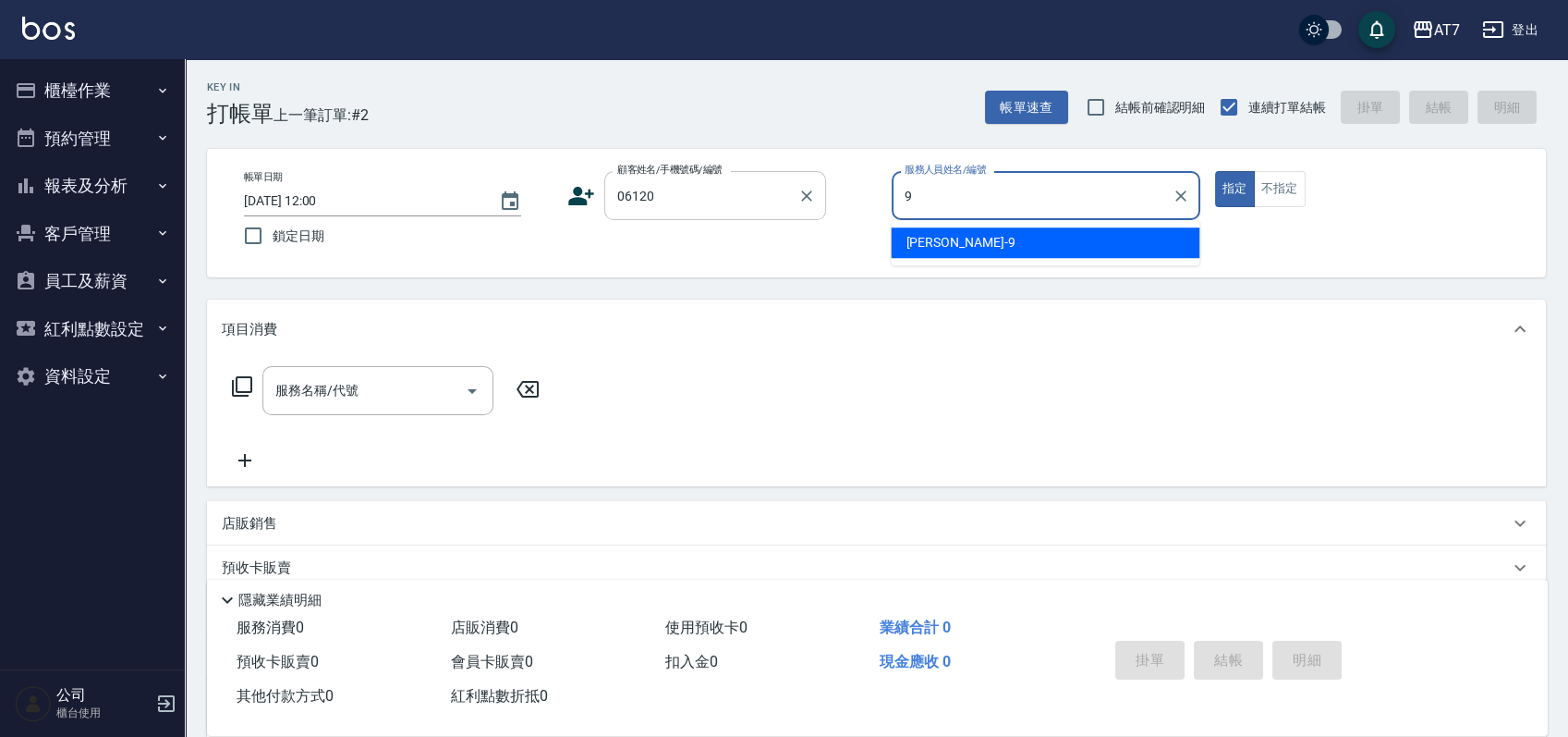
type input "[PERSON_NAME]-9"
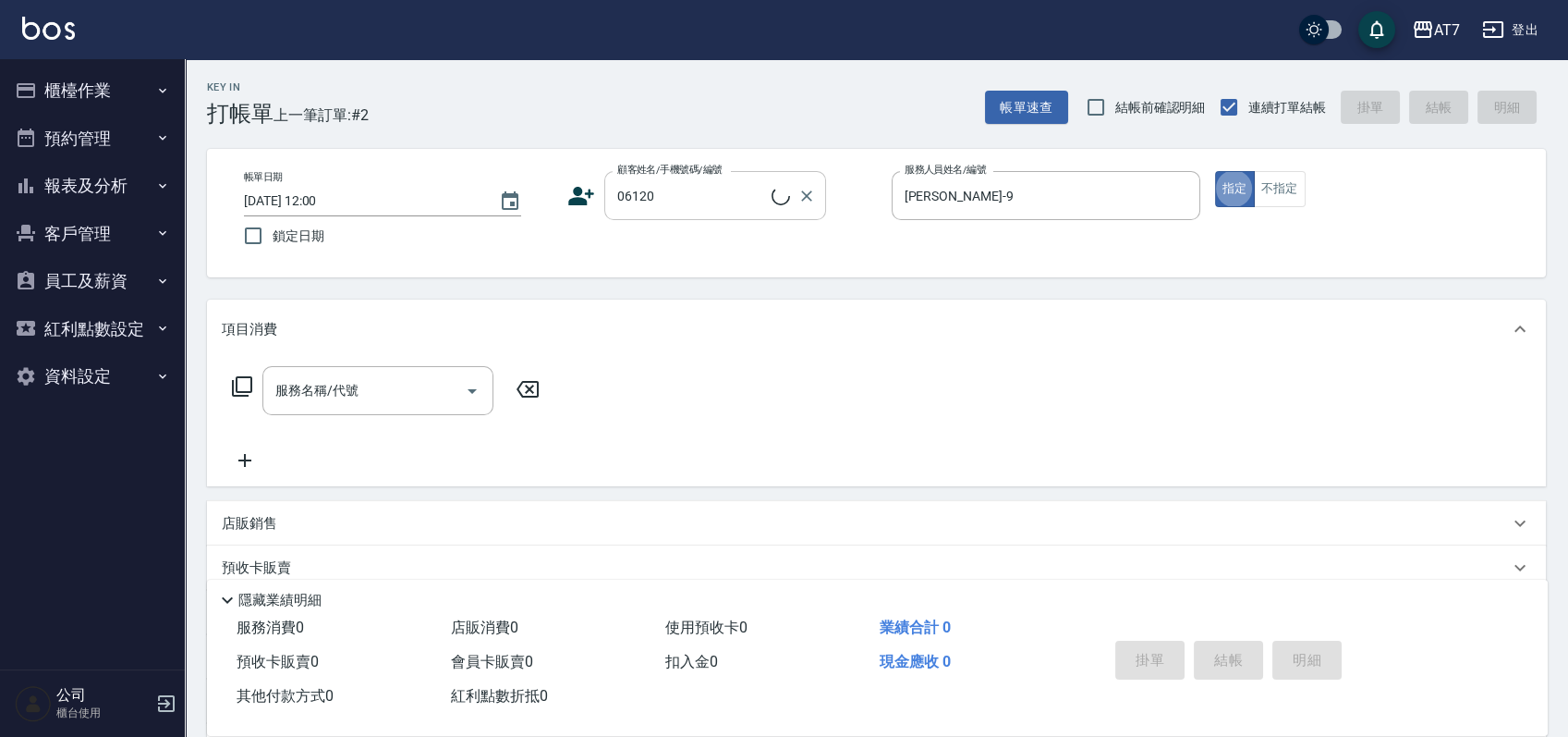
type input "公司單/06120-1/06120"
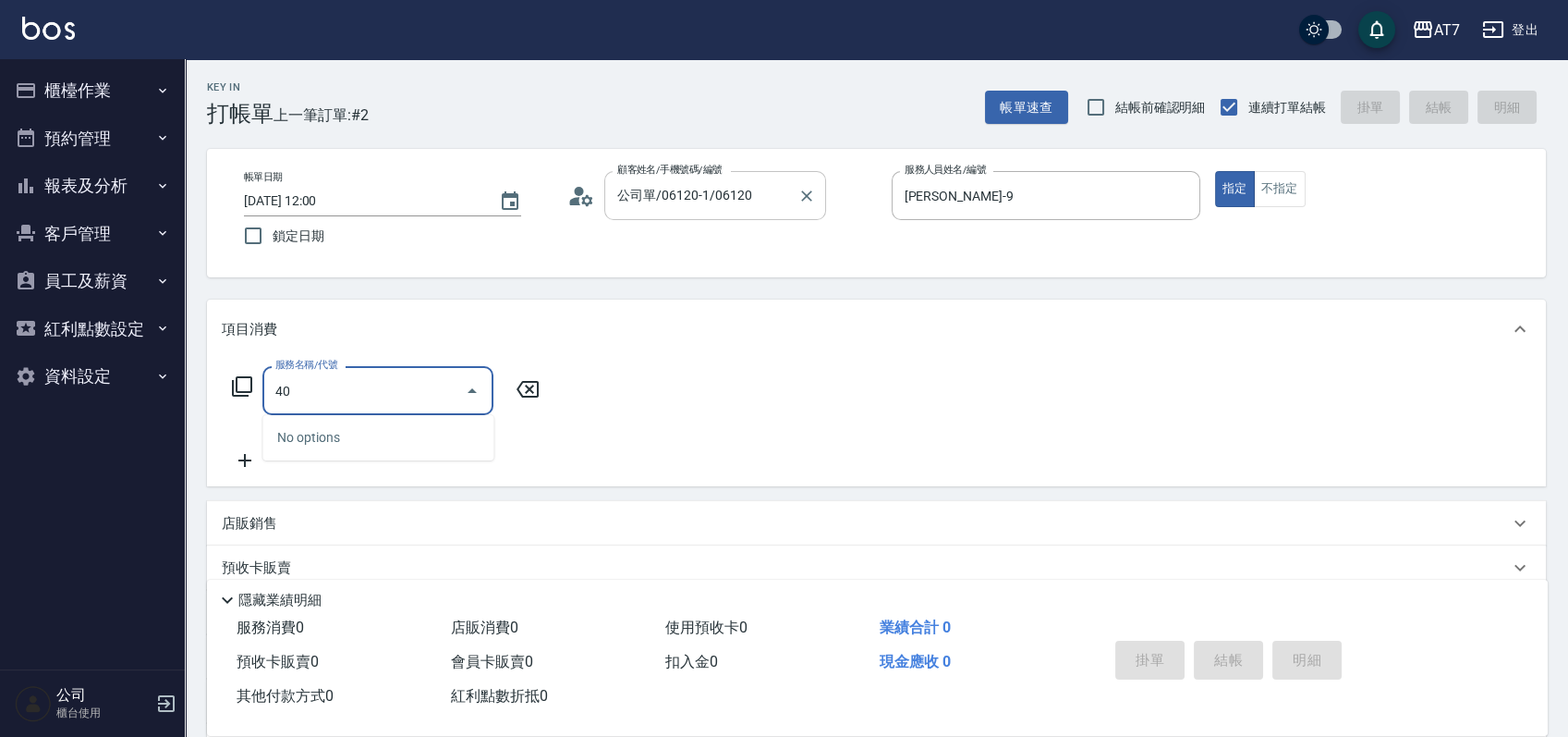
type input "401"
type input "150"
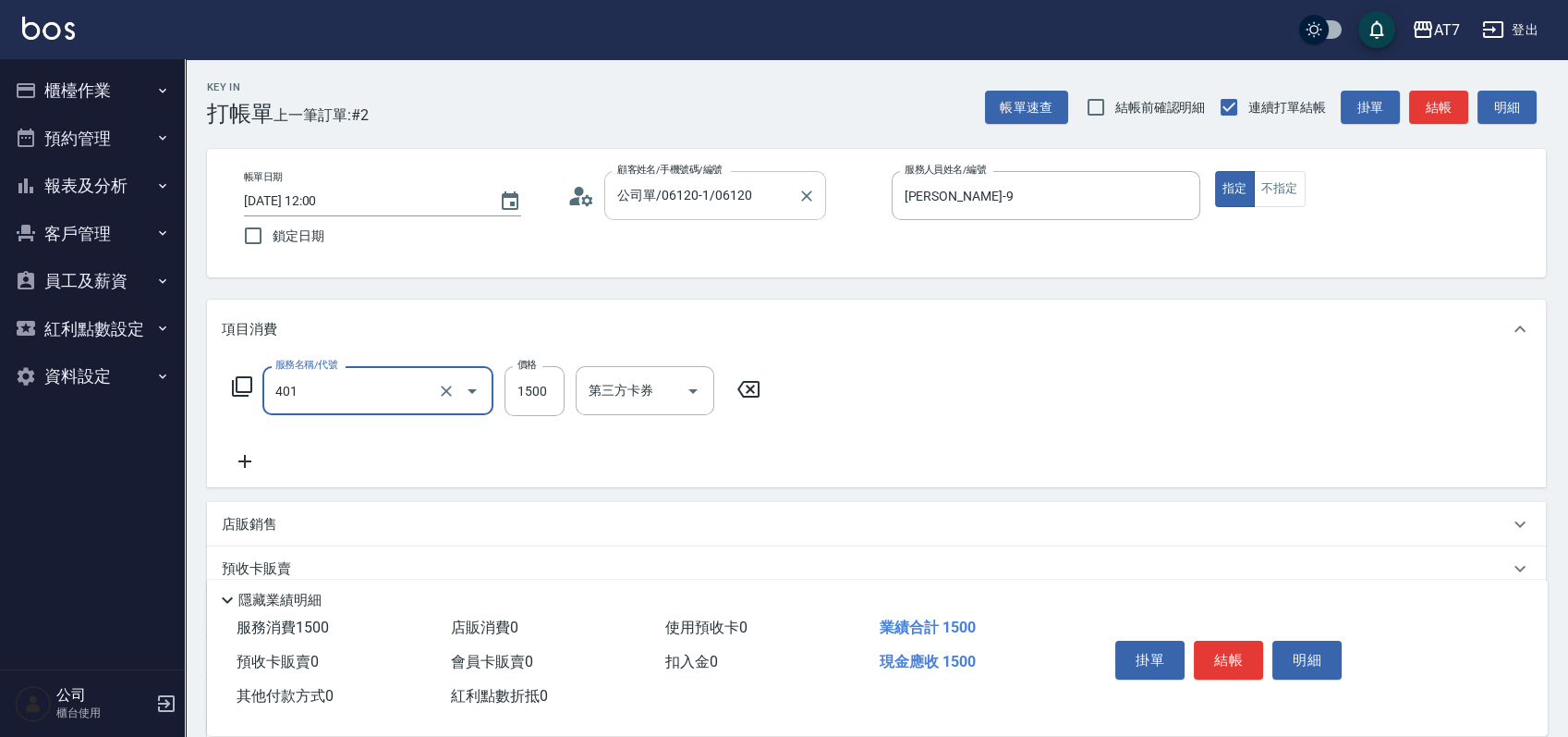
type input "染髮(互助)(401)"
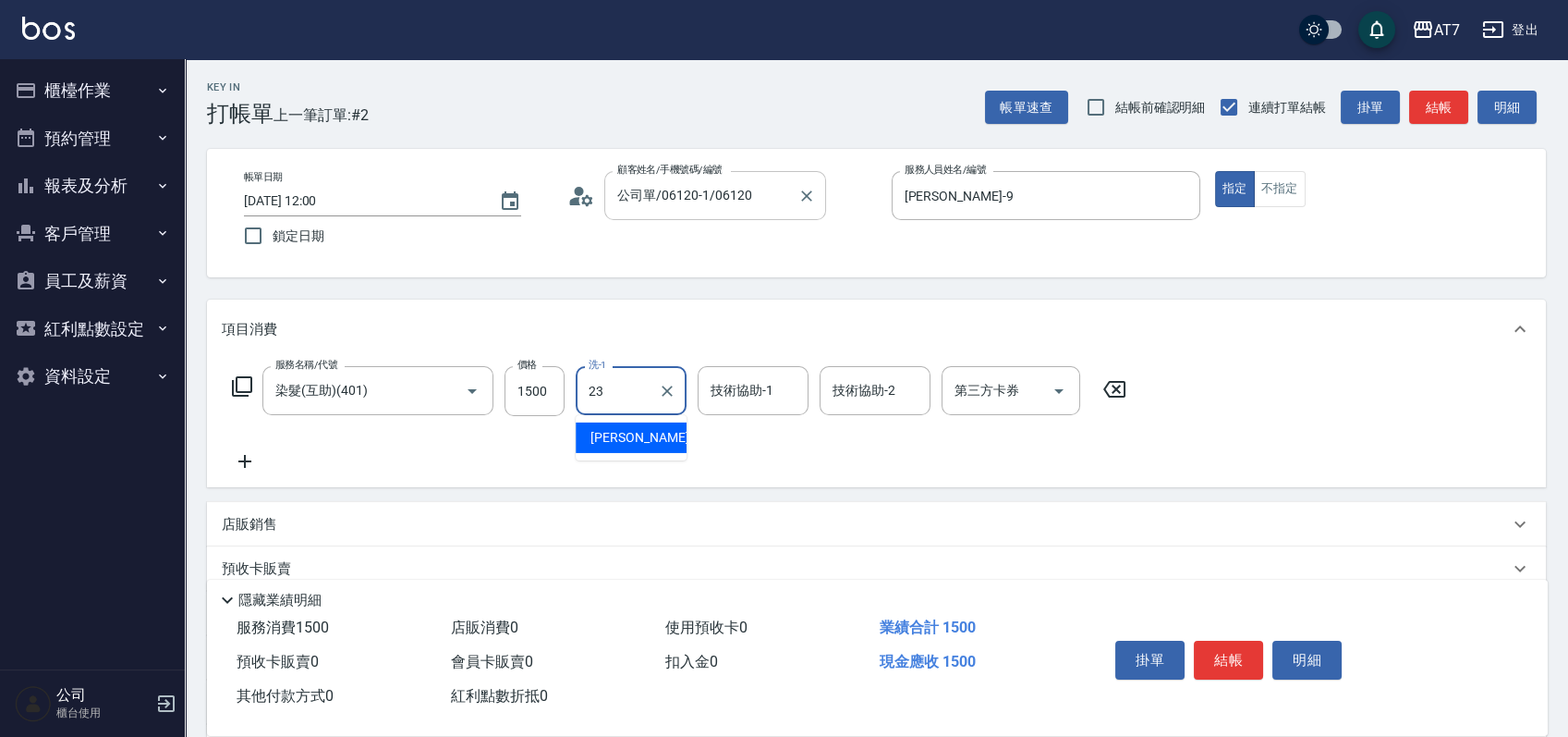
type input "怡甄-23"
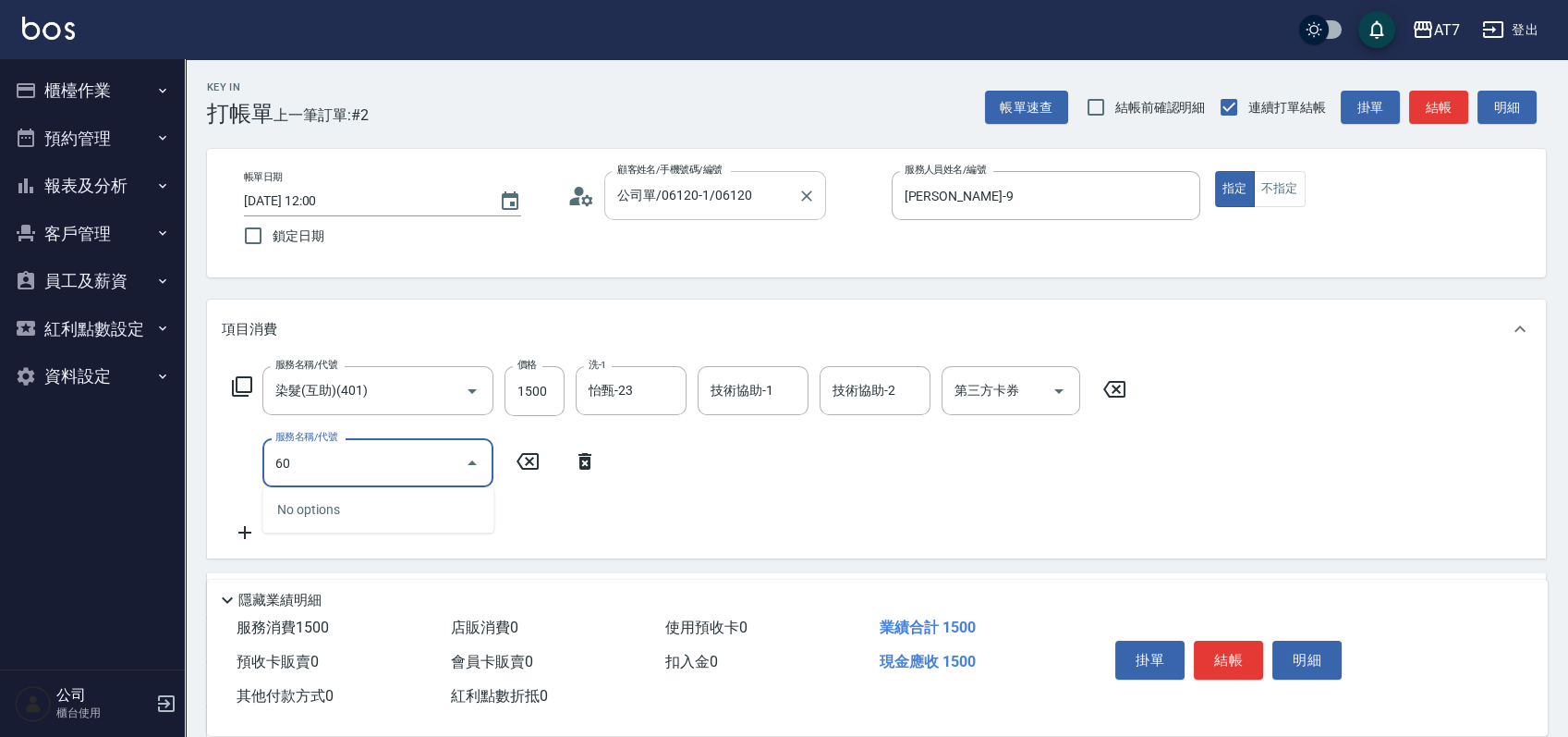
type input "606"
type input "300"
type input "東日玫瑰短（自）(606)"
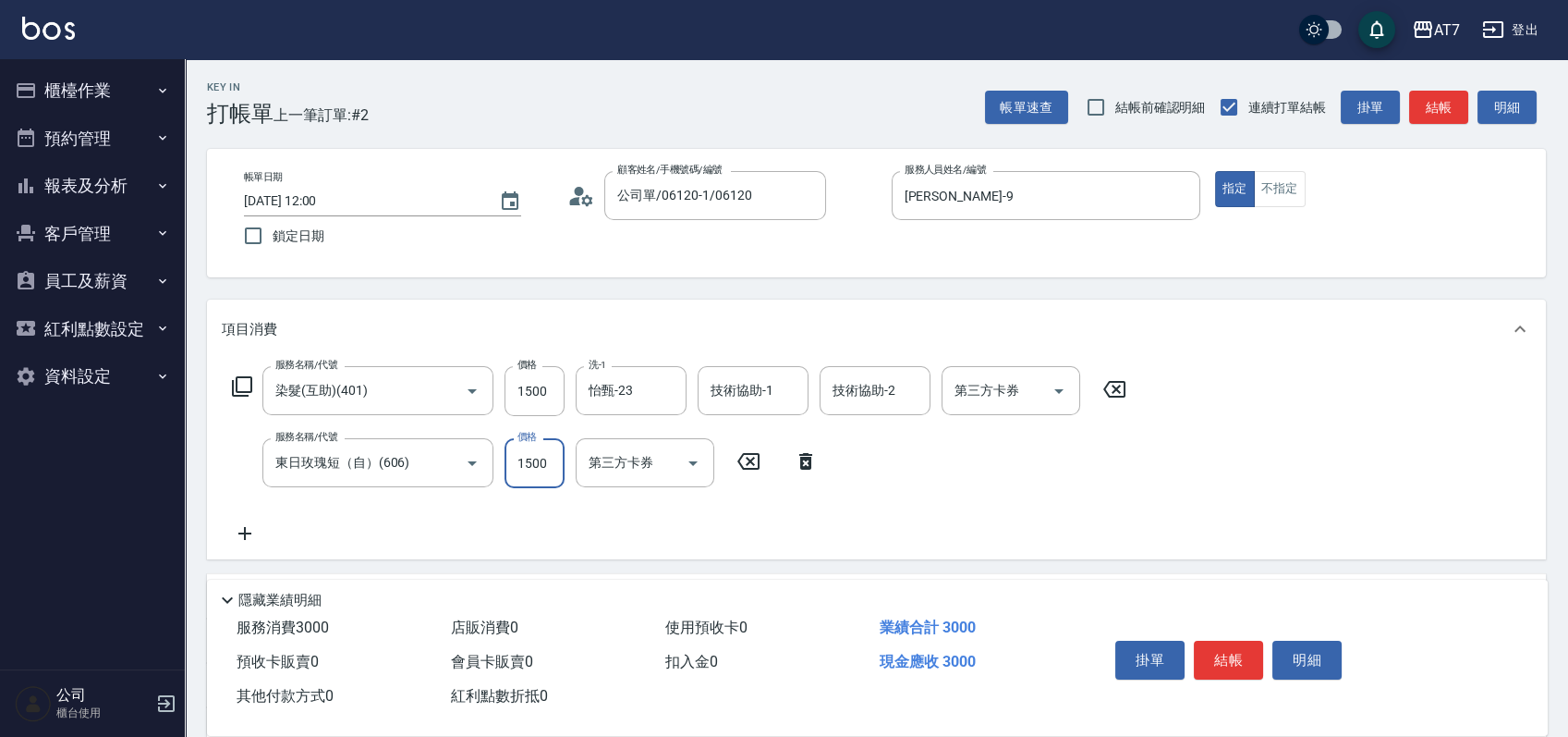
click at [246, 388] on icon at bounding box center [242, 387] width 22 height 22
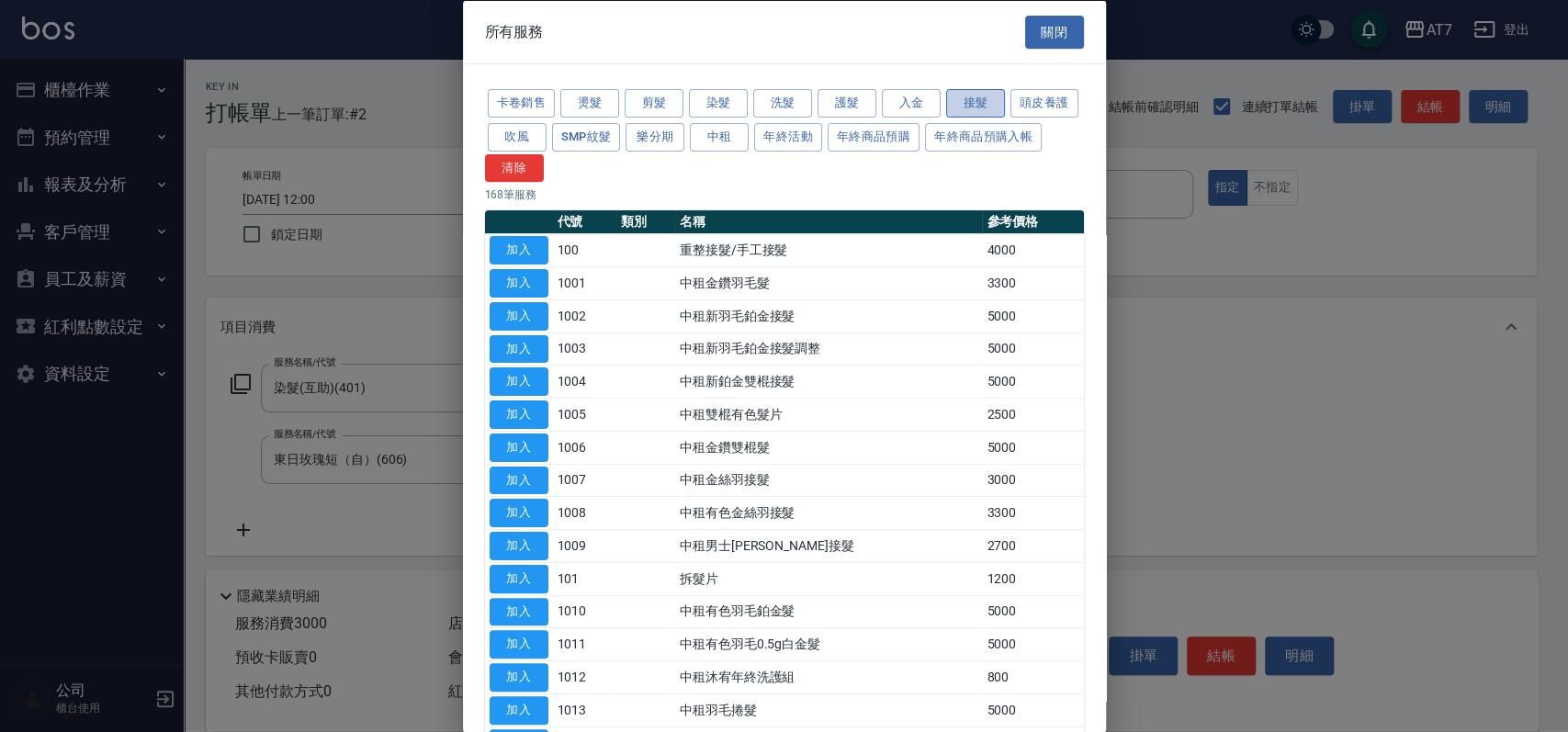
click at [977, 108] on button "接髮" at bounding box center [976, 103] width 59 height 29
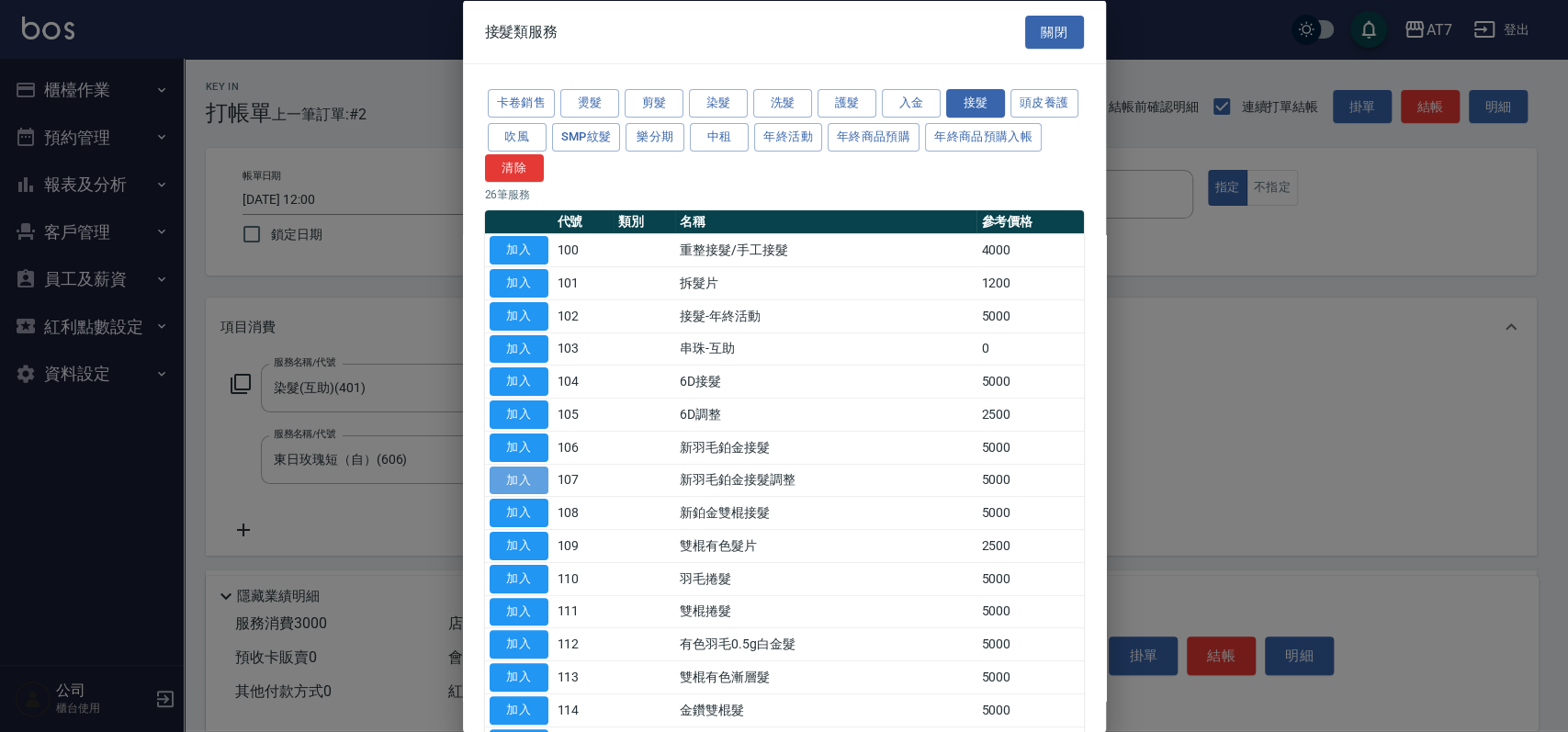
click at [511, 485] on button "加入" at bounding box center [520, 480] width 59 height 29
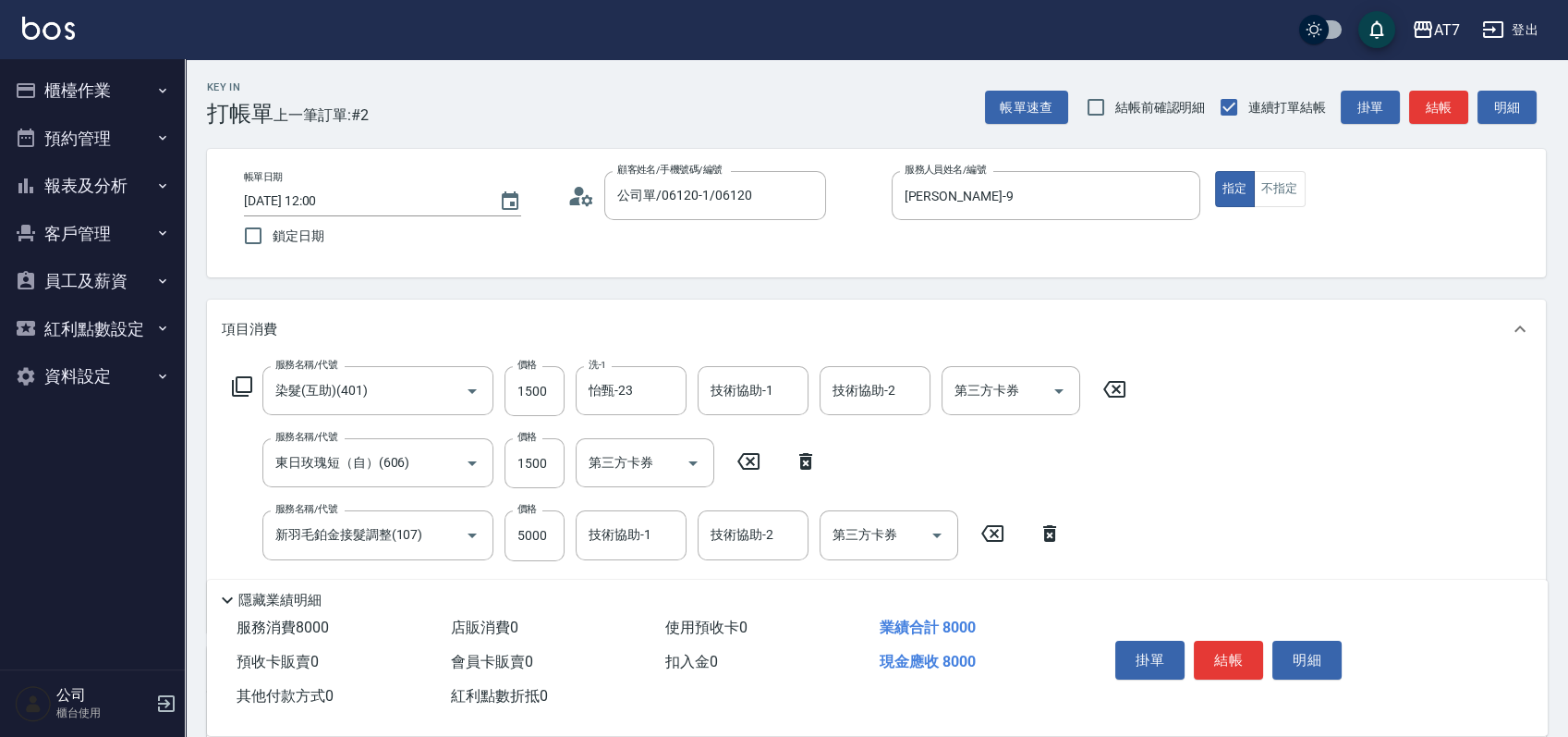
click at [1050, 534] on icon at bounding box center [1050, 533] width 46 height 22
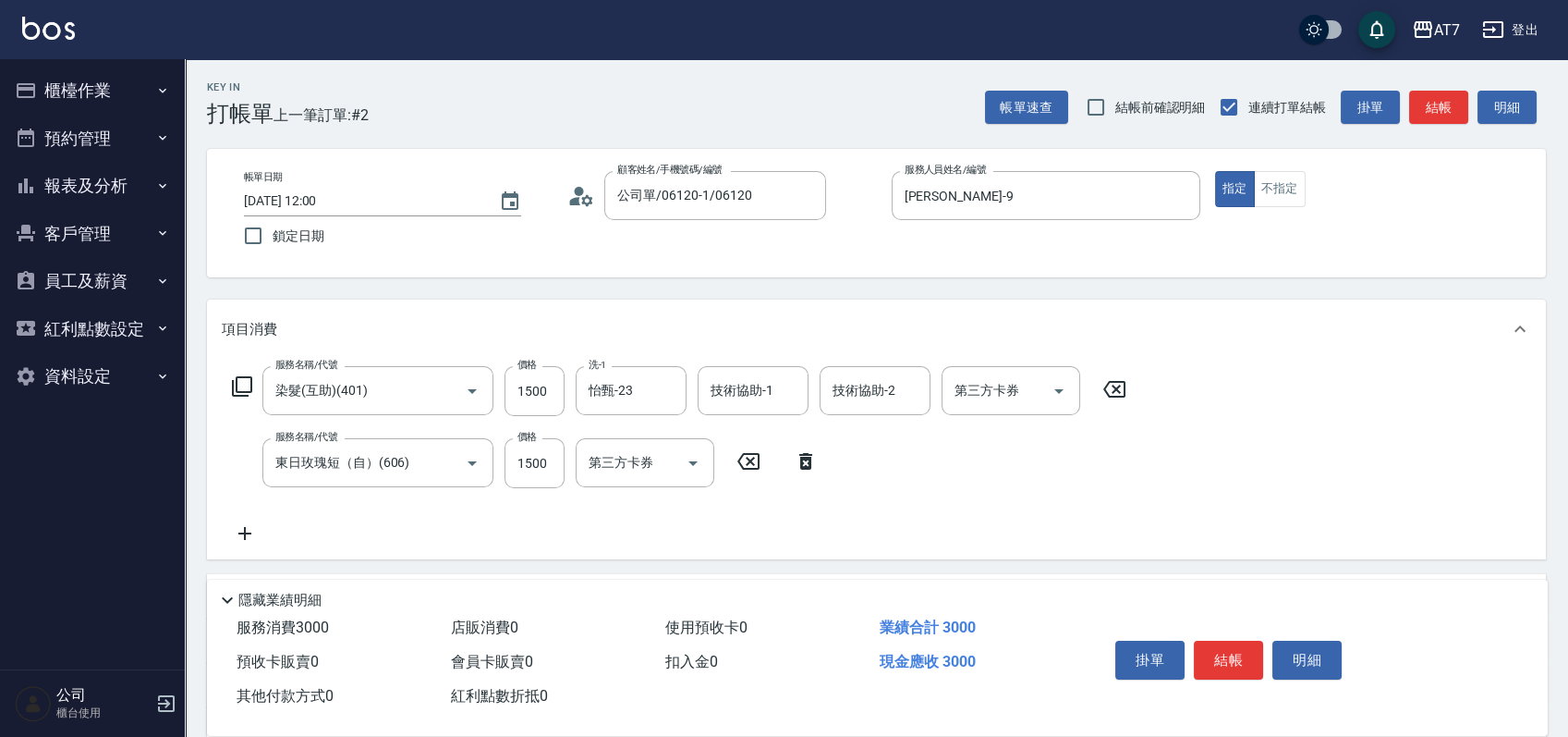
click at [237, 381] on icon at bounding box center [242, 387] width 22 height 22
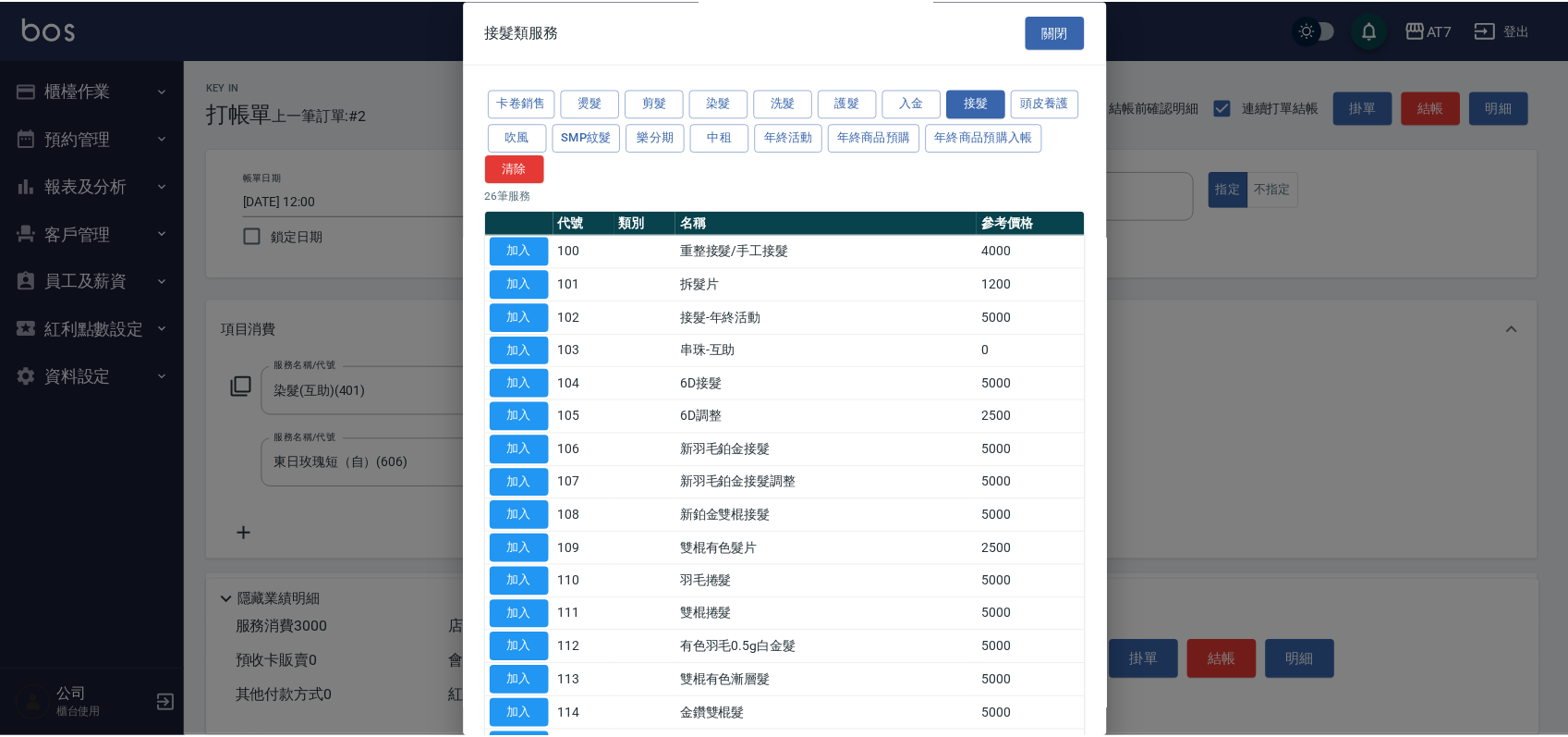
scroll to position [461, 0]
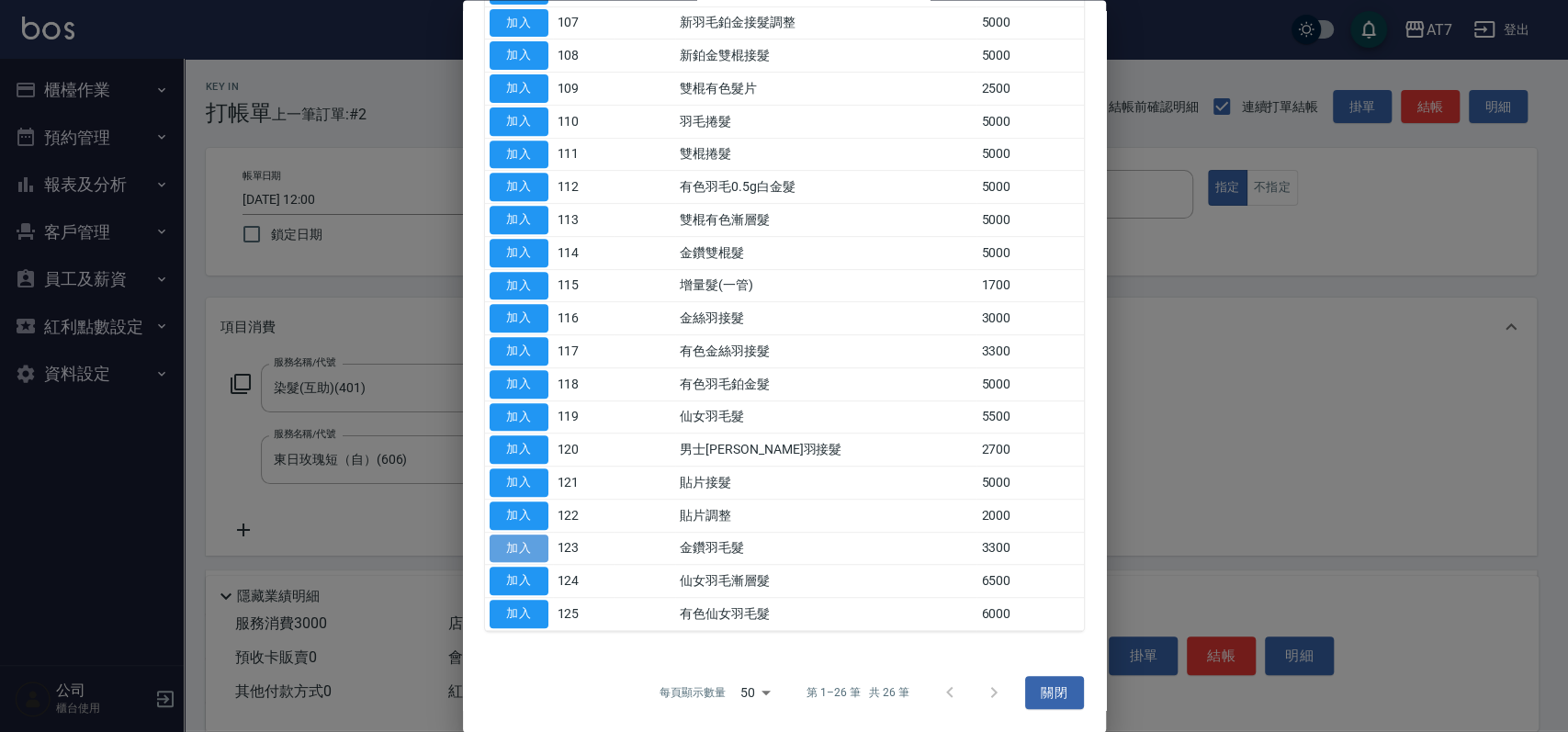
click at [511, 546] on button "加入" at bounding box center [520, 548] width 59 height 29
type input "630"
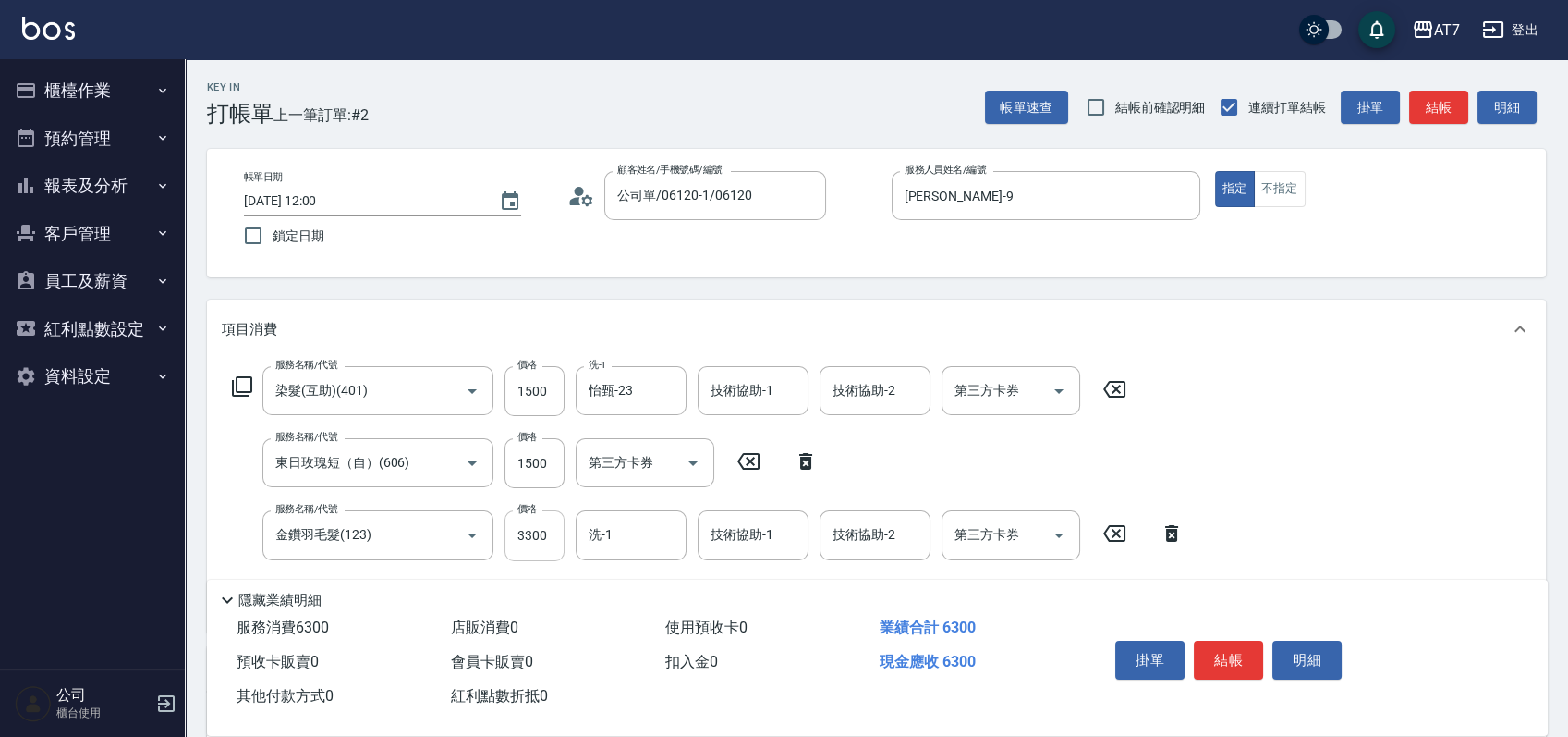
click at [530, 536] on input "3300" at bounding box center [534, 535] width 60 height 50
type input "0"
type input "300"
type input "222"
type input "320"
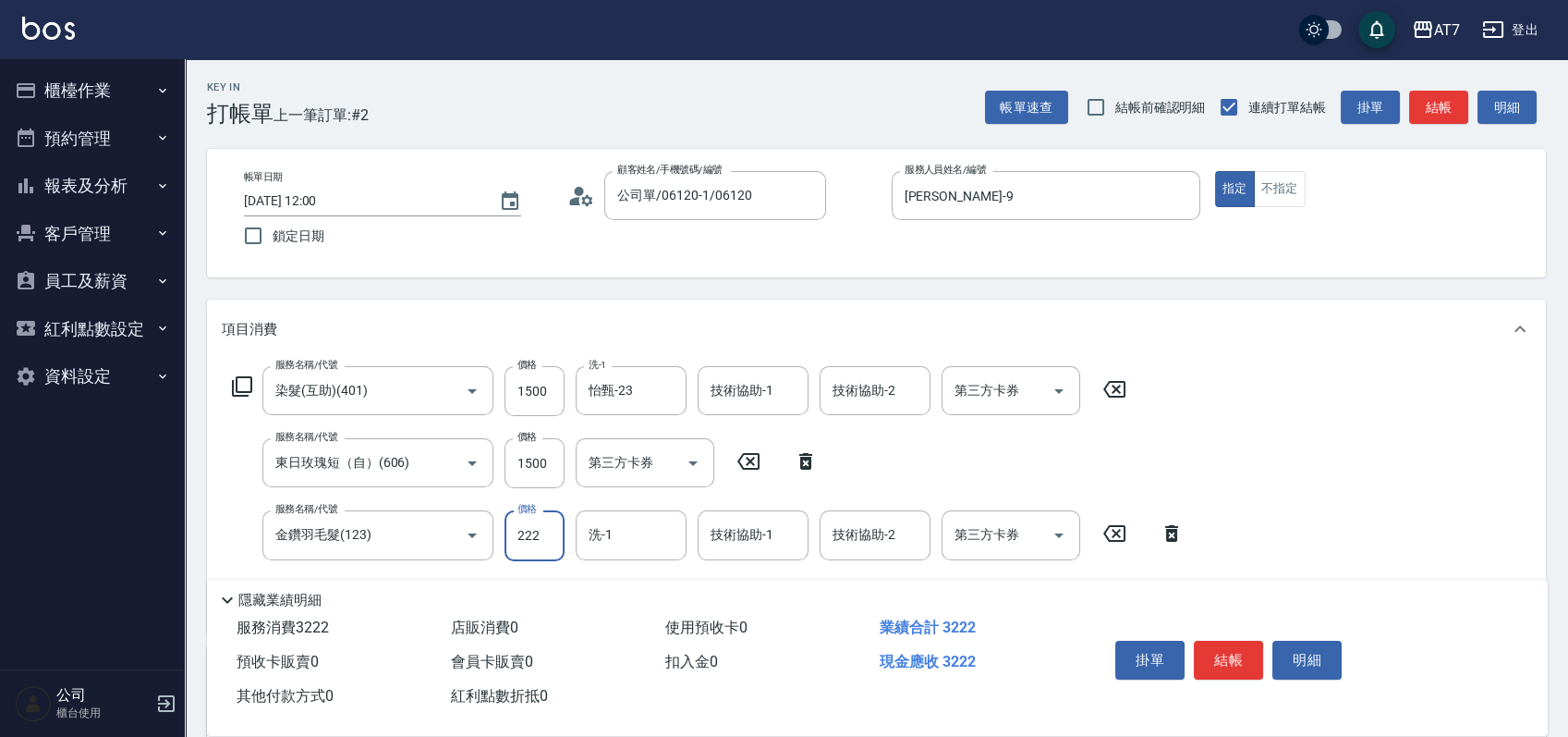
type input "2220"
type input "520"
type input "2220"
type input "怡甄-23"
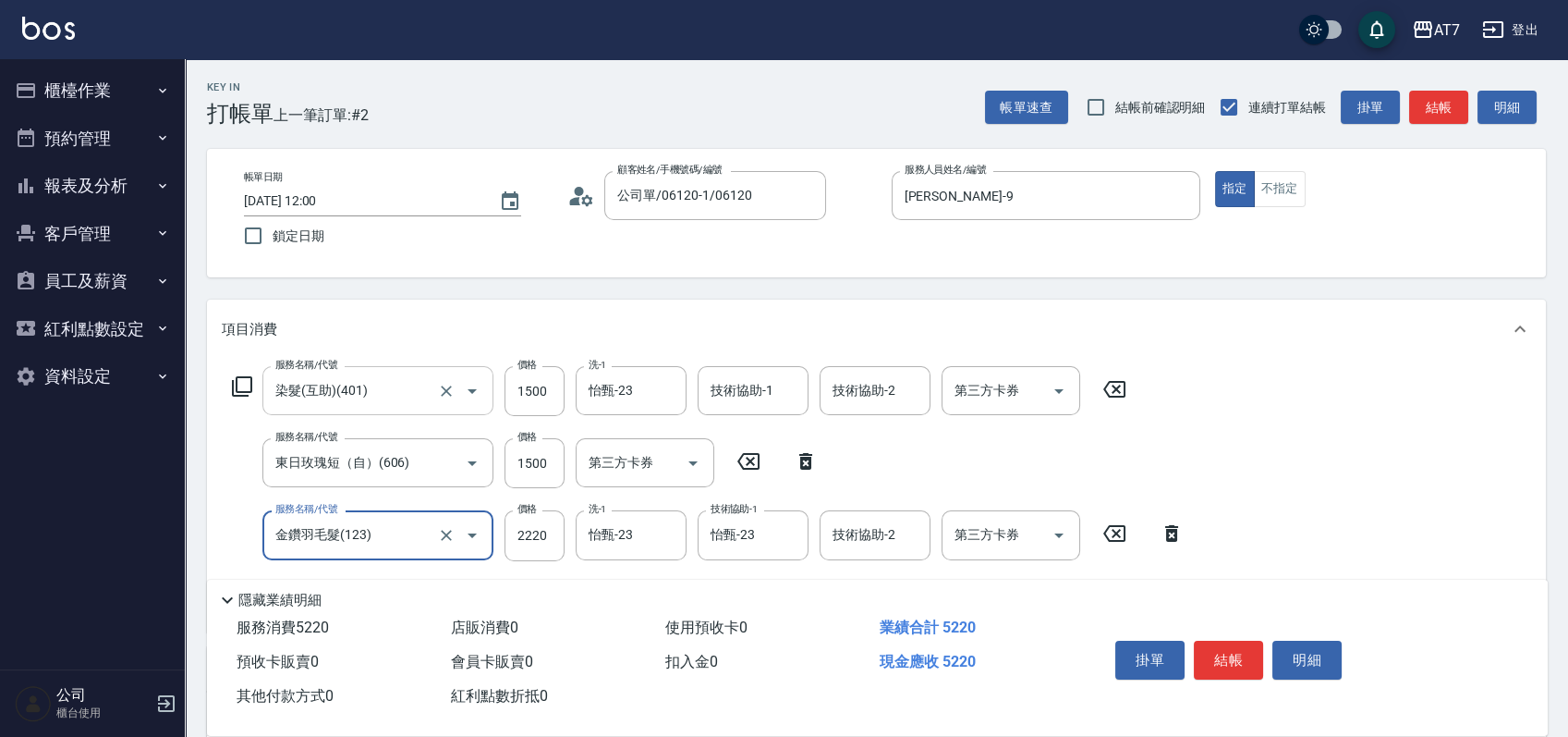
click at [411, 391] on input "染髮(互助)(401)" at bounding box center [352, 390] width 163 height 32
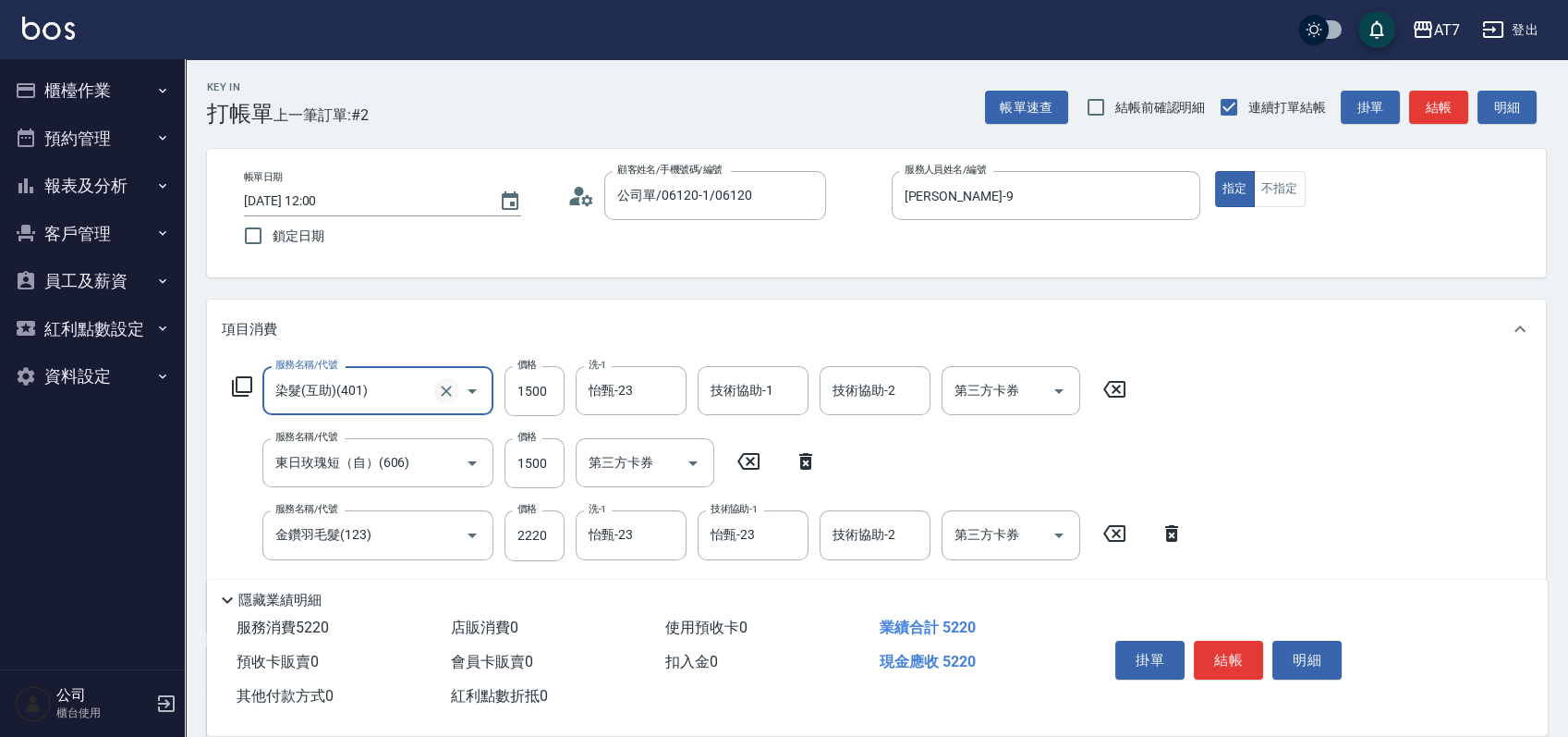
click at [443, 389] on icon "Clear" at bounding box center [447, 391] width 19 height 19
type input "4"
type input "370"
type input "400"
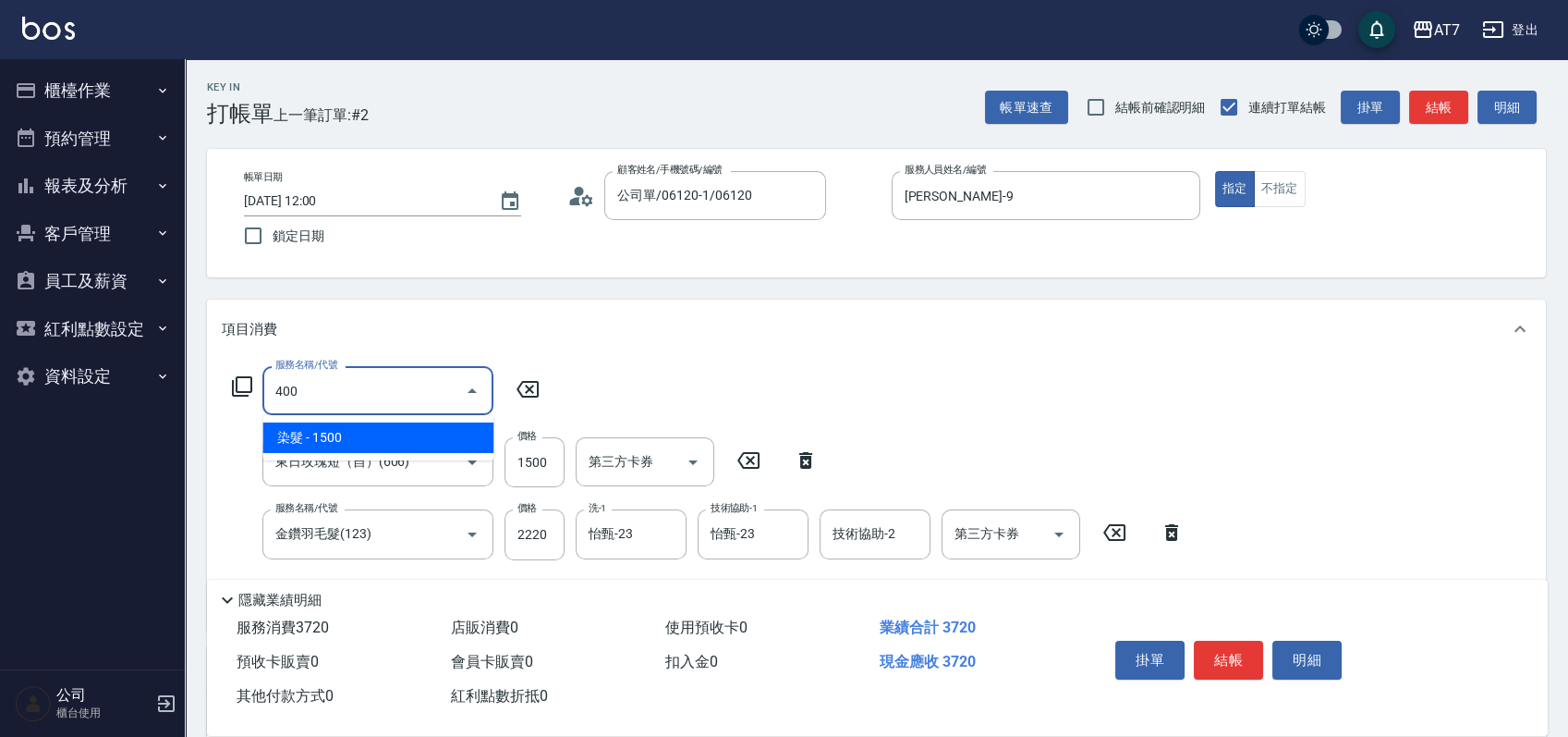
type input "520"
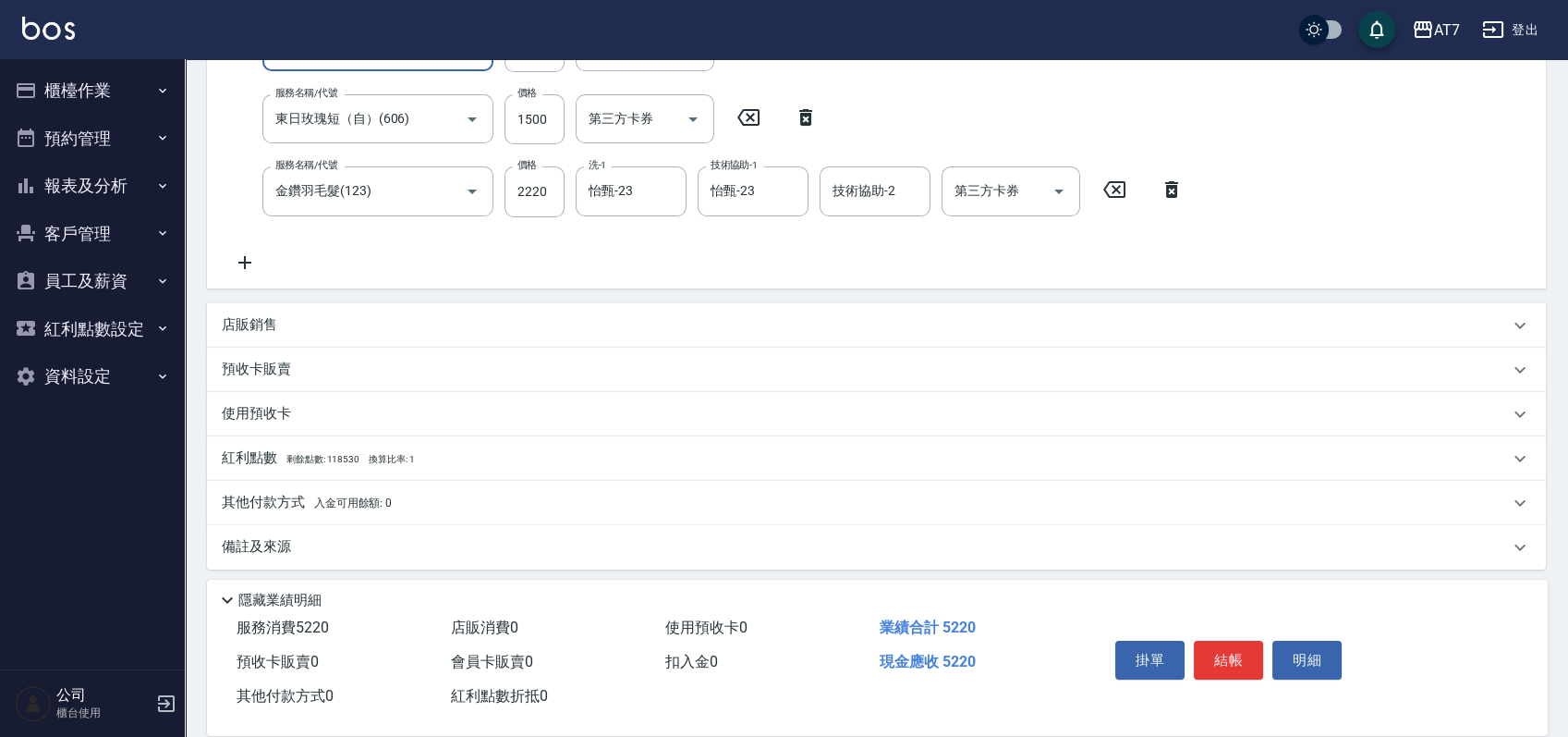
scroll to position [350, 0]
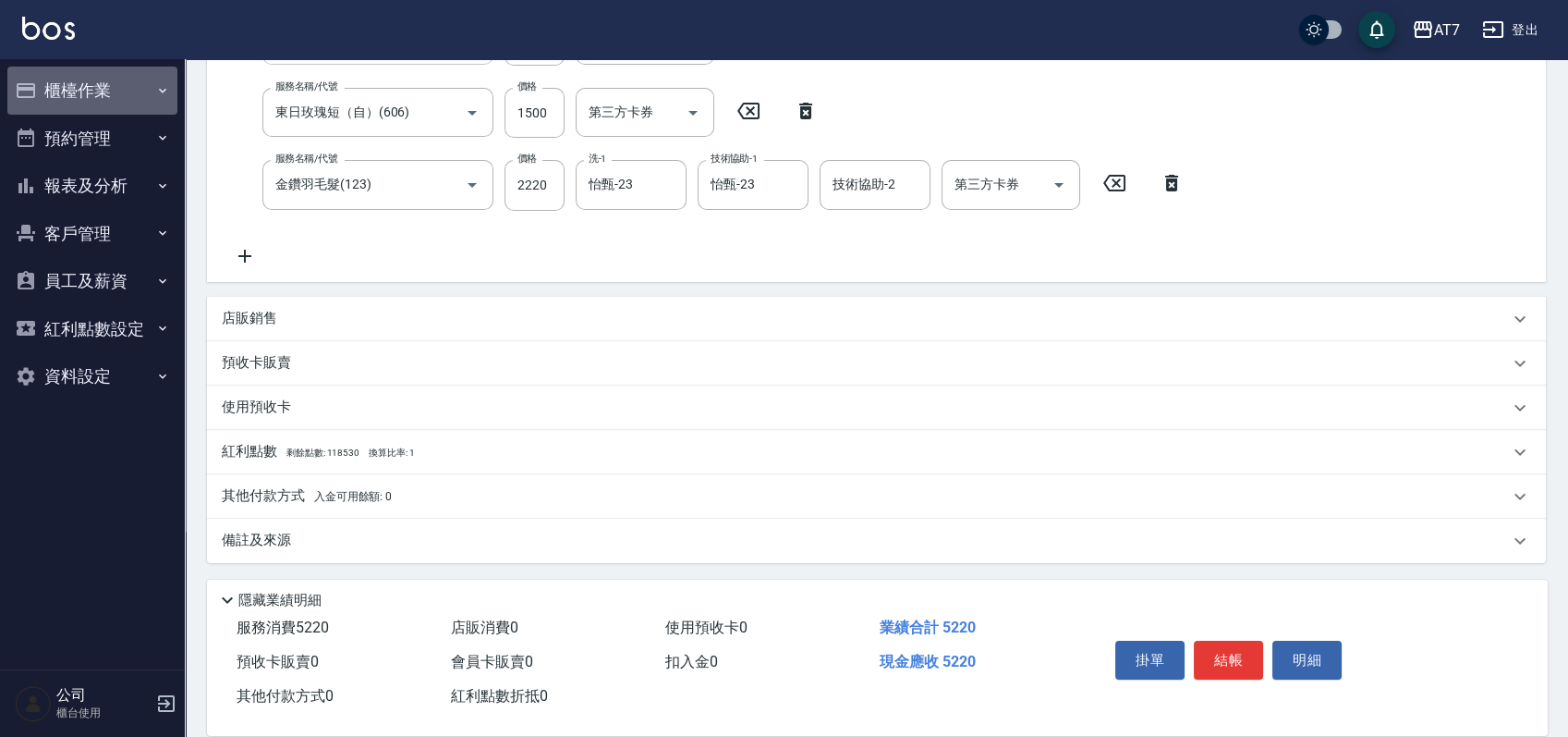
type input "染髮(400)"
click at [147, 90] on button "櫃檯作業" at bounding box center [92, 91] width 170 height 48
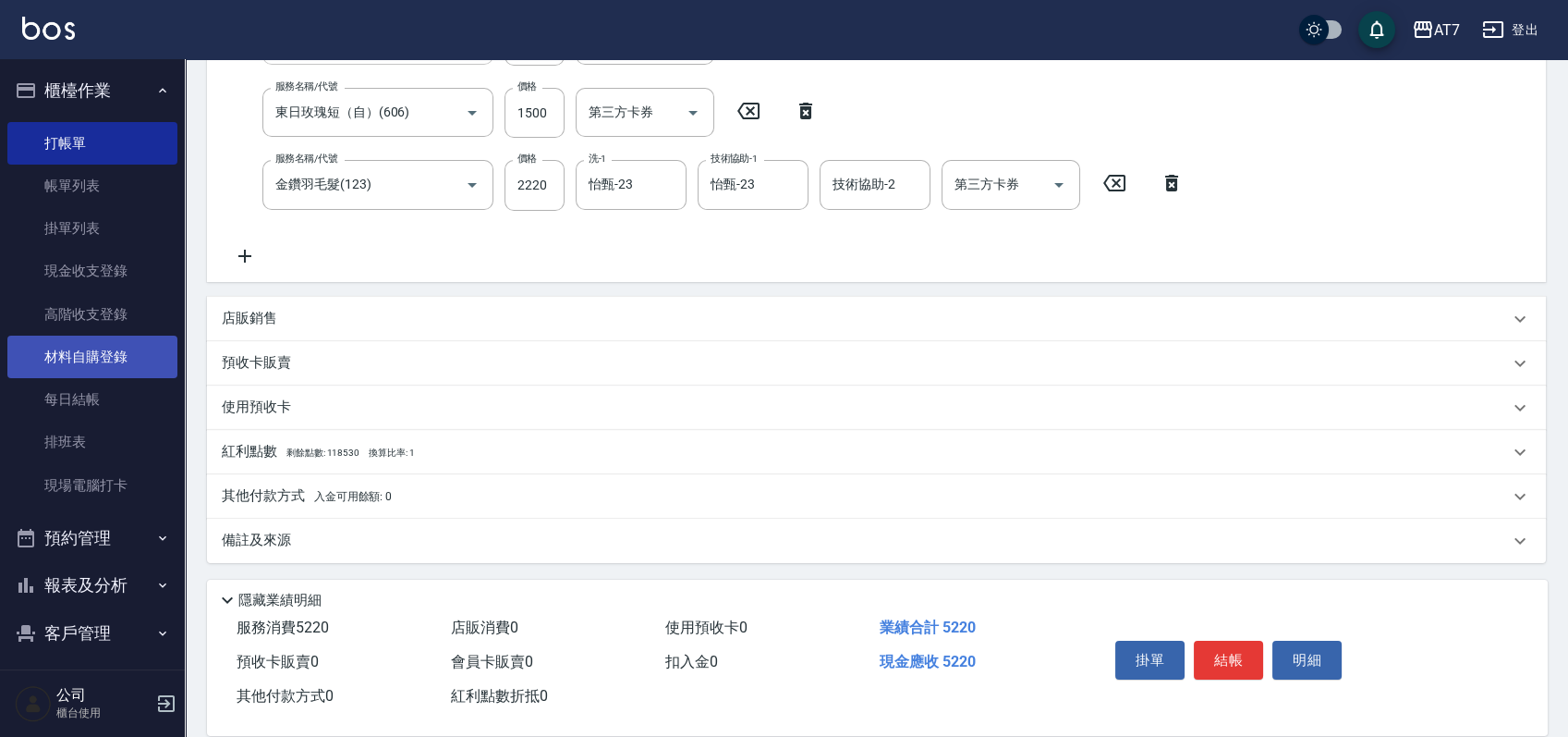
click at [105, 361] on link "材料自購登錄" at bounding box center [92, 357] width 170 height 43
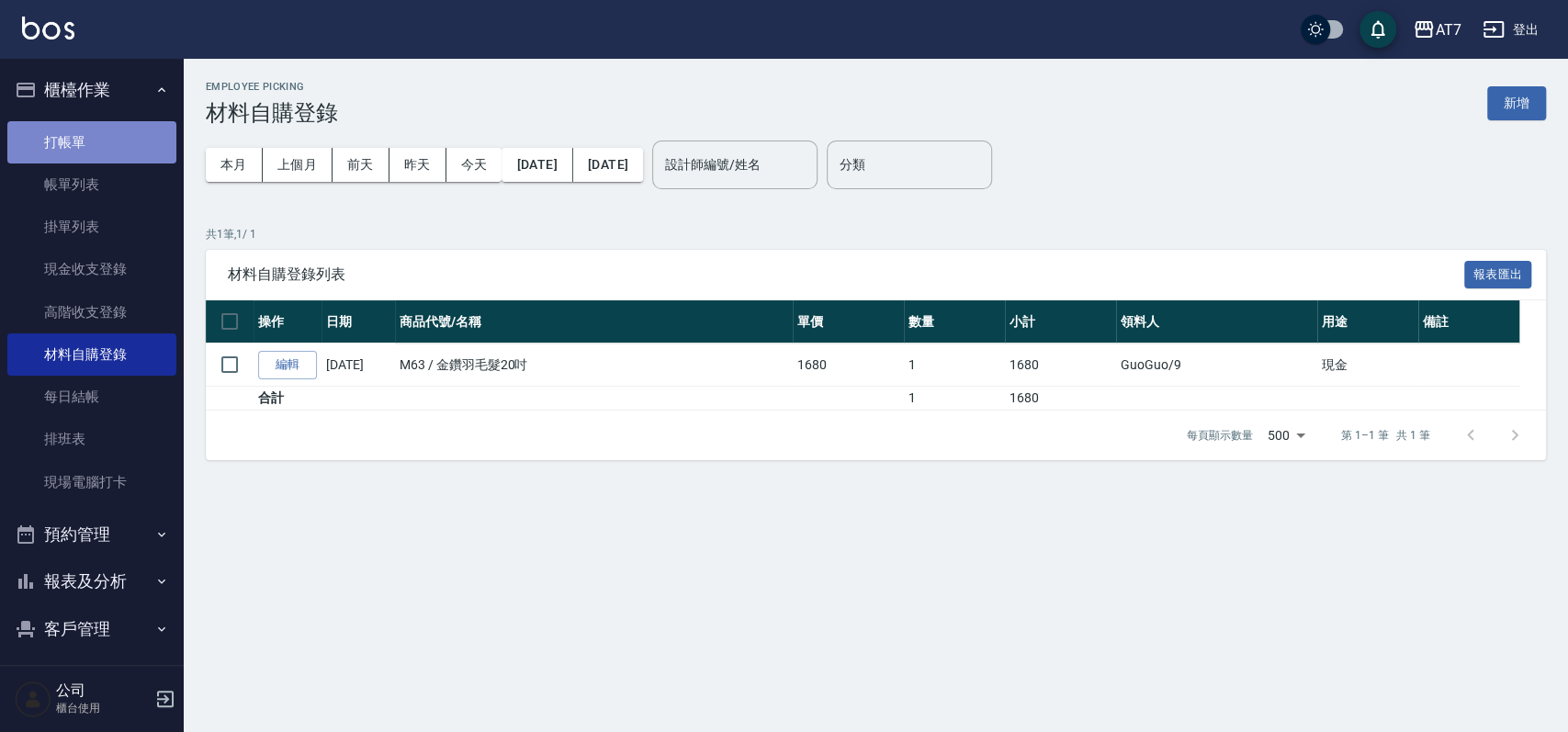
click at [118, 137] on link "打帳單" at bounding box center [91, 143] width 169 height 42
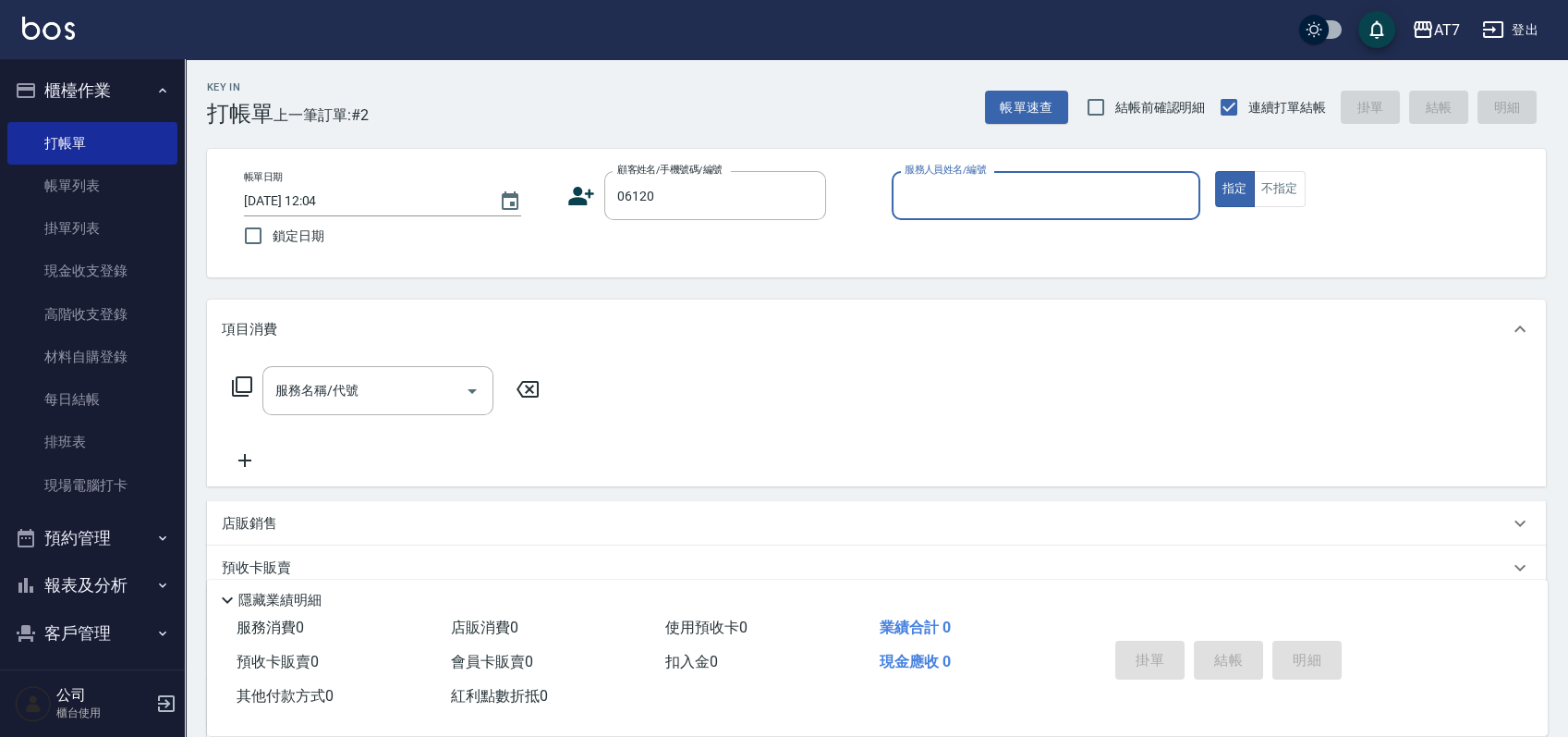
type input "公司單/06120-1/06120"
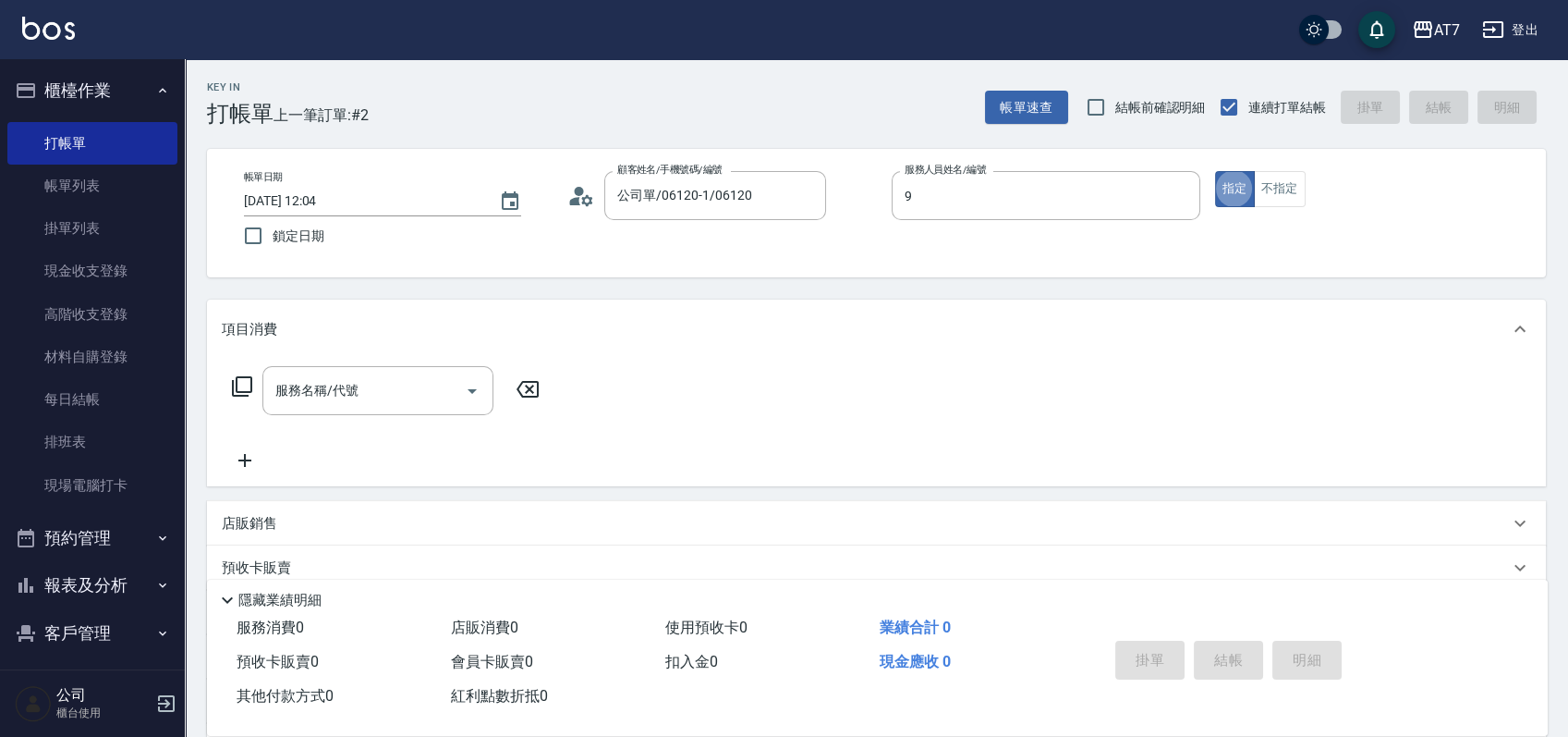
type input "[PERSON_NAME]-9"
type button "true"
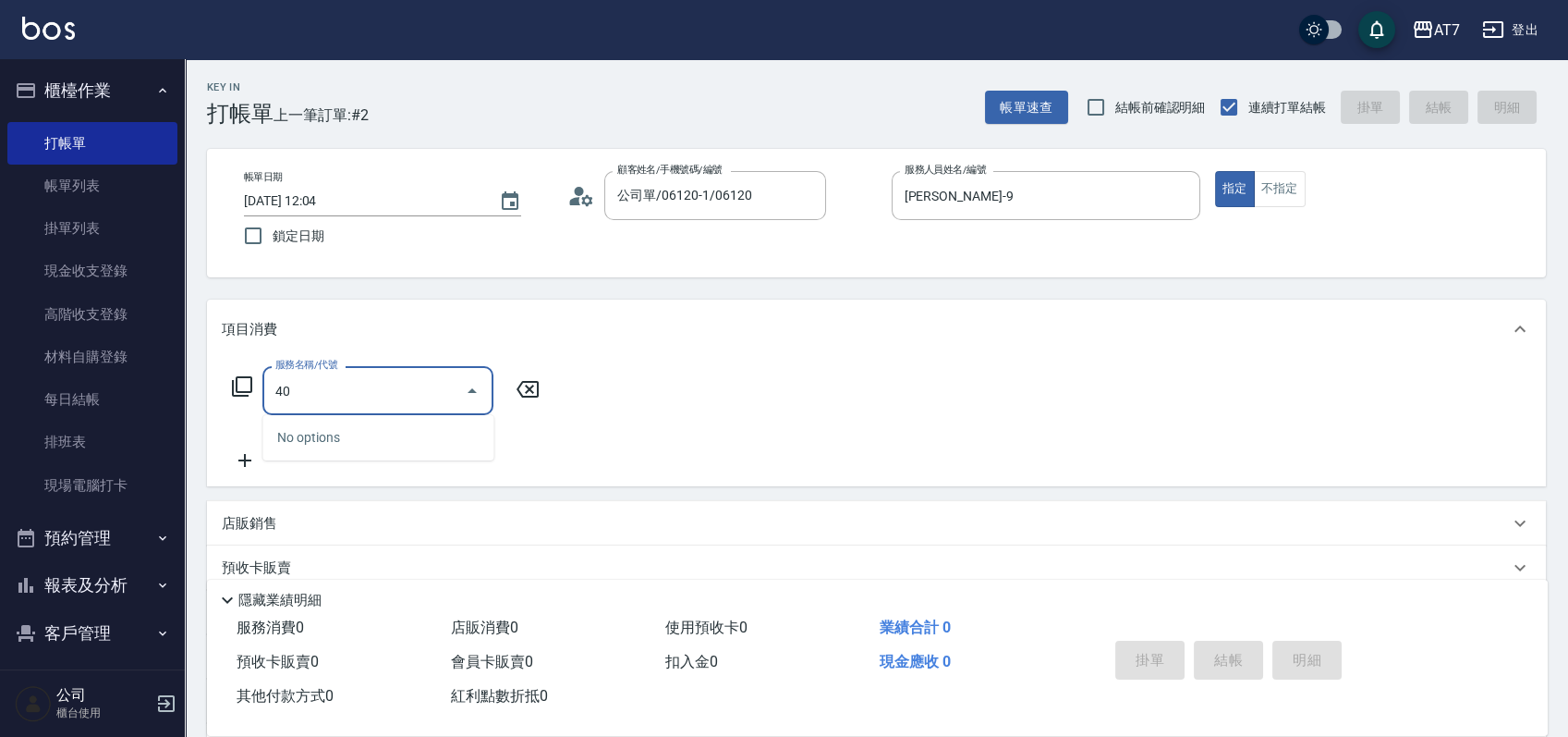
type input "400"
type input "150"
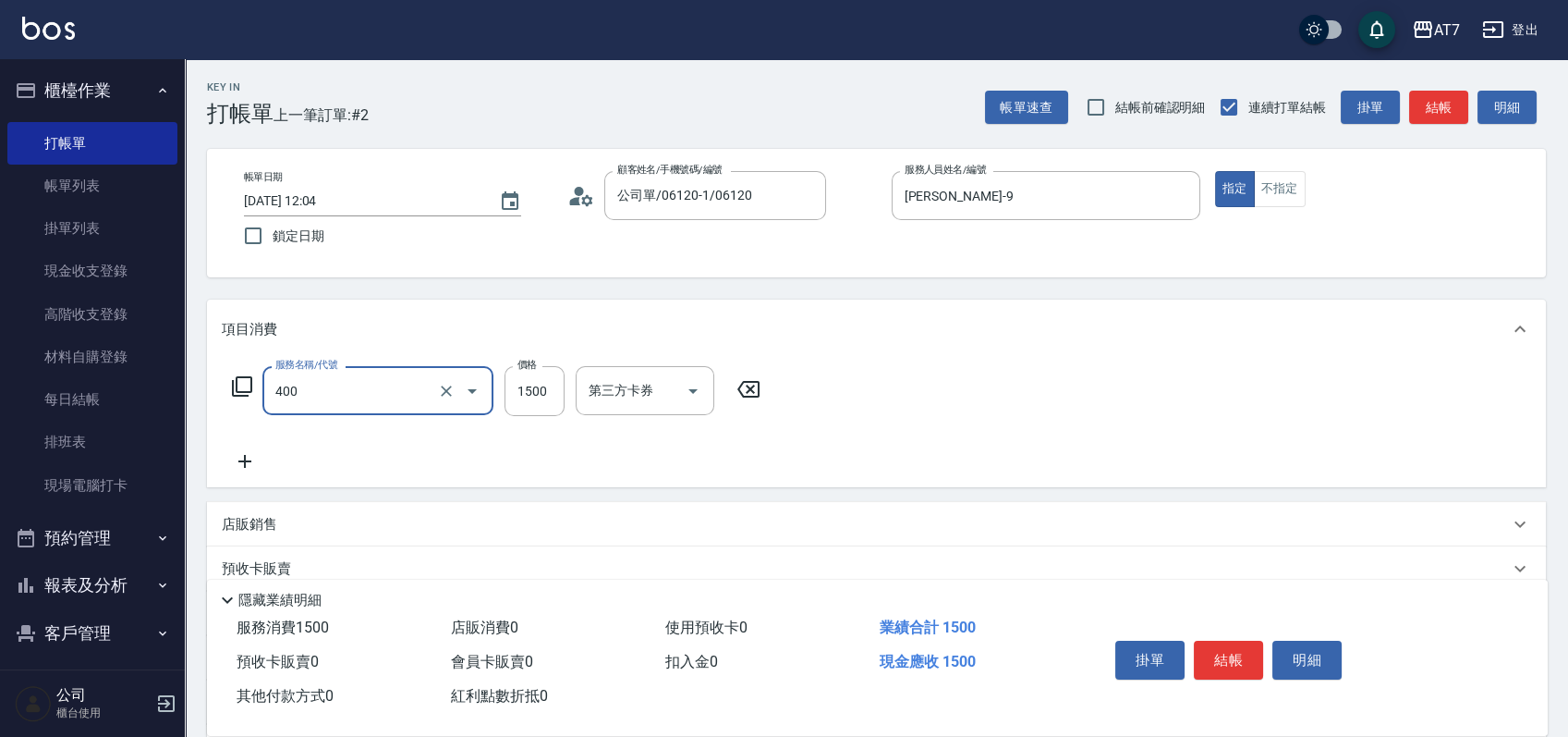
type input "染髮(400)"
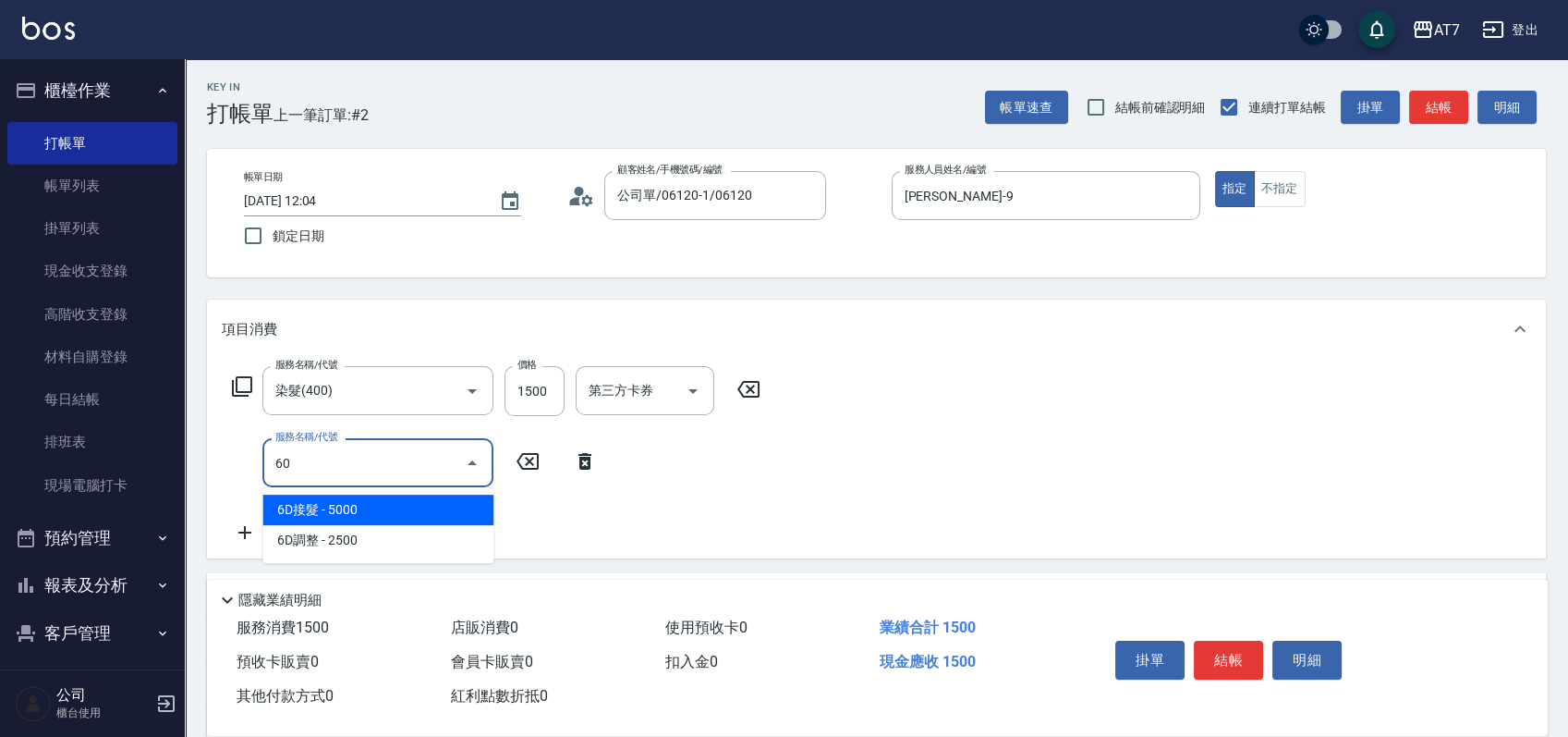
type input "606"
type input "300"
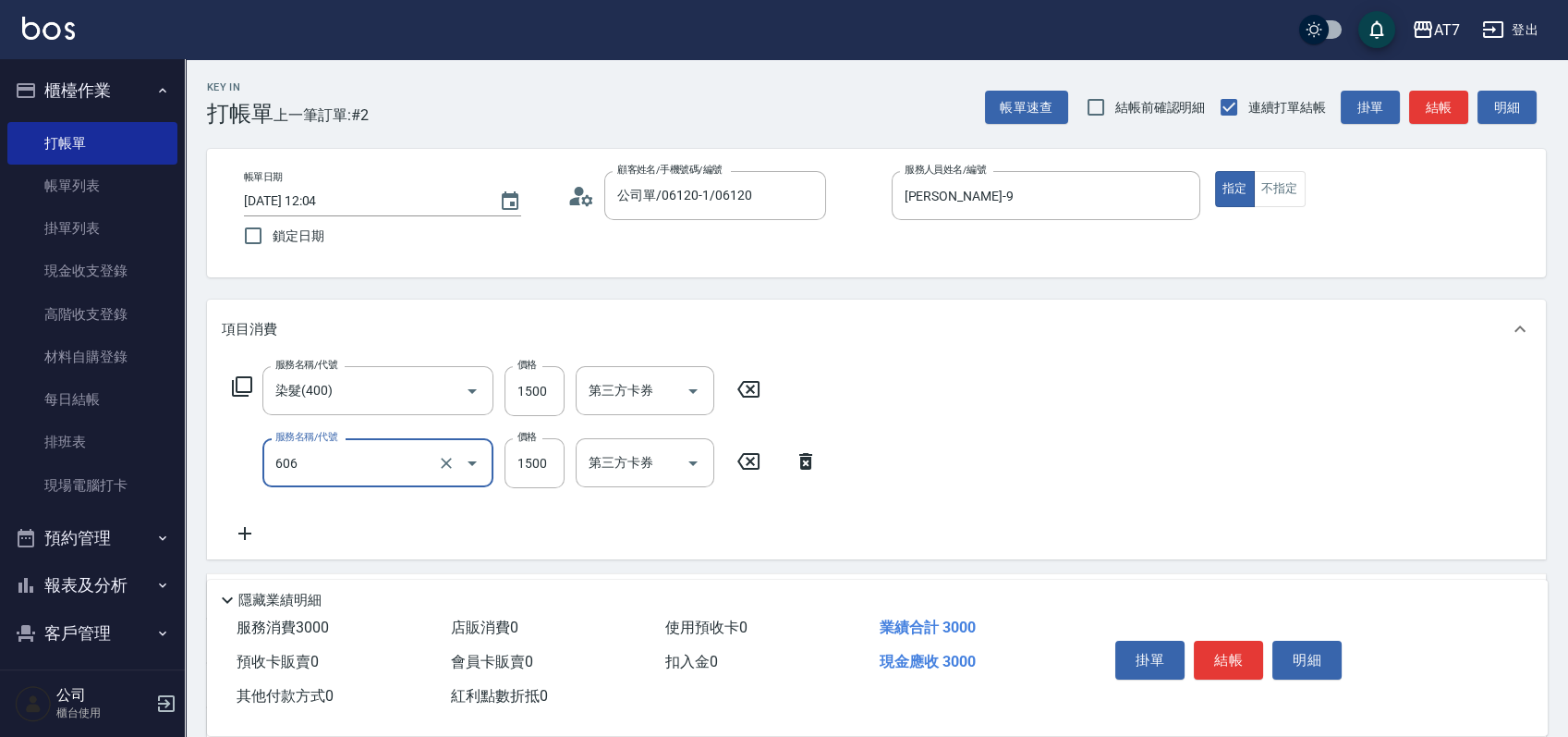
type input "東日玫瑰短（自）(606)"
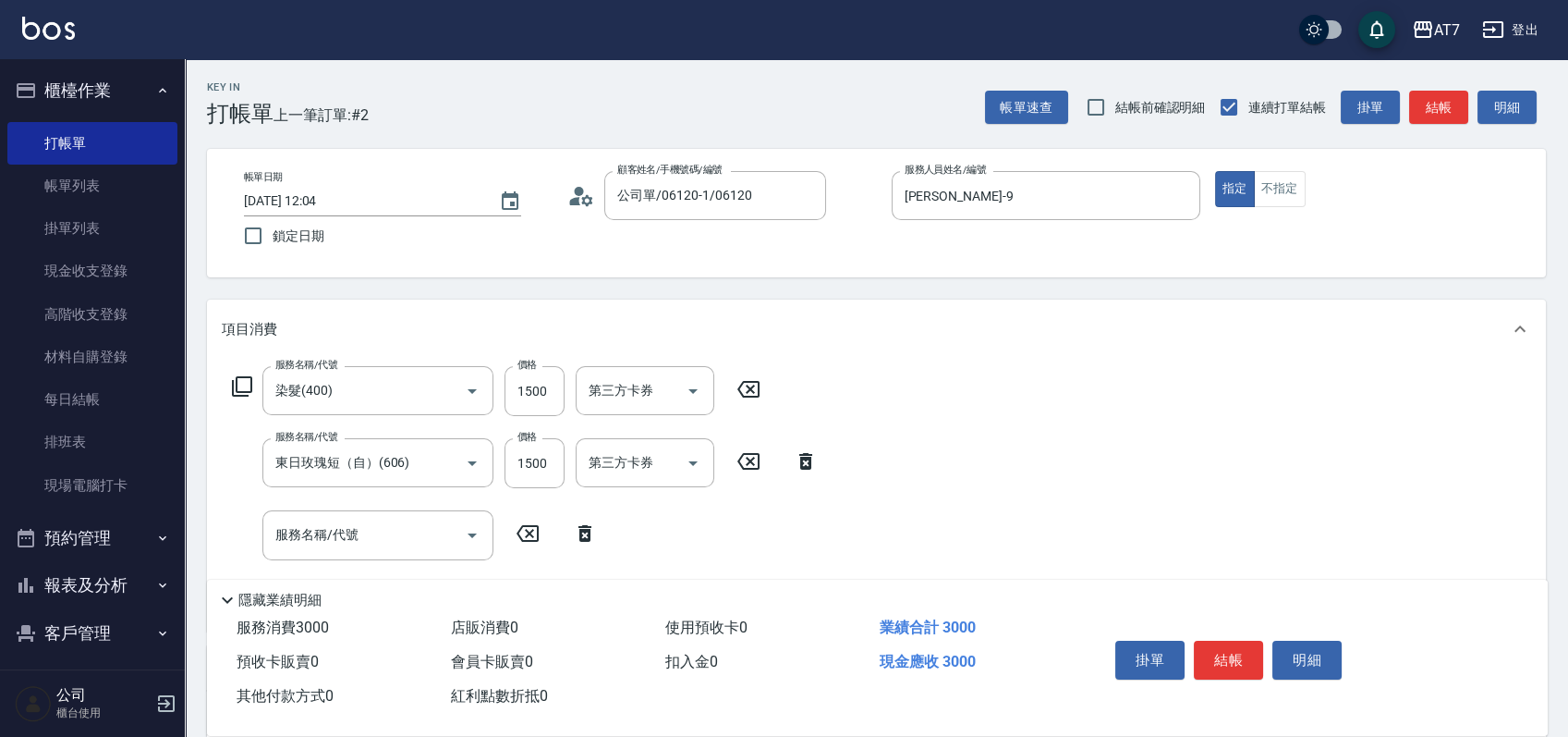
click at [241, 385] on icon at bounding box center [242, 387] width 22 height 22
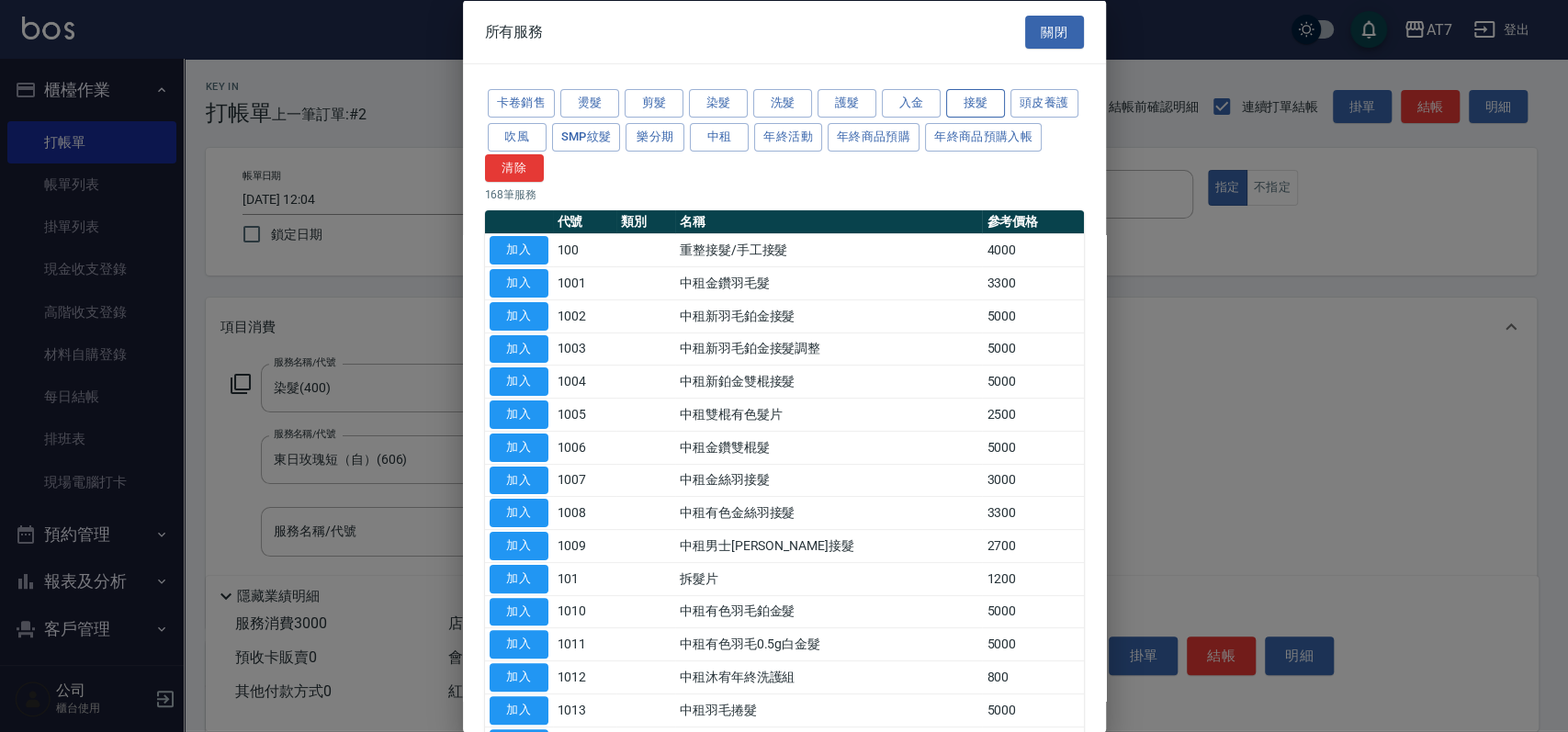
click at [978, 105] on button "接髮" at bounding box center [976, 103] width 59 height 29
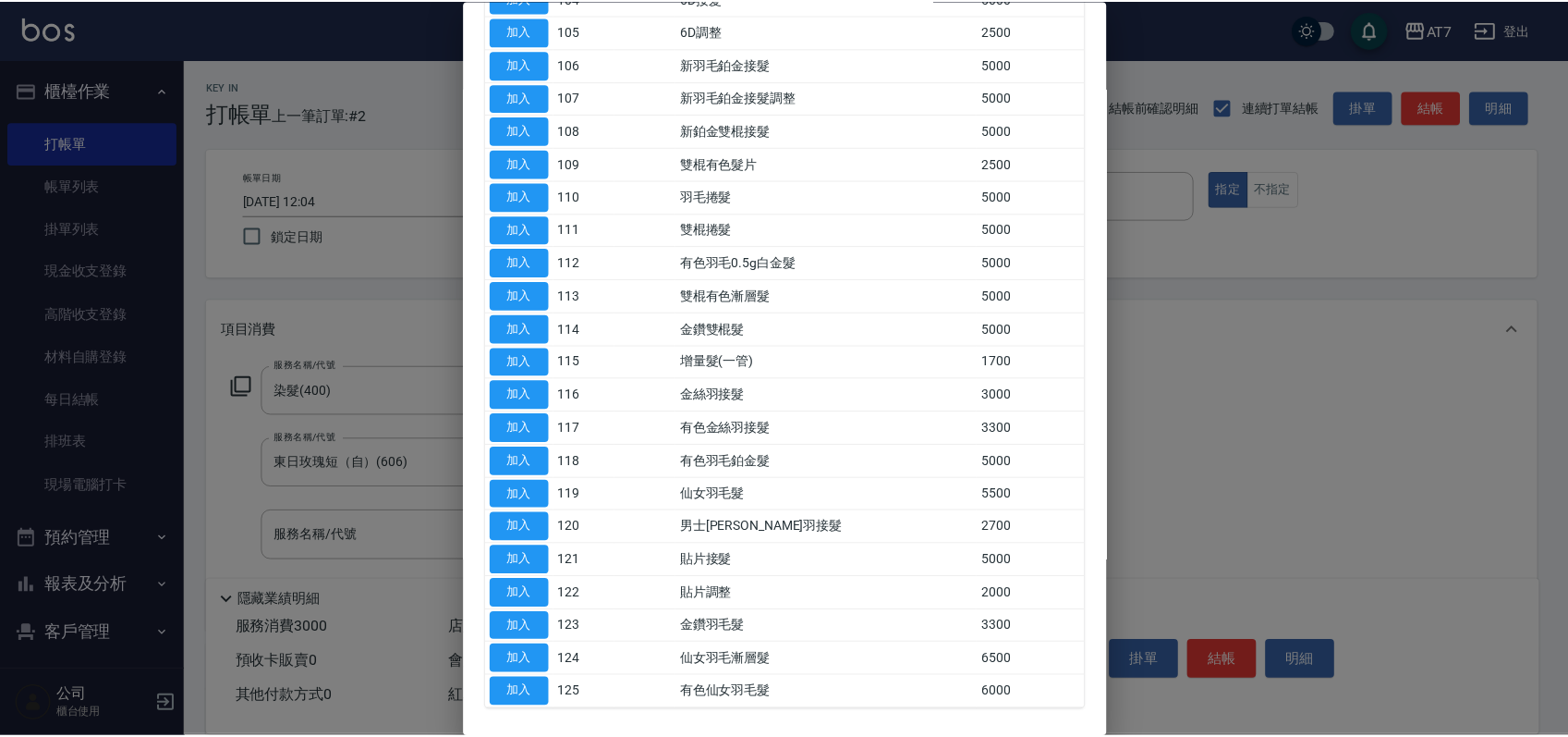
scroll to position [461, 0]
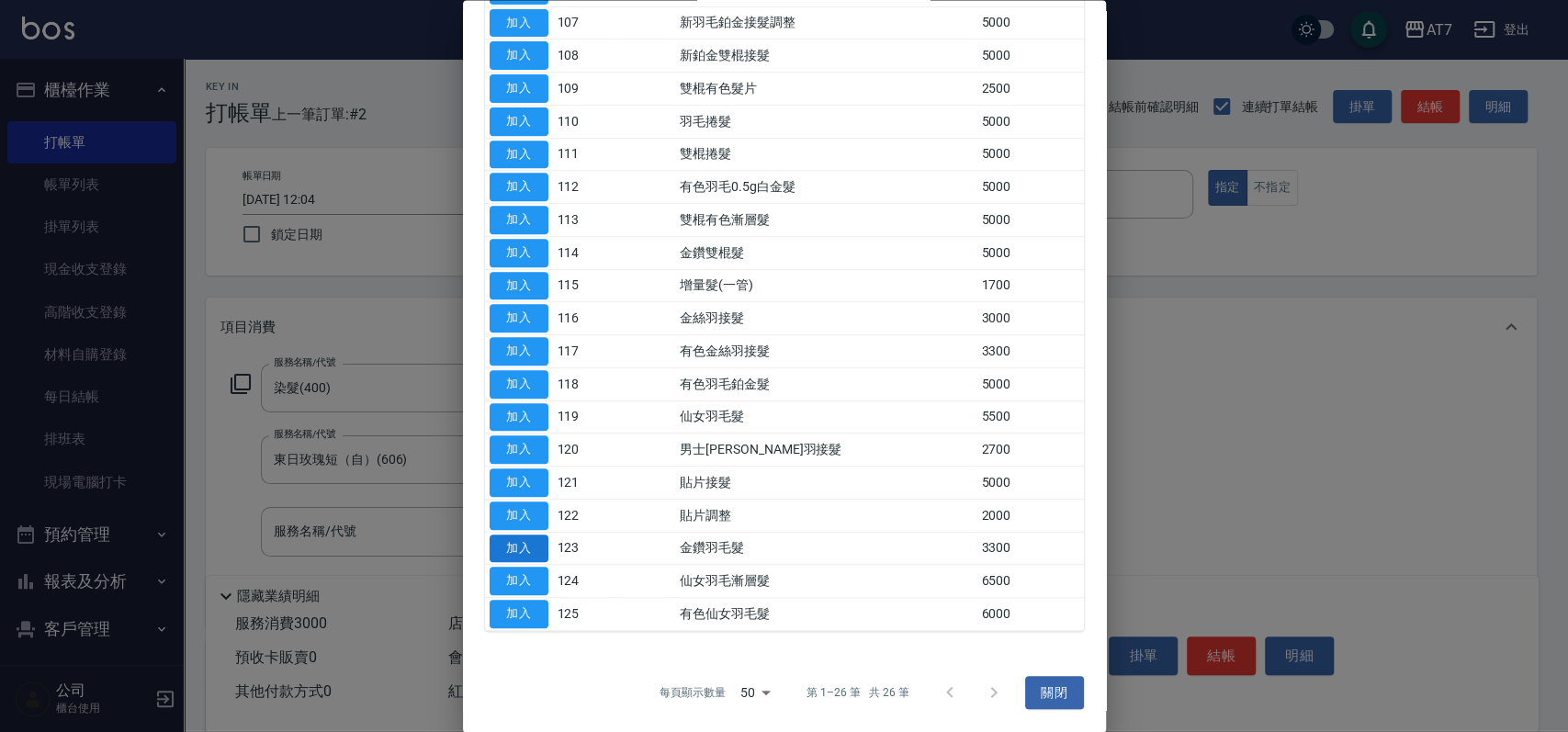
click at [544, 553] on button "加入" at bounding box center [520, 548] width 59 height 29
type input "630"
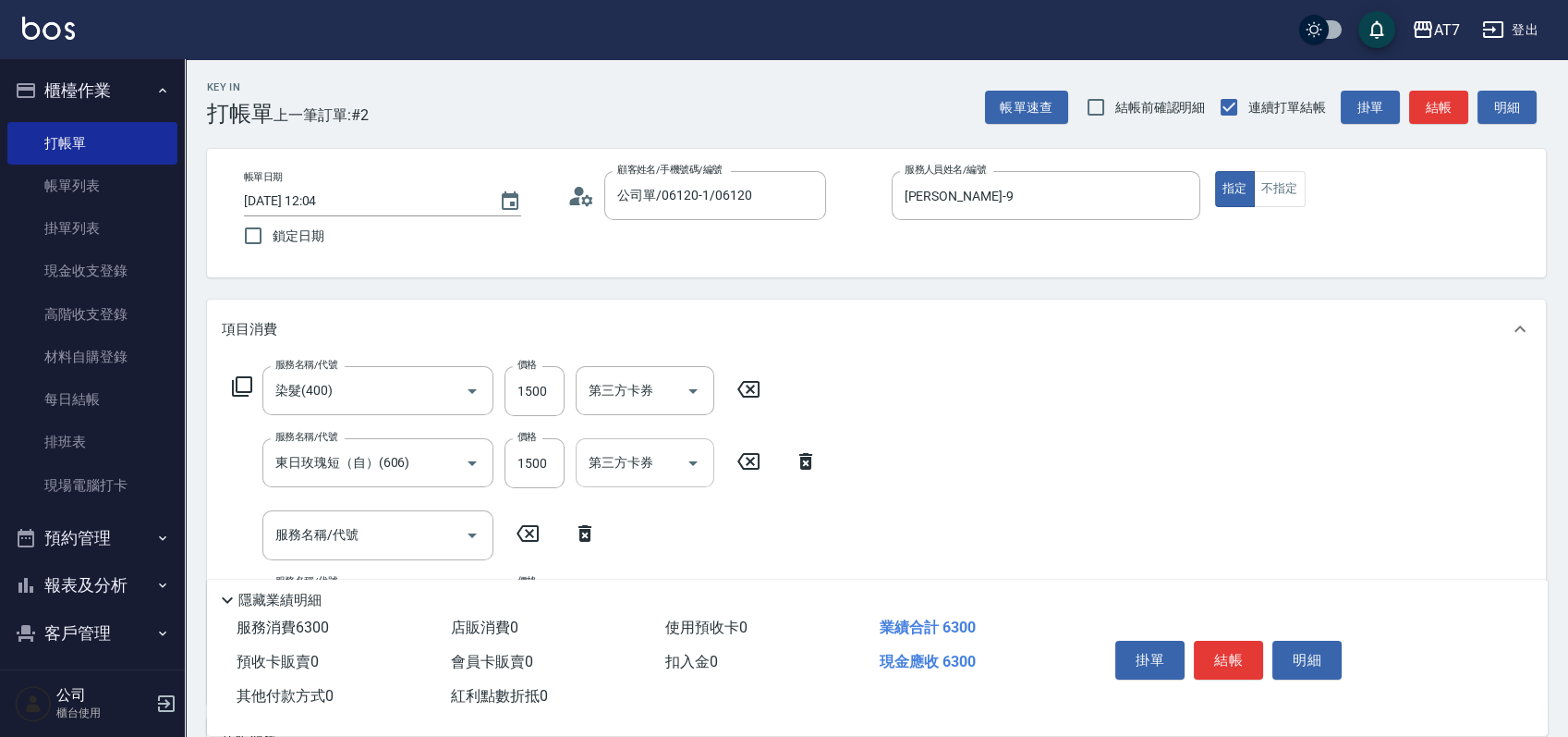
scroll to position [370, 0]
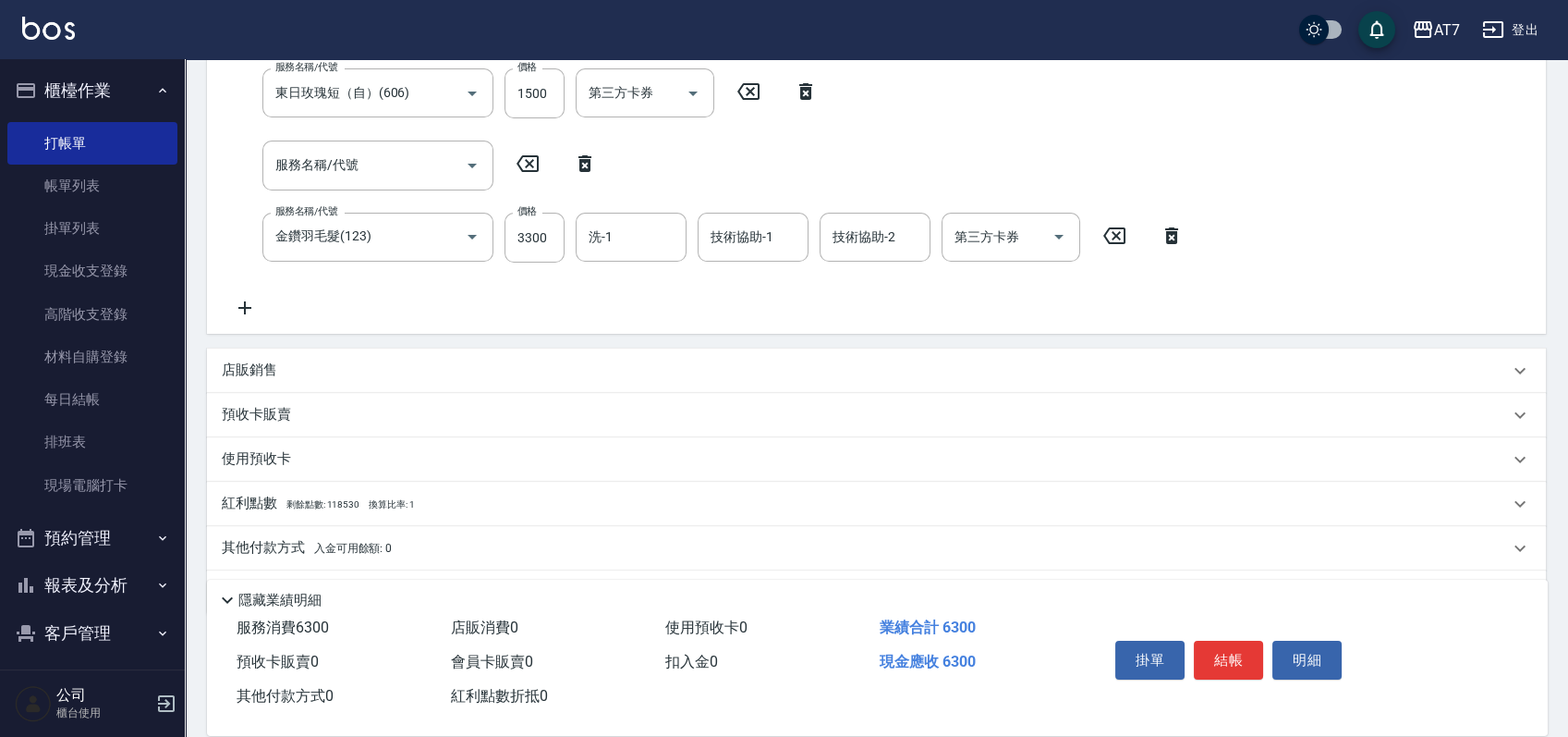
click at [577, 170] on icon at bounding box center [585, 164] width 46 height 22
type input "金鑽羽毛髮(123)"
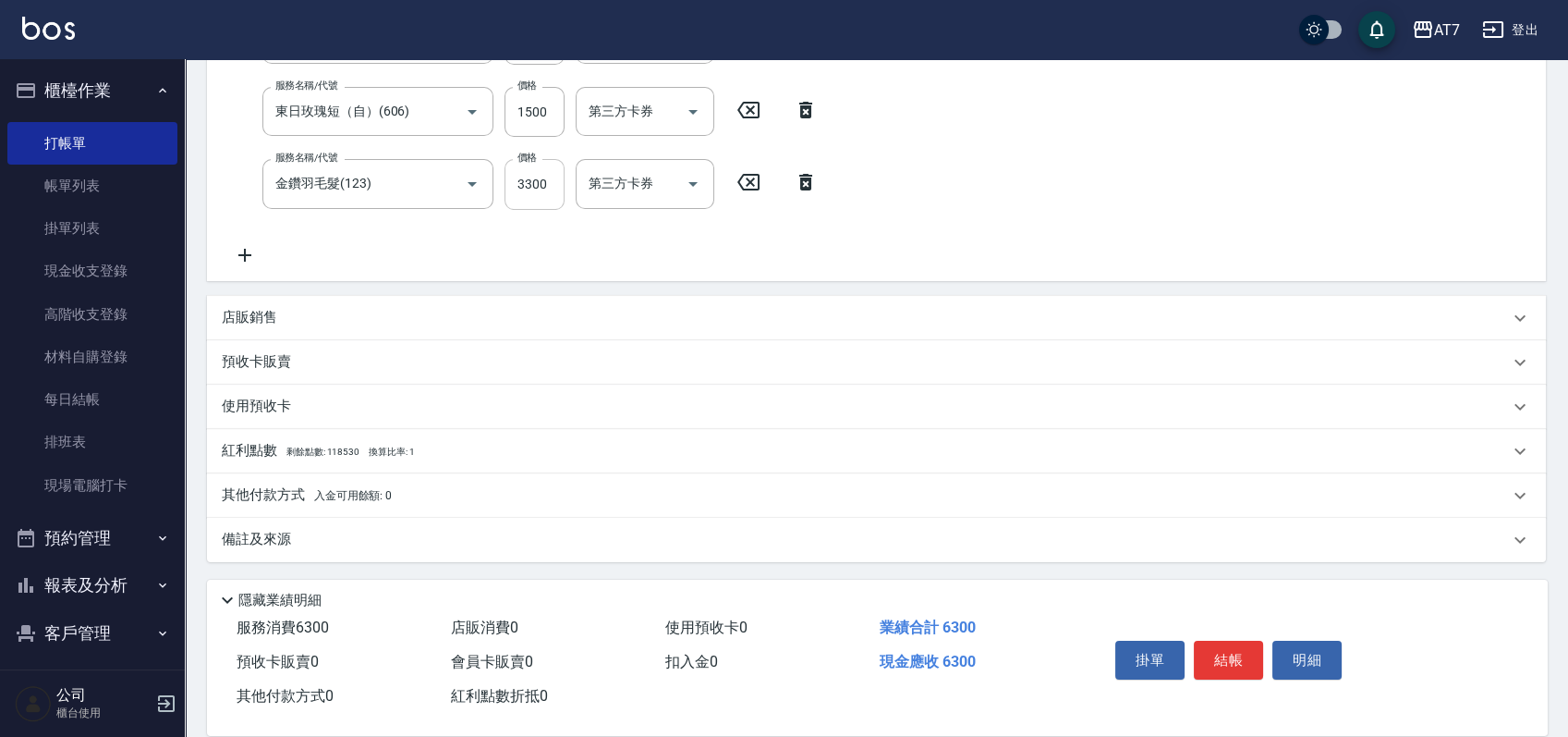
scroll to position [350, 0]
click at [547, 188] on input "3300" at bounding box center [534, 185] width 60 height 50
type input "2"
type input "300"
type input "222"
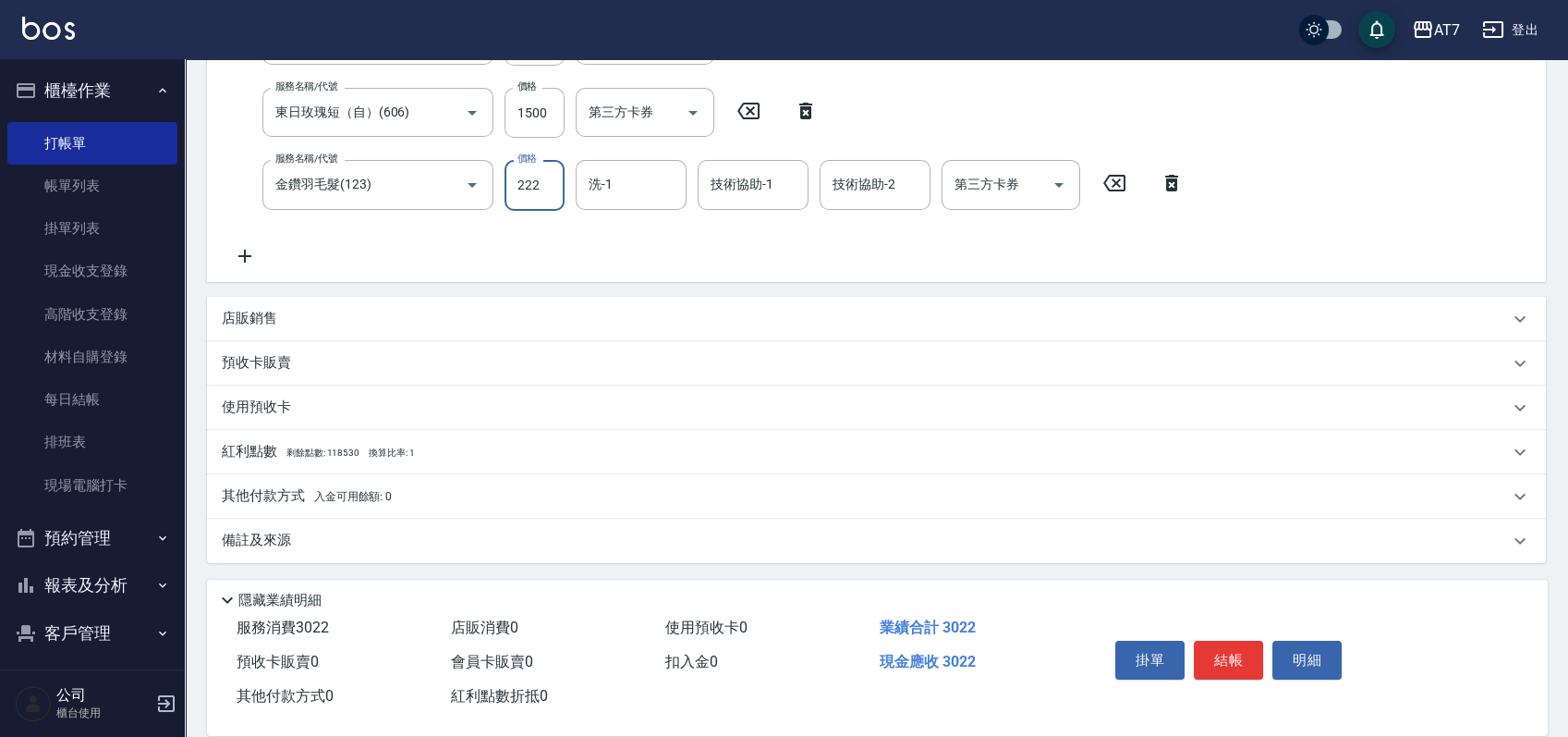
type input "320"
type input "2220"
type input "520"
type input "2220"
click at [462, 492] on div "其他付款方式 入金可用餘額: 0" at bounding box center [865, 497] width 1287 height 20
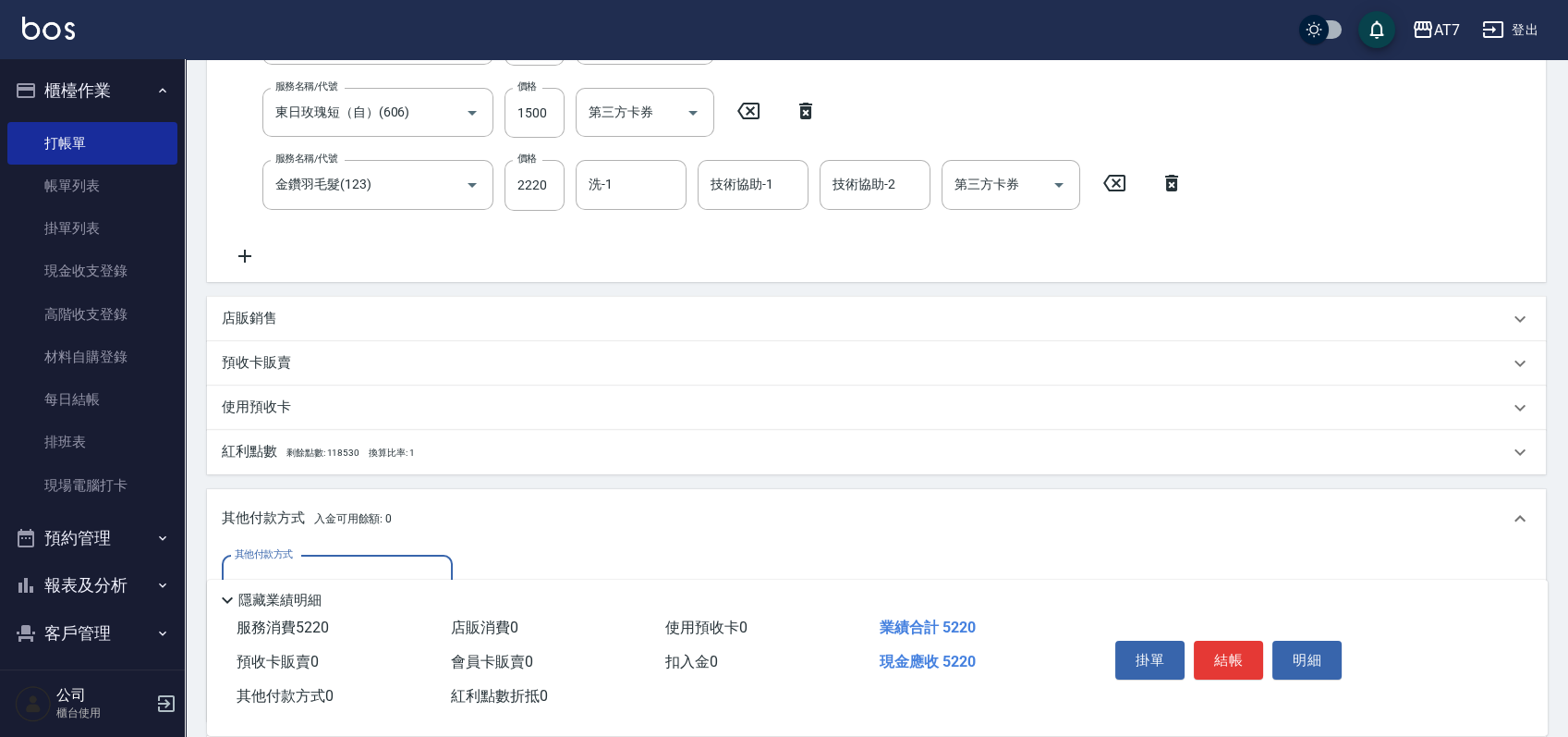
scroll to position [567, 0]
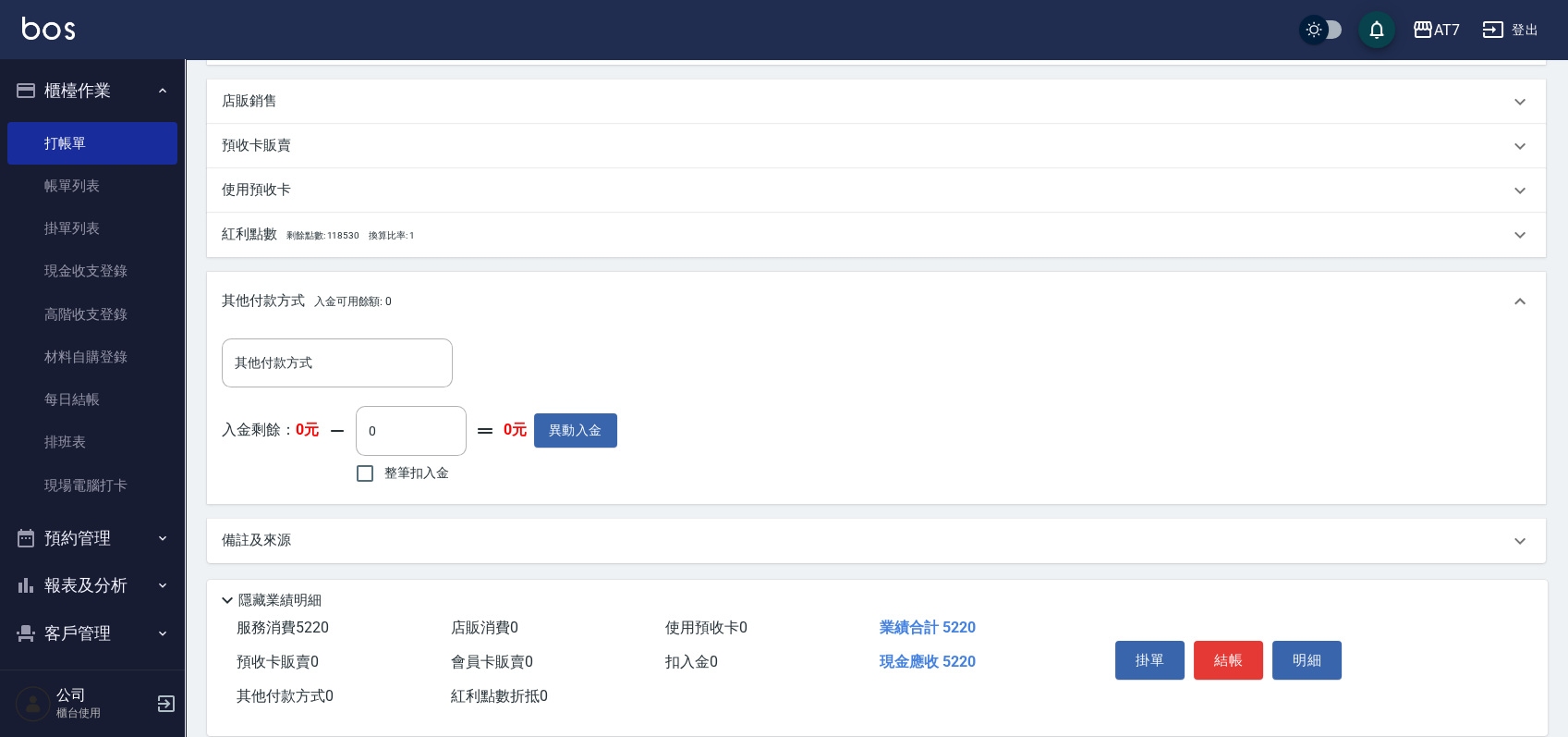
click at [377, 108] on div "店販銷售" at bounding box center [865, 101] width 1287 height 19
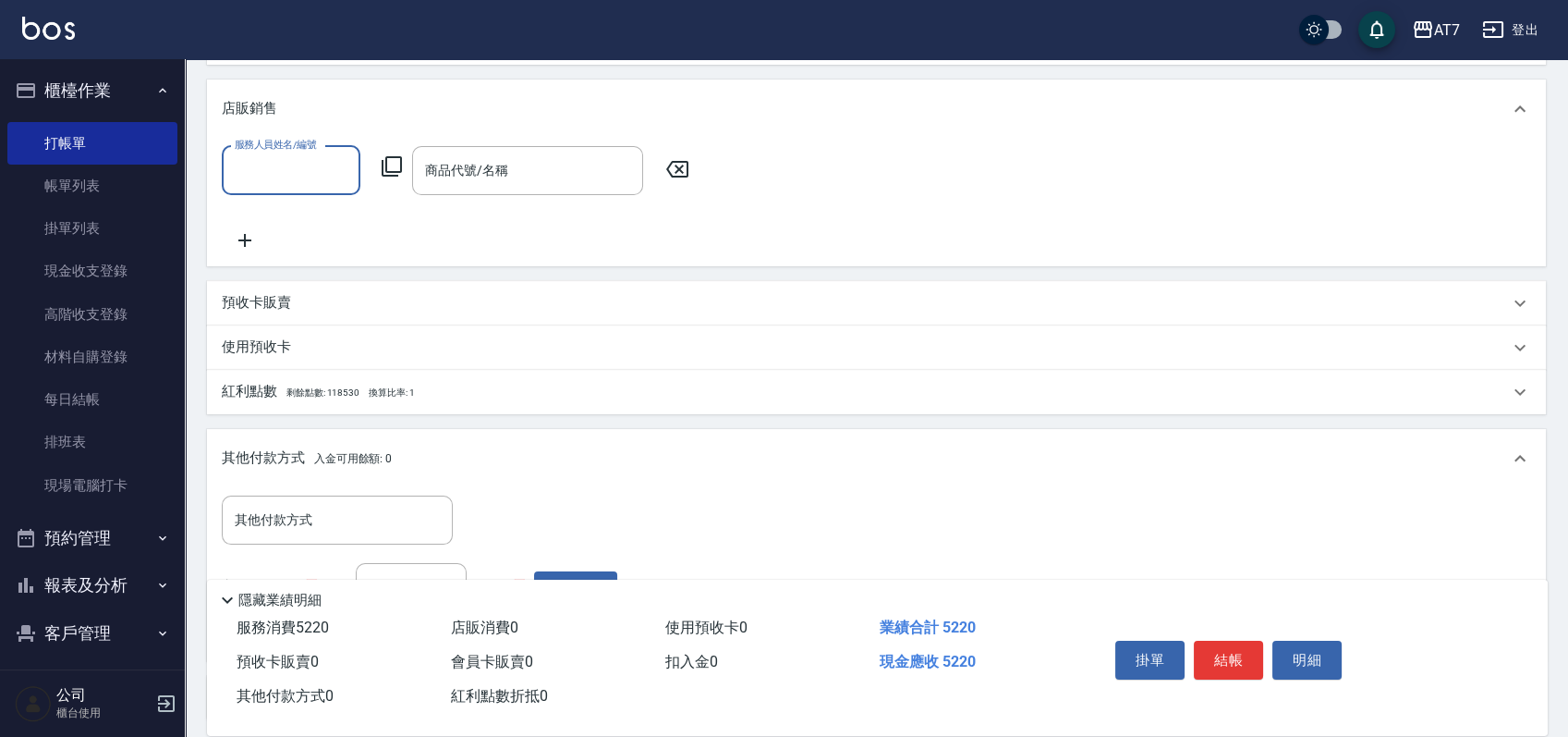
scroll to position [0, 0]
type input "[PERSON_NAME]-9"
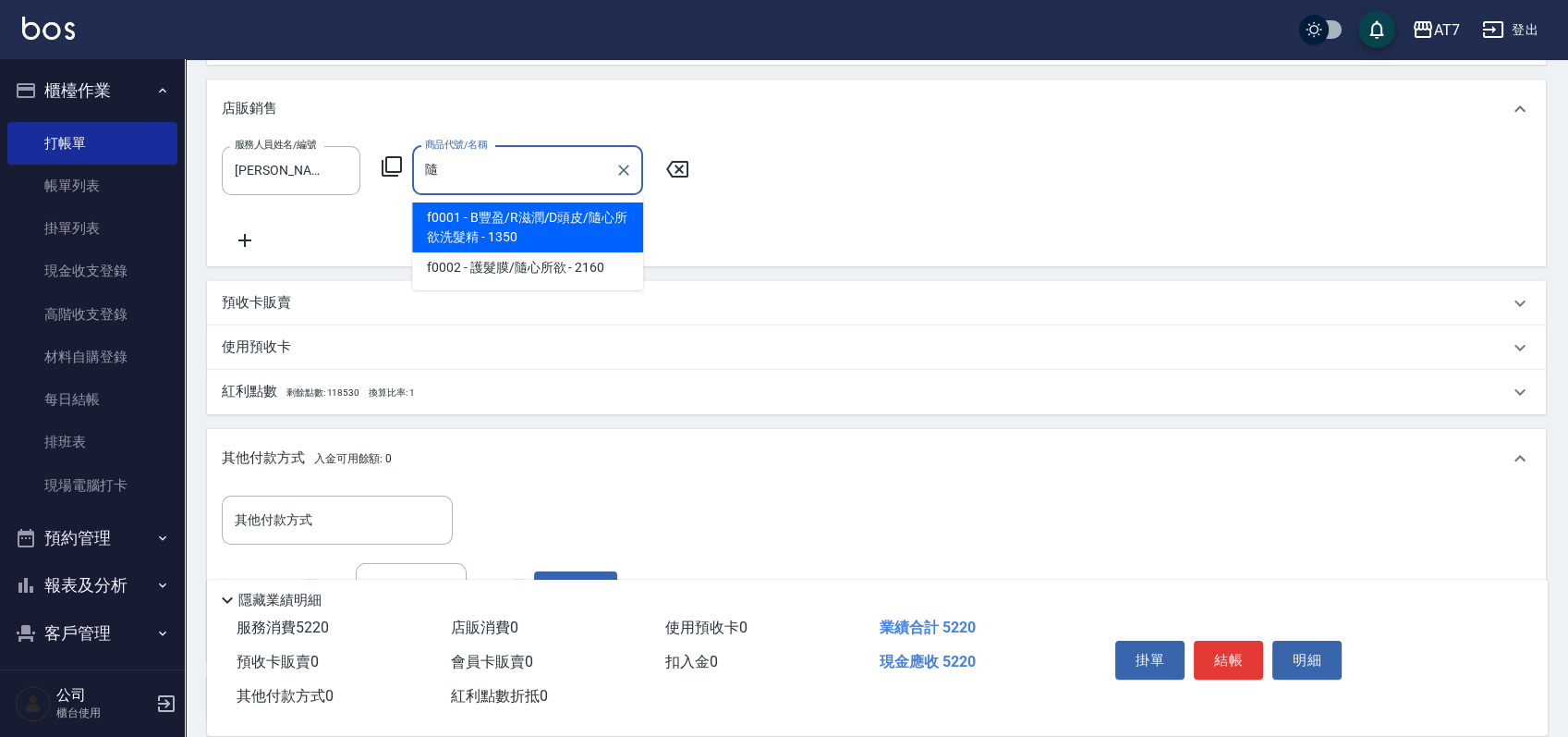
type input "B豐盈/R滋潤/D頭皮/隨心所欲洗髮精"
type input "650"
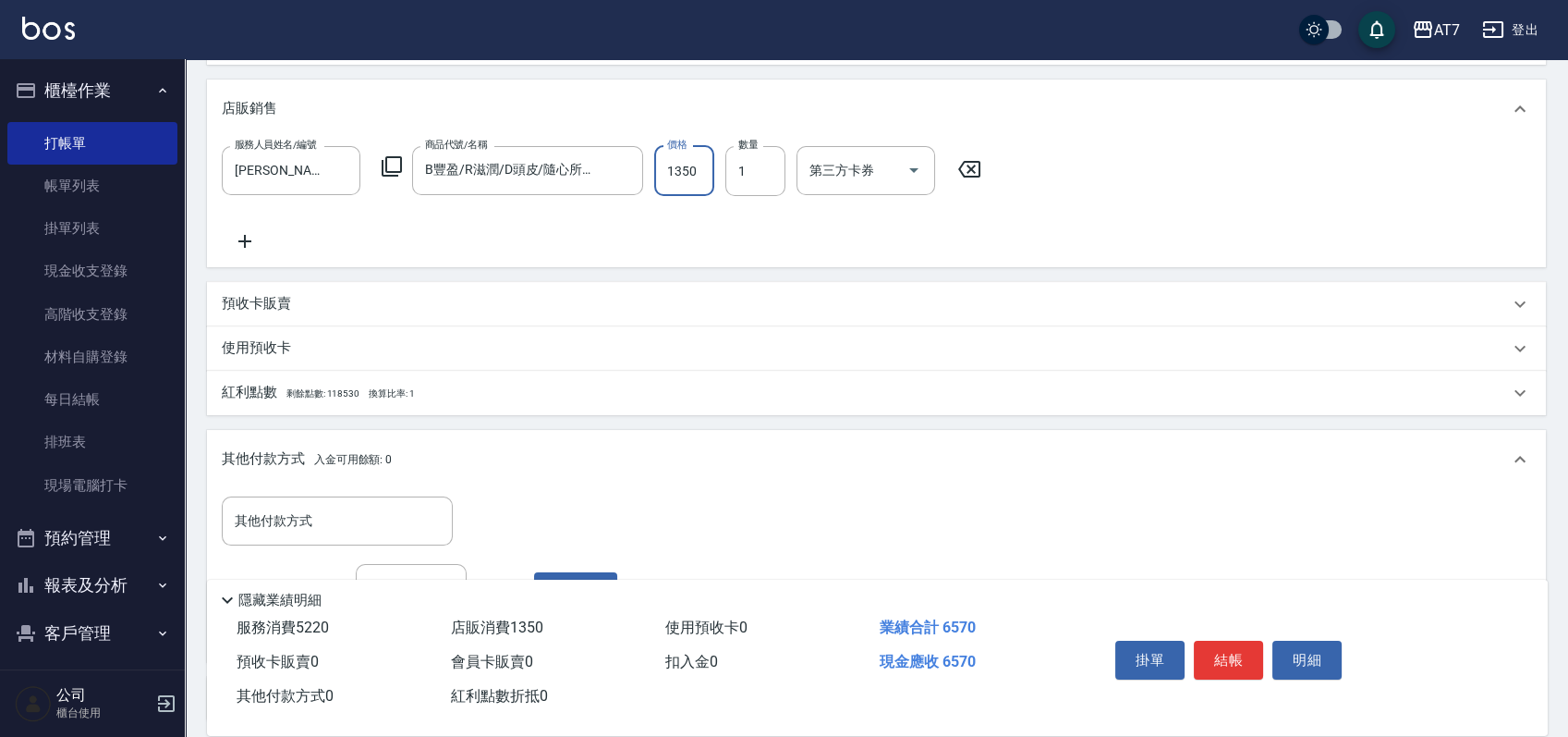
type input "1"
type input "520"
type input "180"
type input "540"
type input "1800"
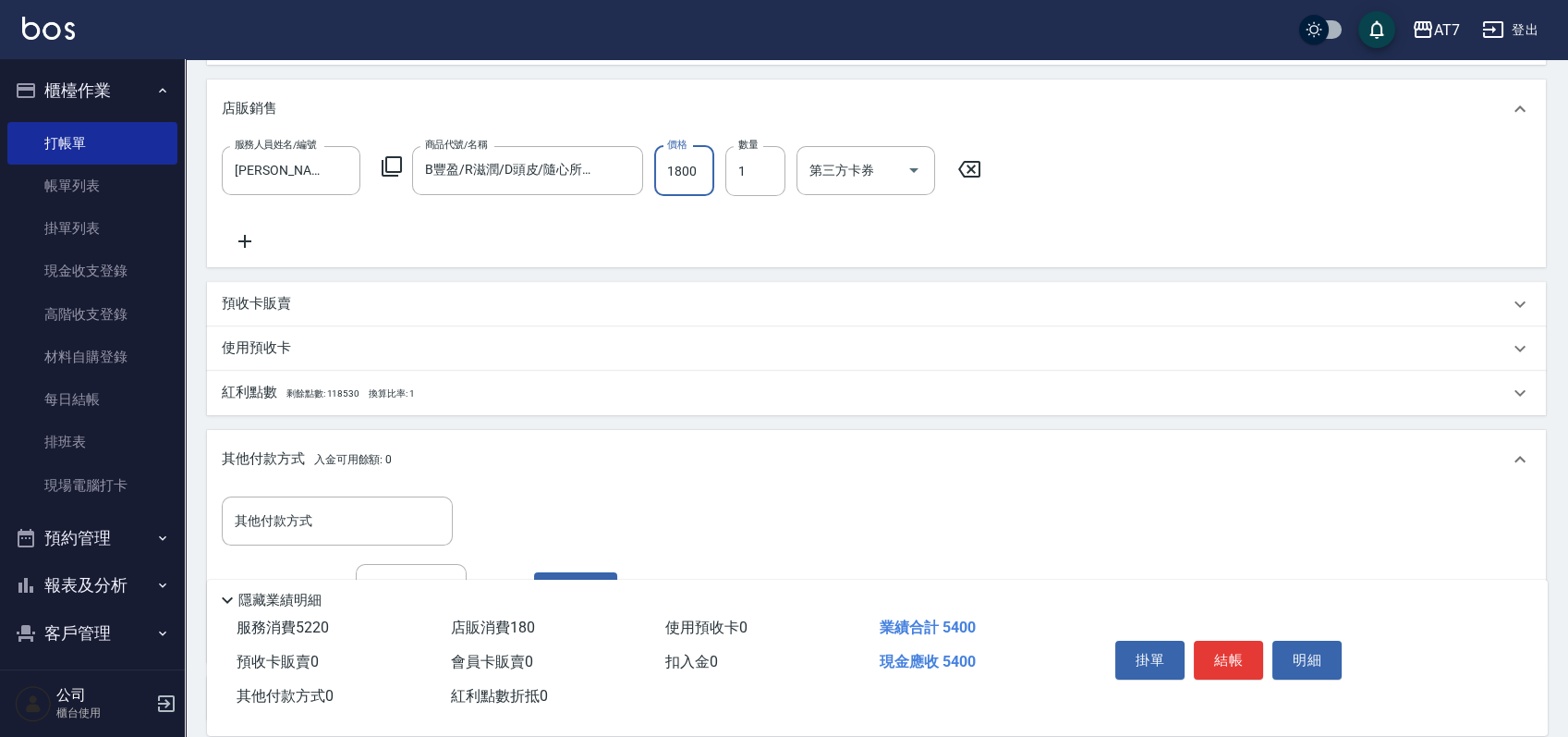
type input "700"
type input "1800"
click at [522, 268] on div "項目消費 服務名稱/代號 染髮(400) 服務名稱/代號 價格 1500 價格 第三方卡券 第三方卡券 服務名稱/代號 東日玫瑰短（自）(606) 服務名稱/…" at bounding box center [876, 226] width 1339 height 989
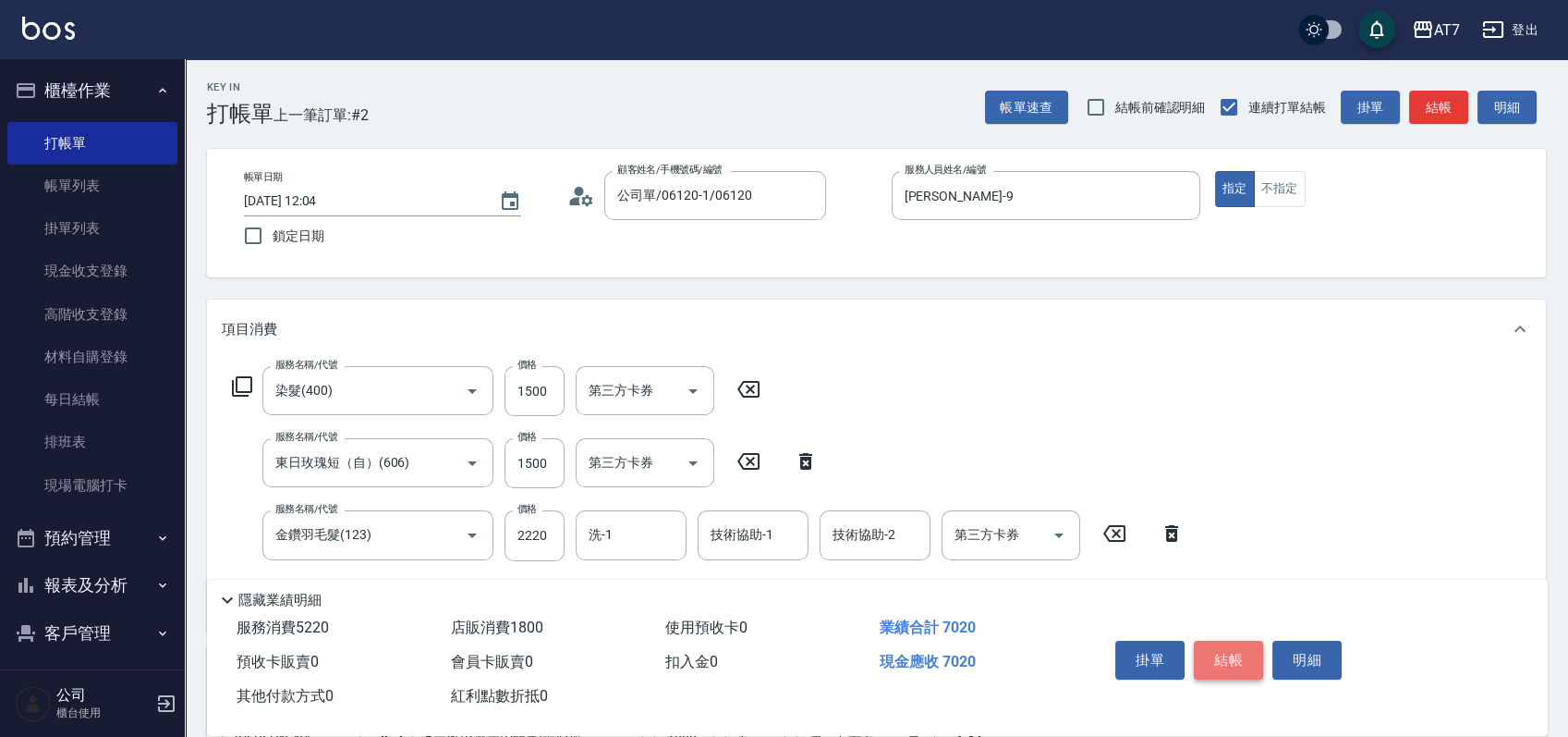
click at [1234, 641] on button "結帳" at bounding box center [1228, 660] width 70 height 39
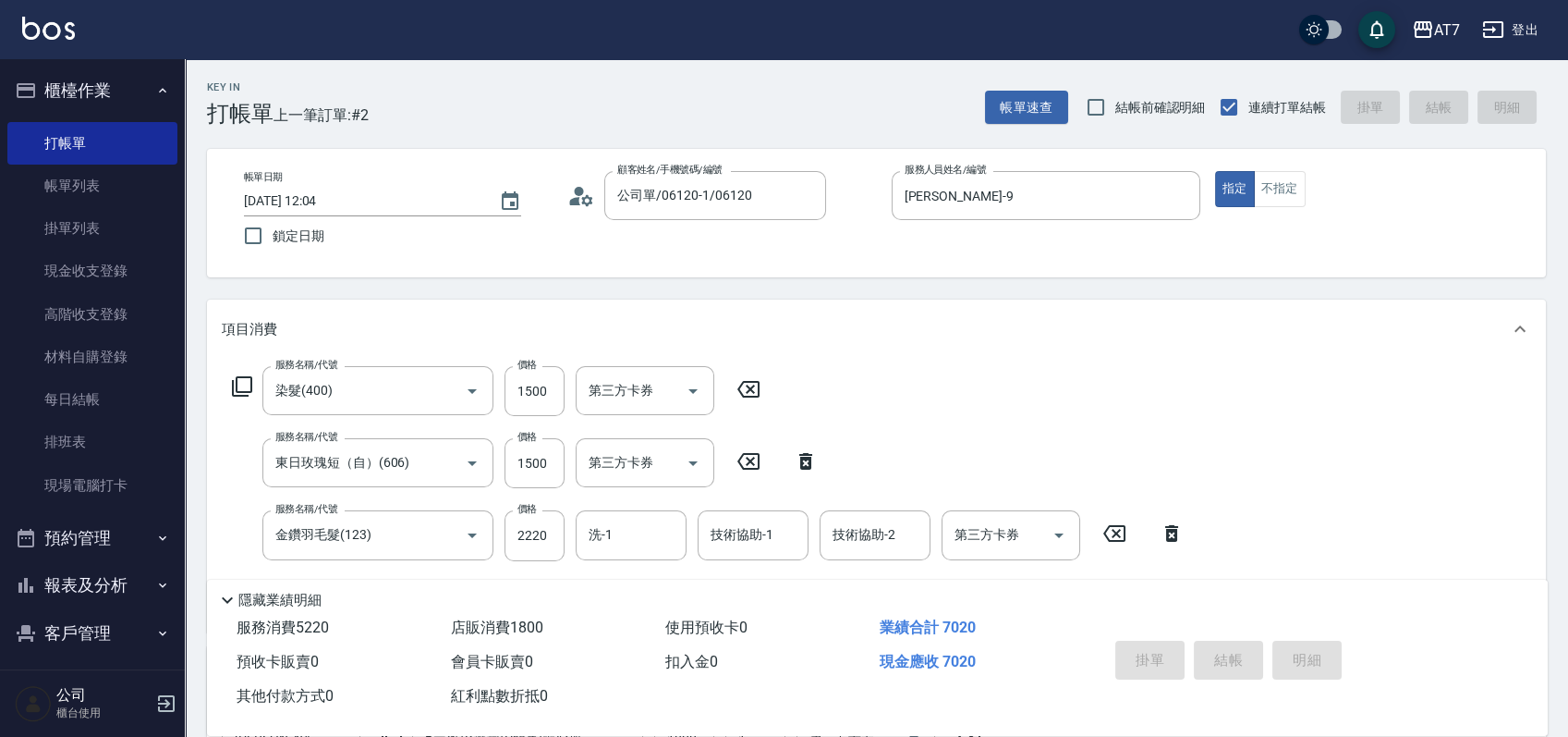
type input "[DATE] 12:06"
type input "0"
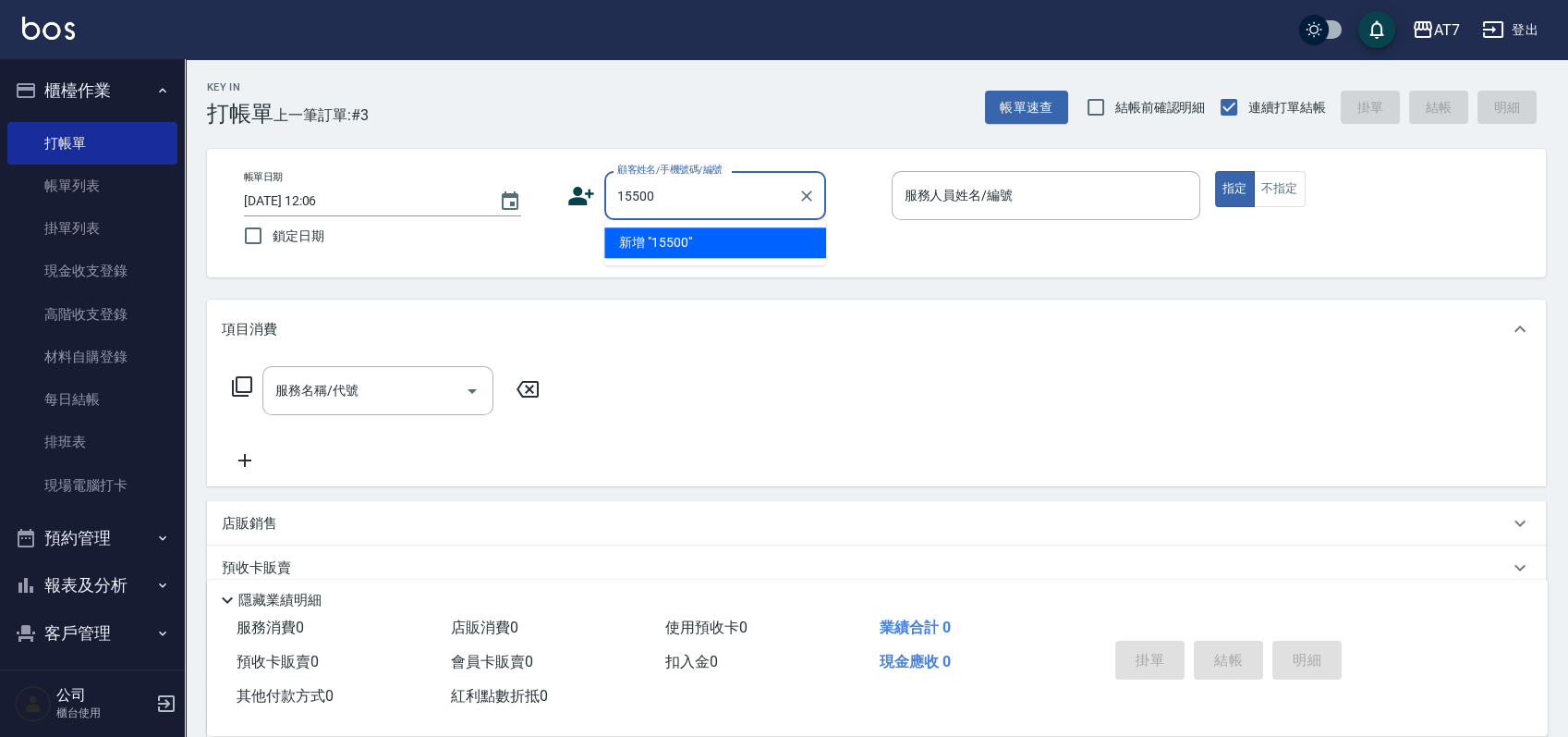
type input "15500"
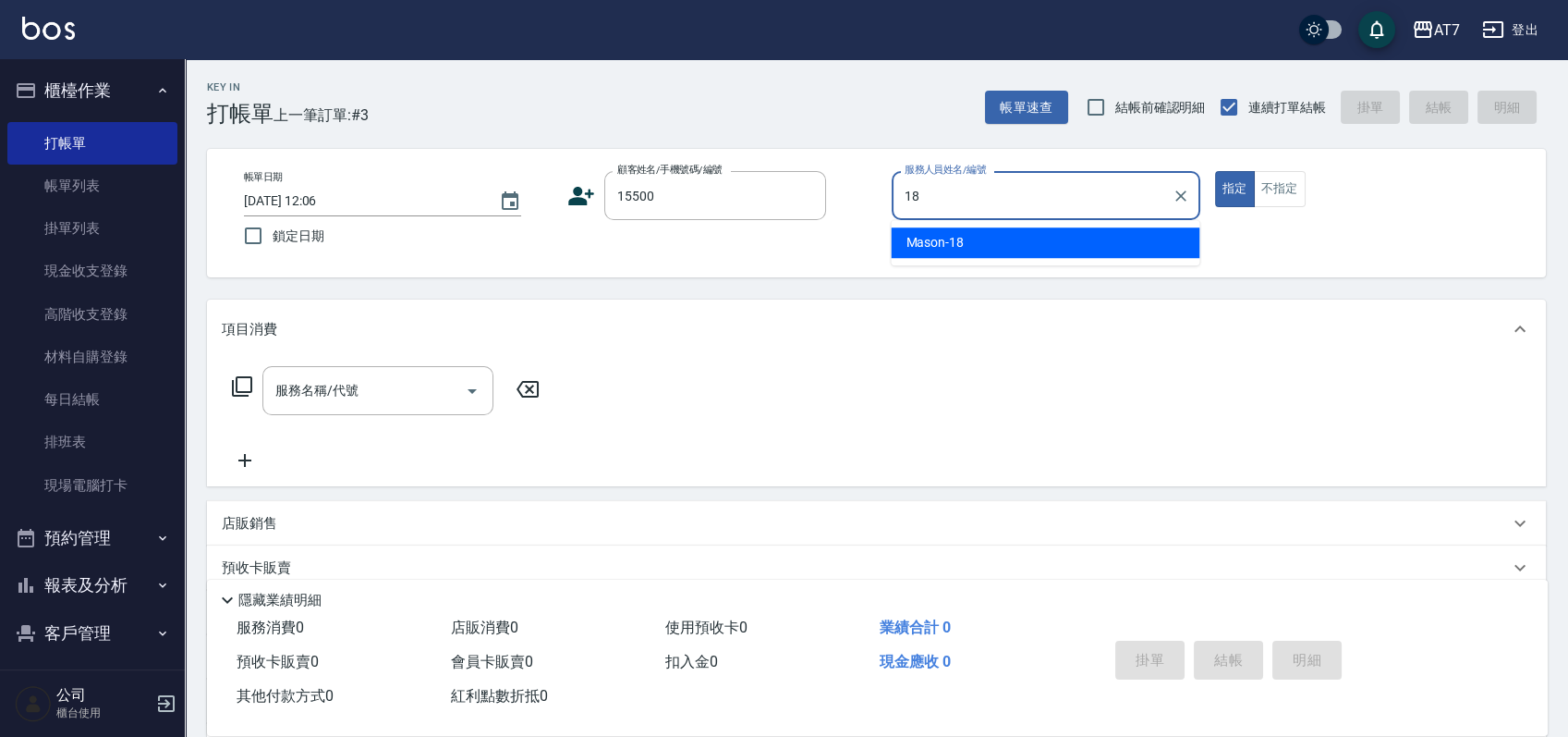
type input "Mason-18"
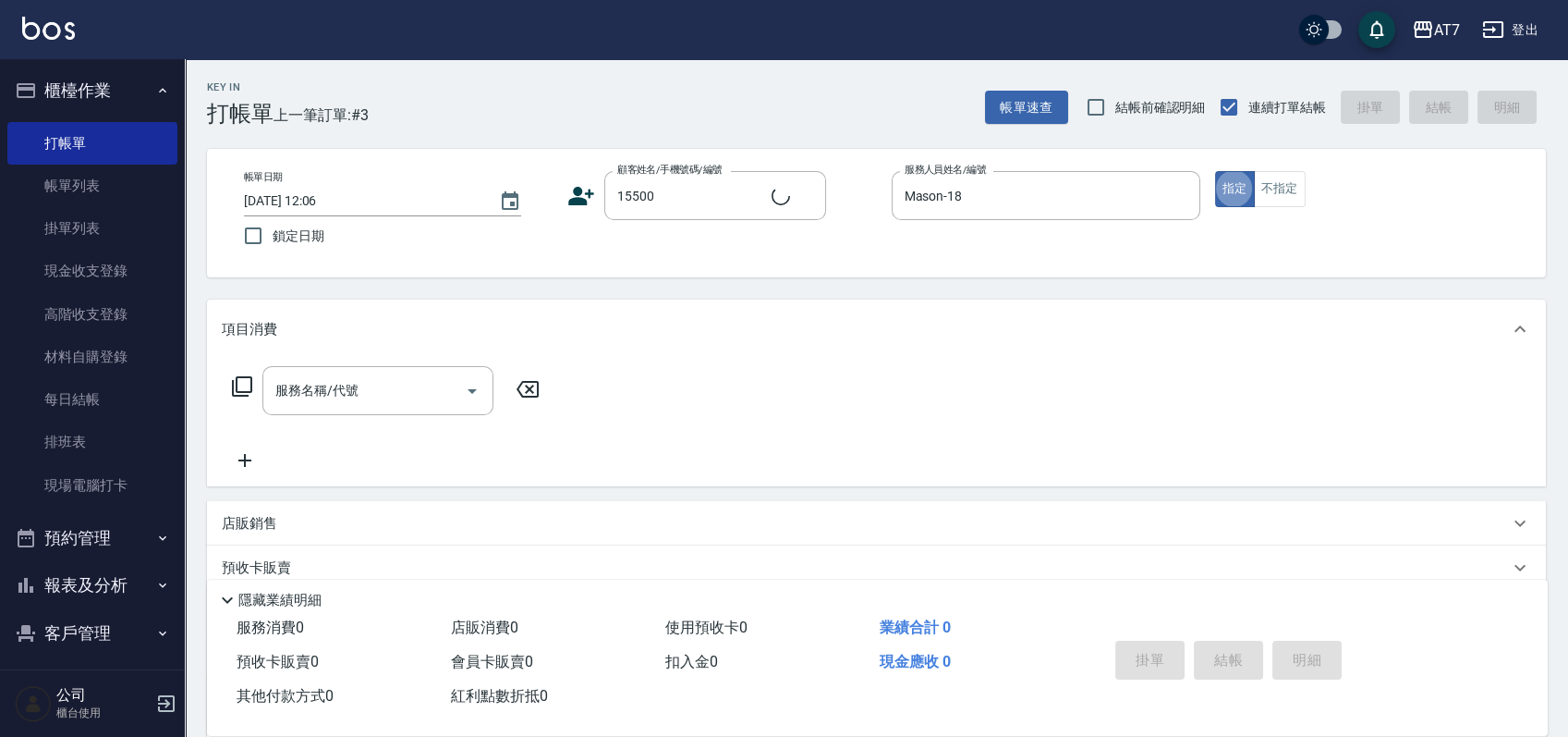
type input "公司/公司15500/15500"
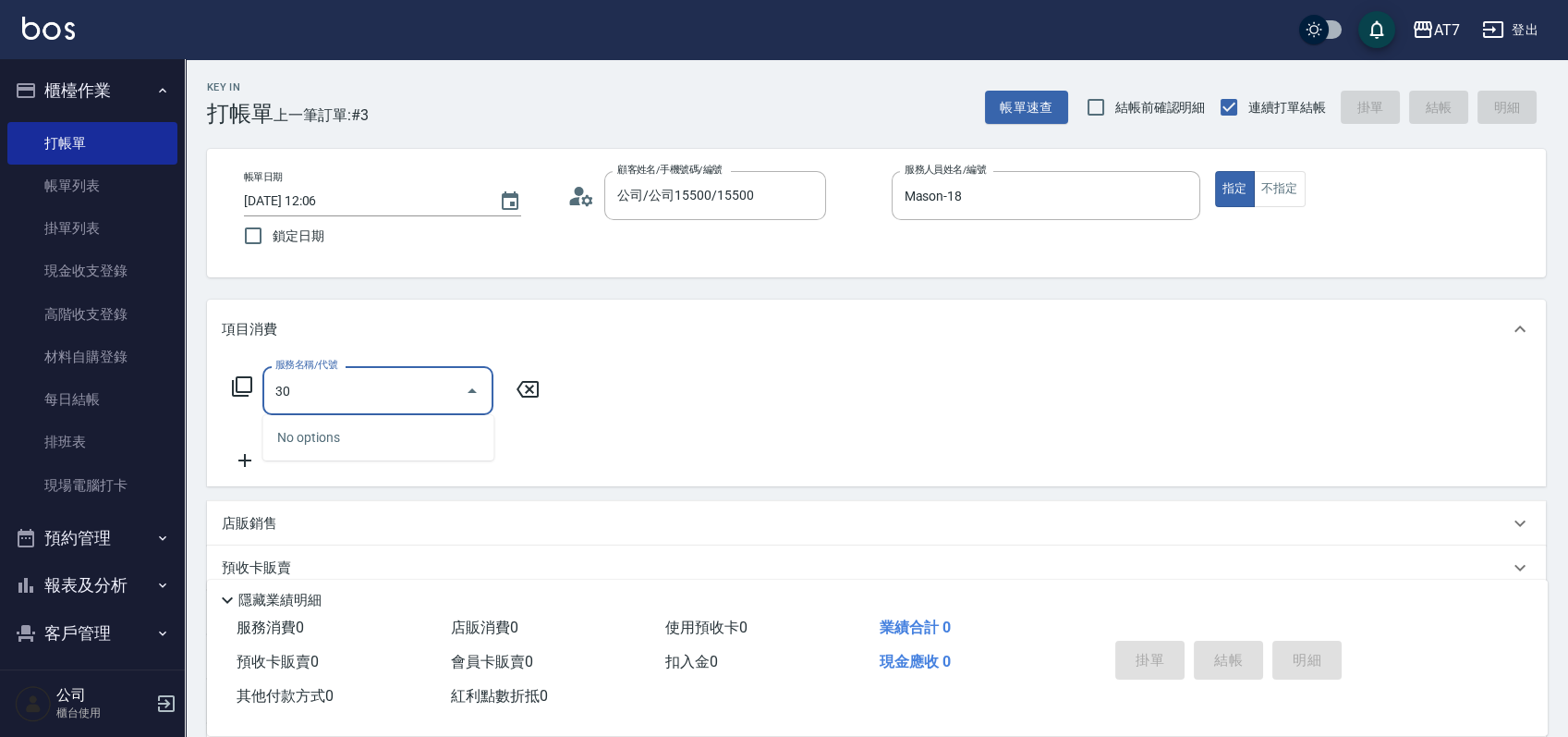
type input "305"
type input "50"
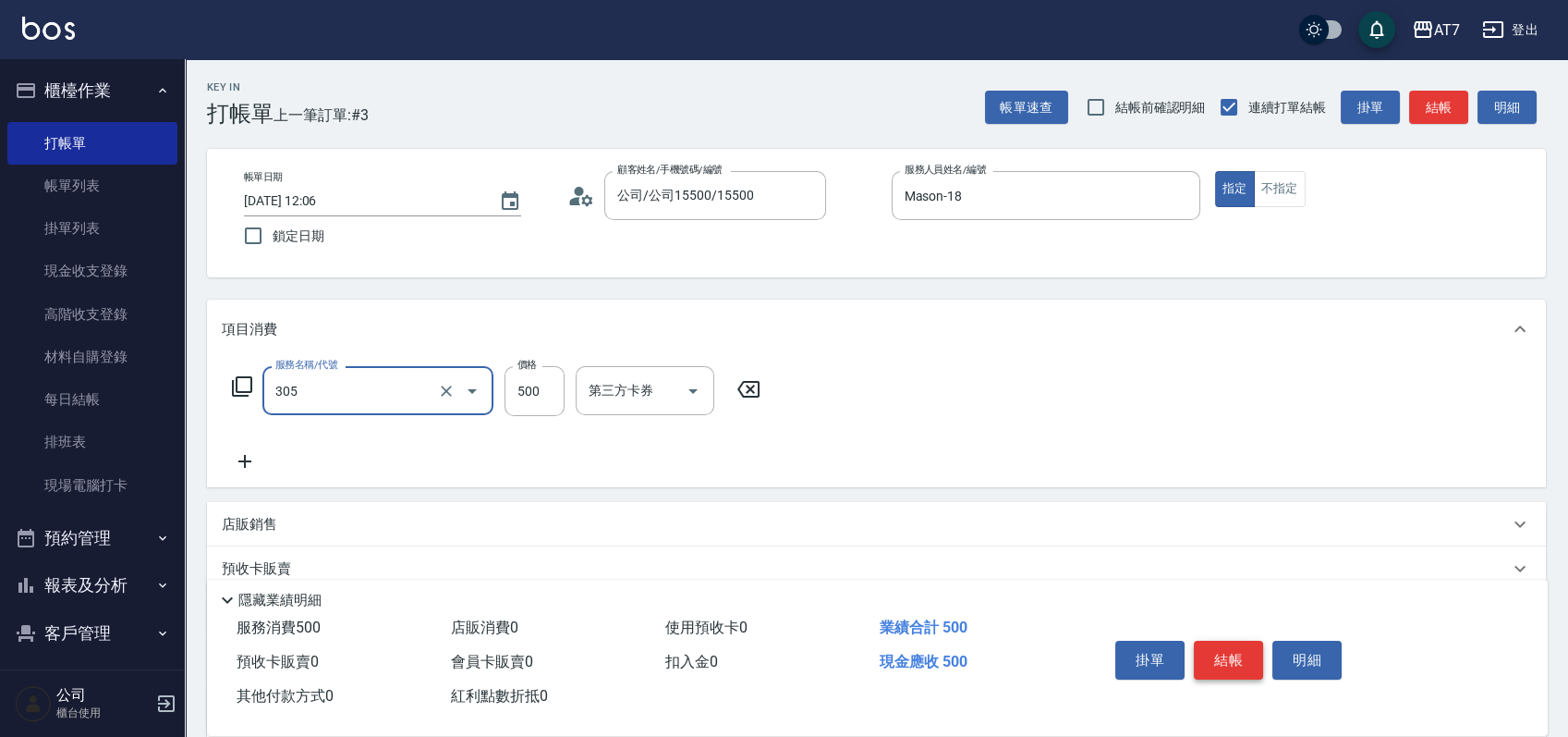
type input "A++剪髮(305)"
type input "0"
type input "700"
type input "70"
type input "700"
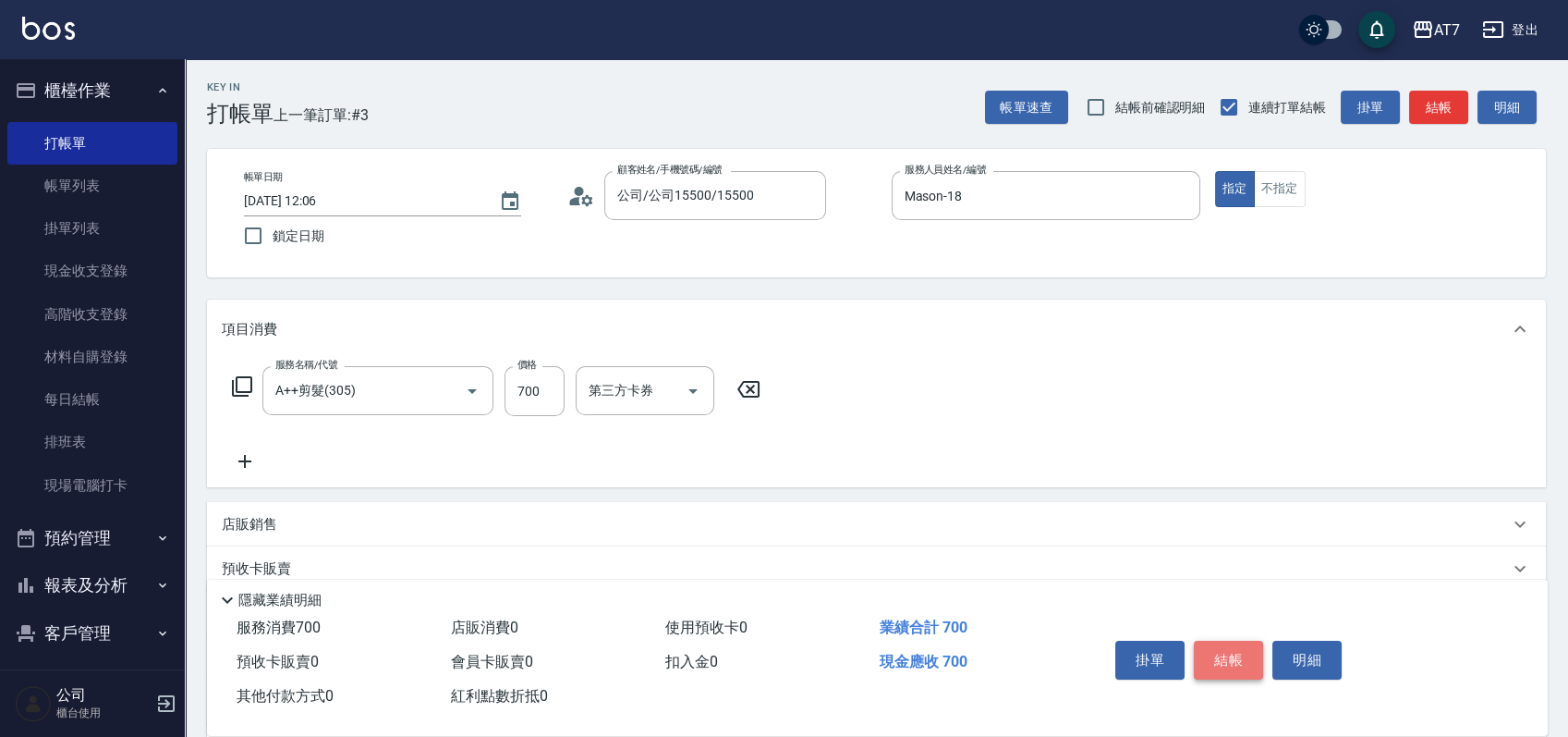
click at [1234, 641] on button "結帳" at bounding box center [1228, 660] width 70 height 39
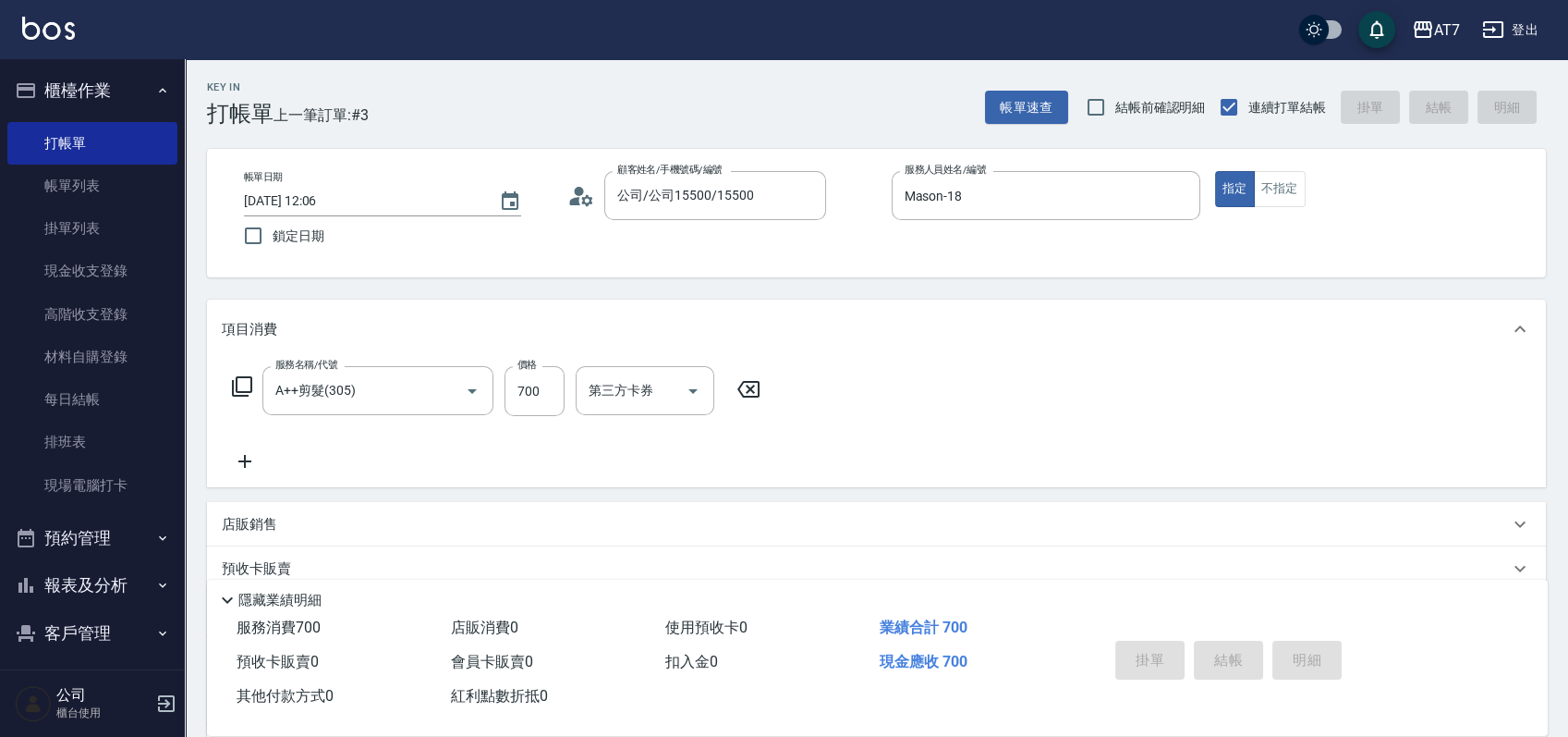
type input "[DATE] 12:07"
type input "0"
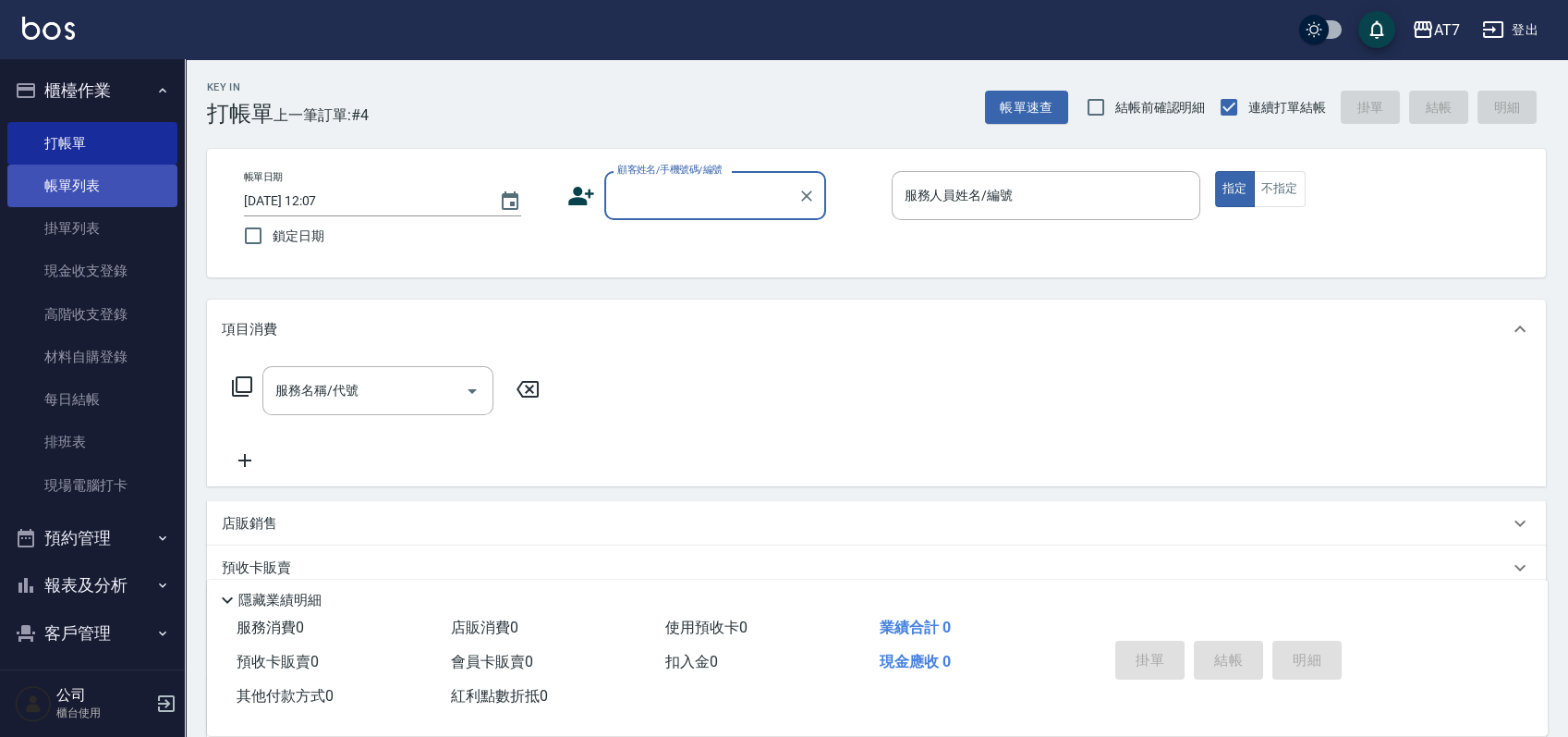
click at [74, 178] on link "帳單列表" at bounding box center [92, 185] width 170 height 43
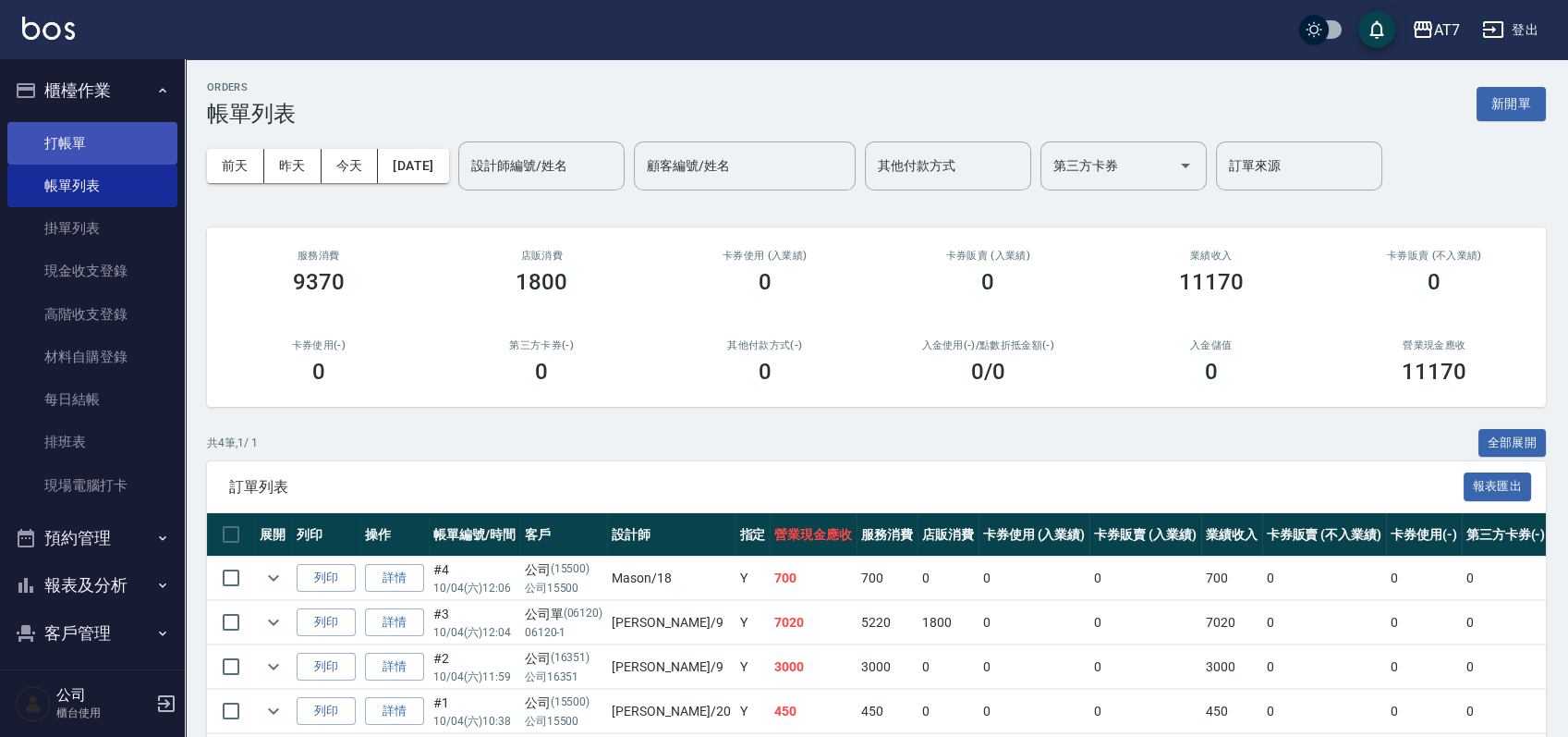
click at [113, 137] on link "打帳單" at bounding box center [92, 144] width 170 height 43
